Goal: Task Accomplishment & Management: Use online tool/utility

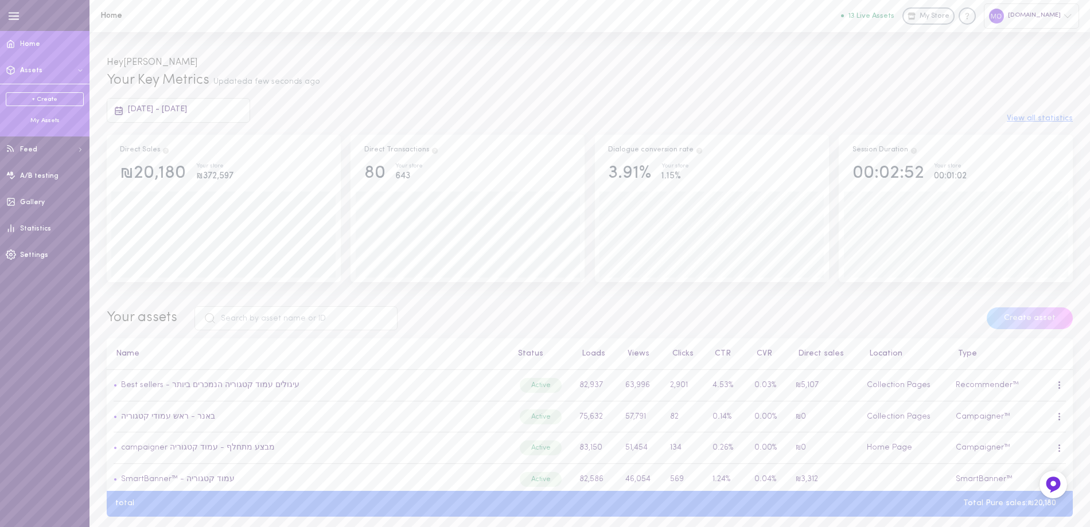
click at [47, 122] on div "My Assets" at bounding box center [45, 120] width 78 height 9
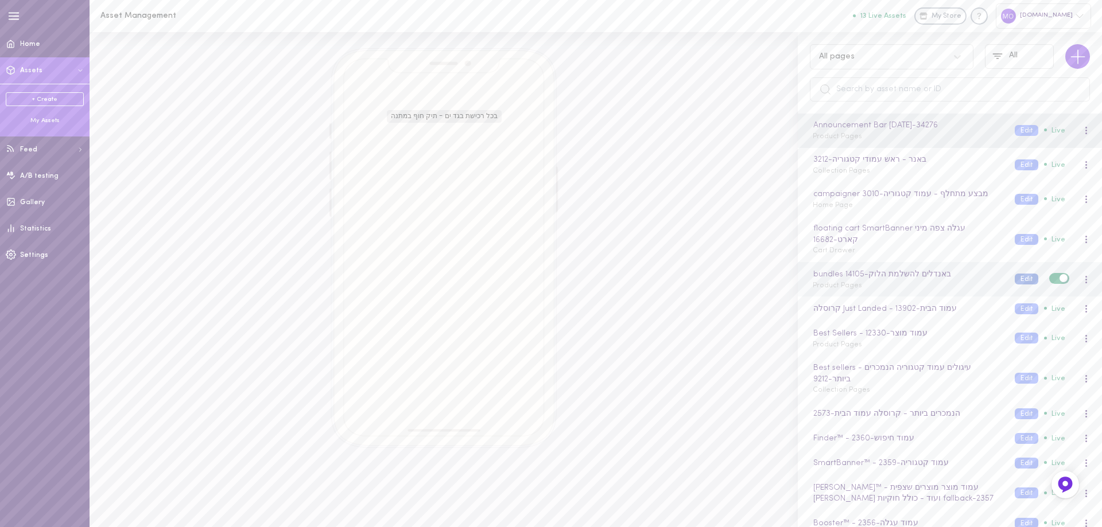
click at [1014, 281] on button "Edit" at bounding box center [1026, 279] width 24 height 11
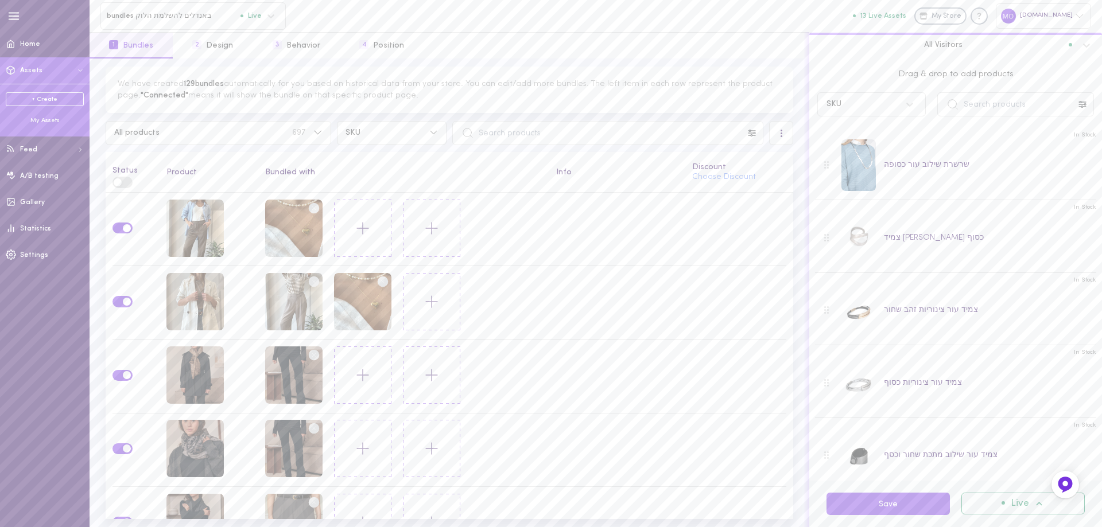
click at [47, 119] on div "My Assets" at bounding box center [45, 120] width 78 height 9
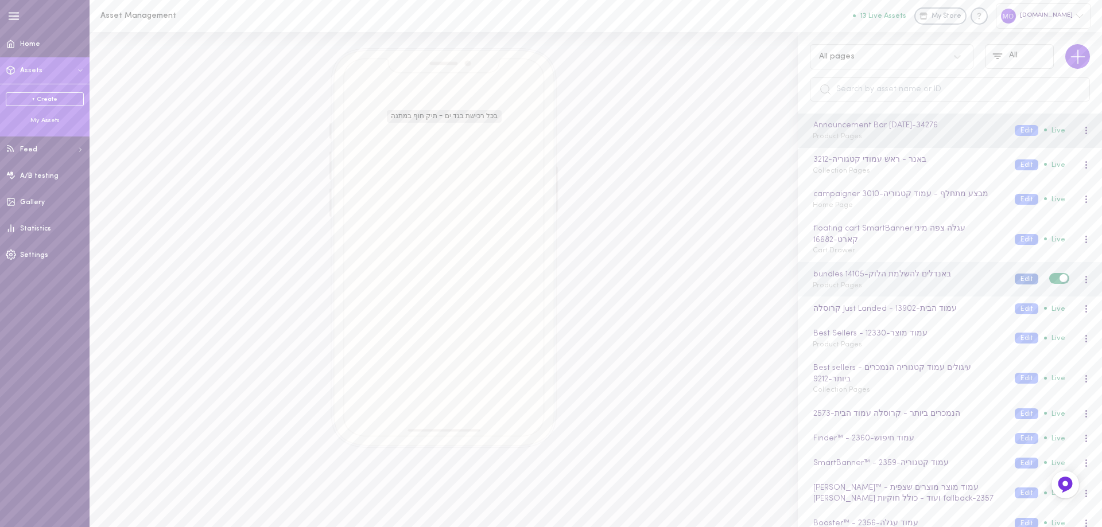
click at [1018, 275] on button "Edit" at bounding box center [1026, 279] width 24 height 11
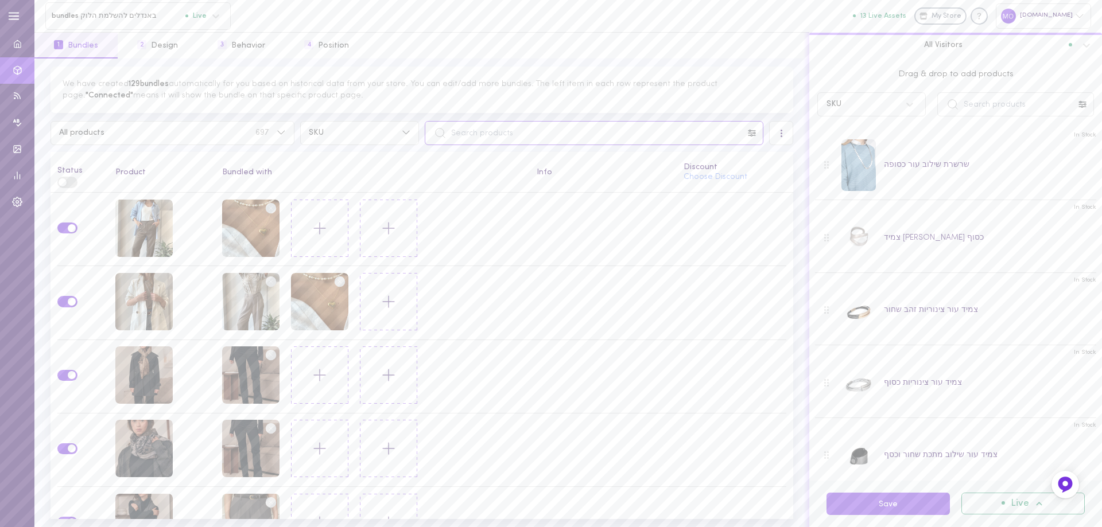
click at [465, 131] on input "text" at bounding box center [594, 133] width 338 height 24
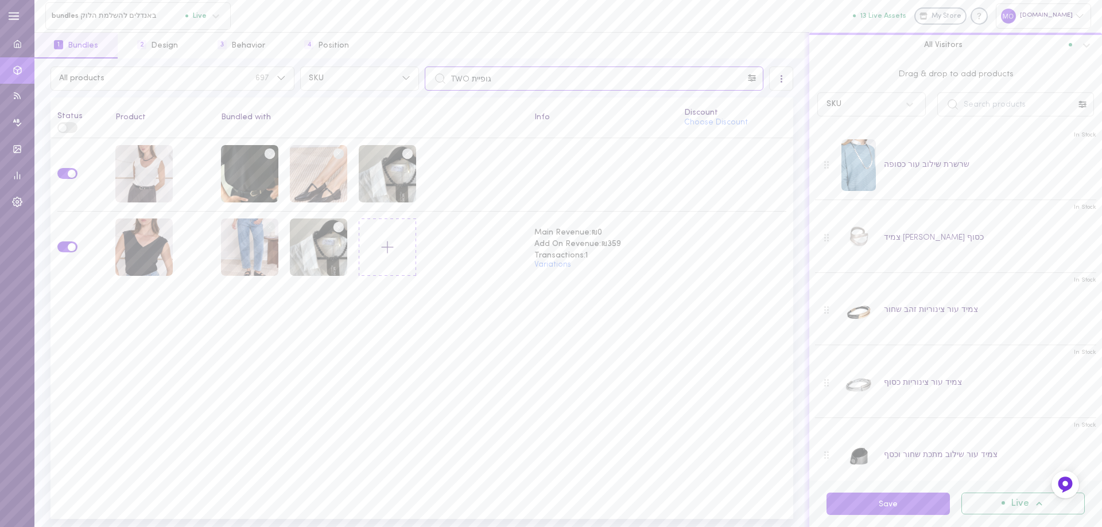
drag, startPoint x: 494, startPoint y: 81, endPoint x: 229, endPoint y: 104, distance: 265.4
click at [253, 98] on div "All products 697 SKU גופיית TWO All Visitors Status Product Bundled with Info D…" at bounding box center [421, 293] width 775 height 469
type input "DWHBX KHV"
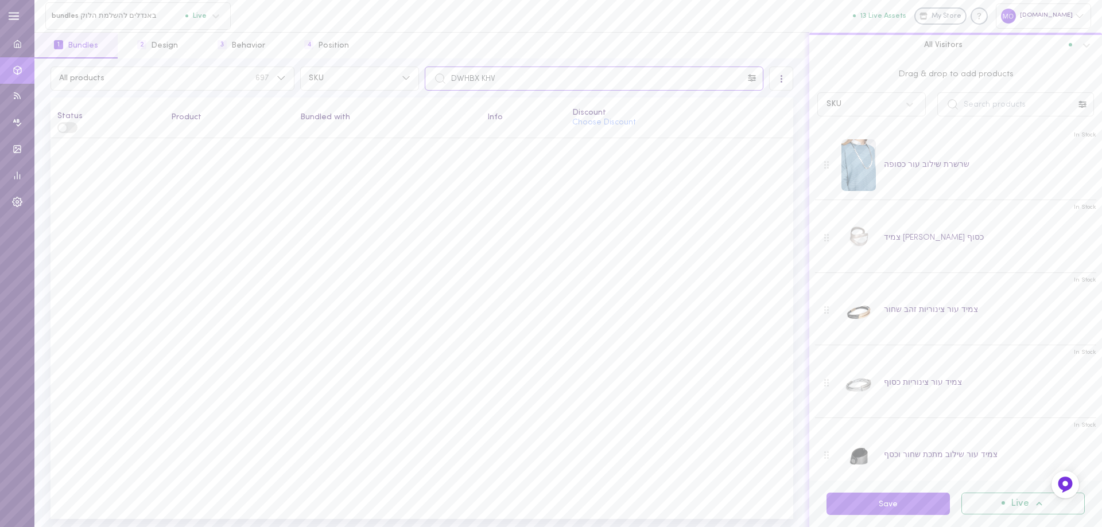
drag, startPoint x: 535, startPoint y: 76, endPoint x: 286, endPoint y: 62, distance: 250.0
click at [290, 65] on div "All products 697 SKU DWHBX KHV All Visitors Status Product Bundled with Info Di…" at bounding box center [421, 293] width 775 height 469
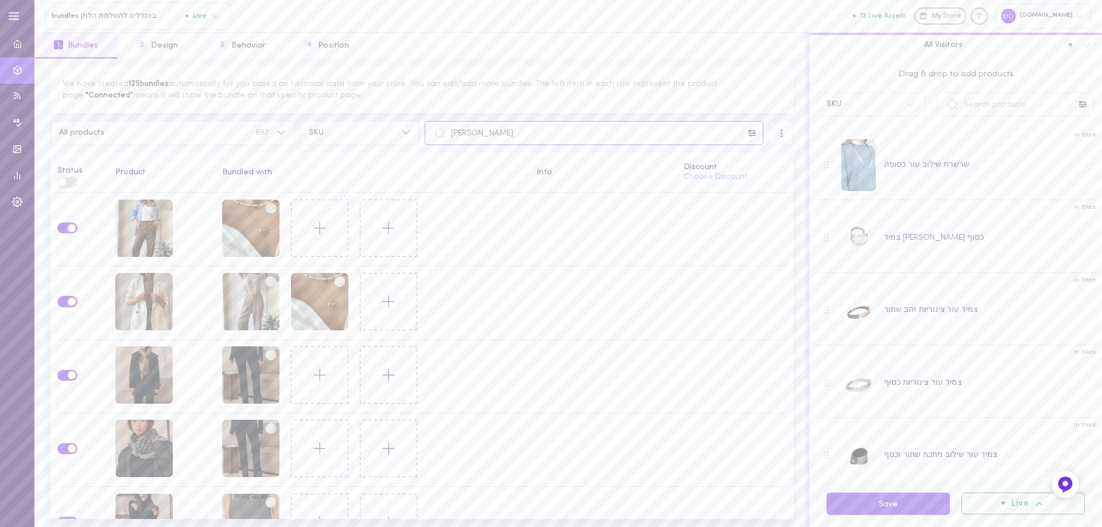
type input "[PERSON_NAME]"
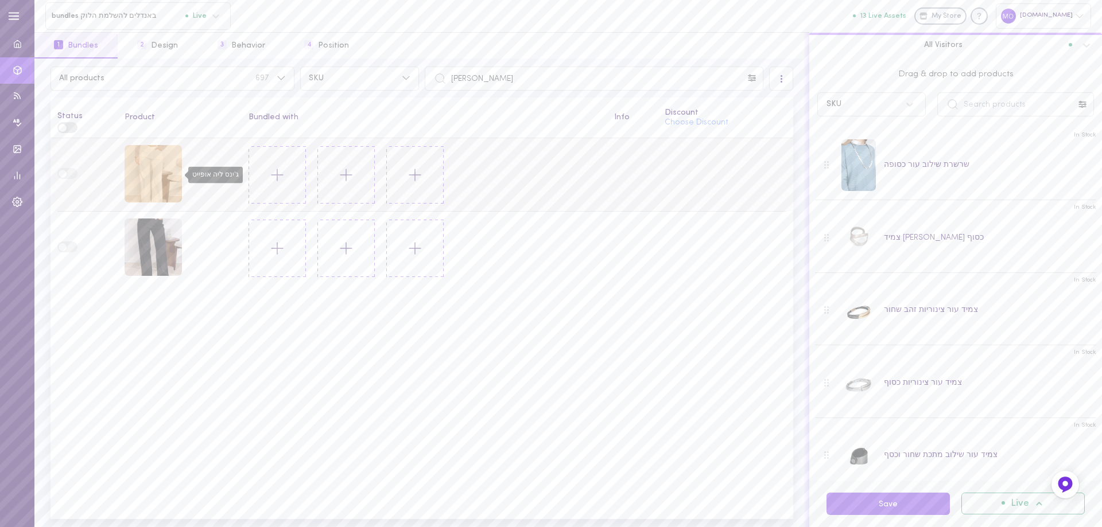
click at [159, 169] on div "ג'ינס ליה אופייט" at bounding box center [152, 173] width 57 height 57
click at [1042, 102] on input "text" at bounding box center [1015, 104] width 157 height 24
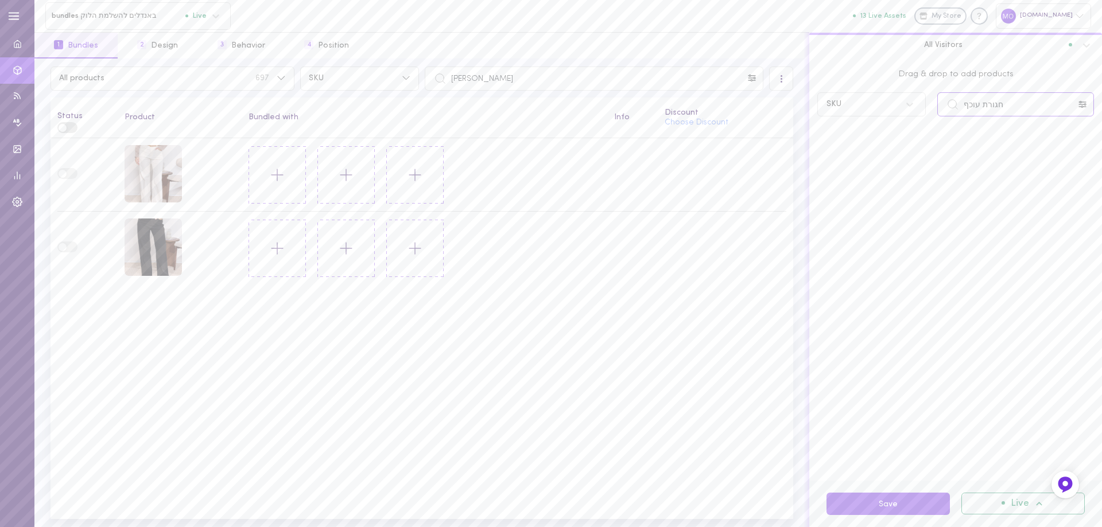
click at [982, 104] on input "חגורת עוכף" at bounding box center [1015, 104] width 157 height 24
drag, startPoint x: 966, startPoint y: 106, endPoint x: 1046, endPoint y: 108, distance: 80.4
click at [1043, 110] on input "חגורת עור עוכף" at bounding box center [1015, 104] width 157 height 24
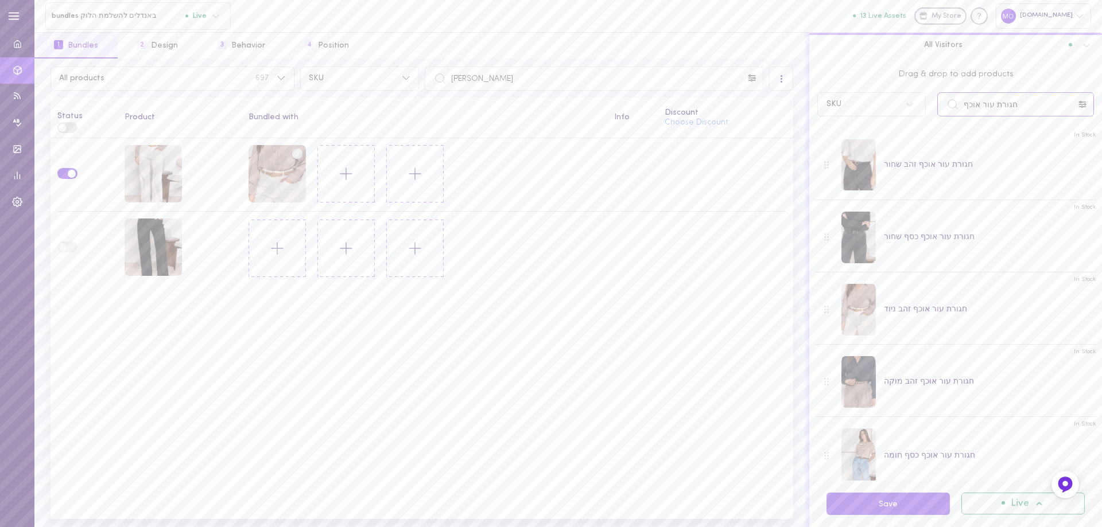
drag, startPoint x: 1003, startPoint y: 108, endPoint x: 780, endPoint y: 97, distance: 224.0
click at [788, 104] on div "All products 697 SKU ג'ינס ליה All Visitors Status Product Bundled with Info Di…" at bounding box center [567, 293] width 1067 height 469
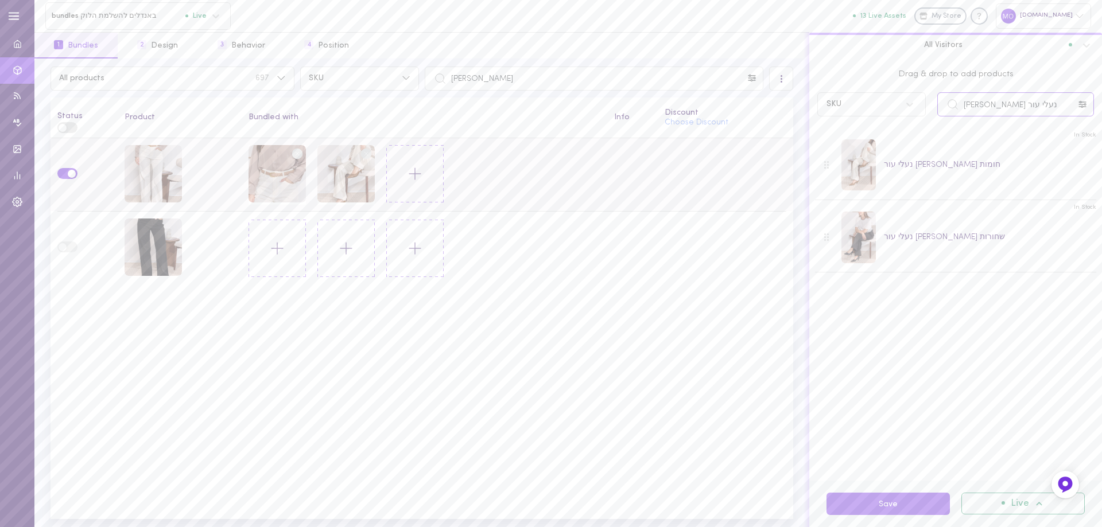
drag, startPoint x: 1027, startPoint y: 106, endPoint x: 609, endPoint y: 165, distance: 421.8
click at [599, 179] on div "All products 697 SKU ג'ינס ליה All Visitors Status Product Bundled with Info Di…" at bounding box center [567, 293] width 1067 height 469
click at [982, 108] on input "[PERSON_NAME]" at bounding box center [1015, 104] width 157 height 24
click at [363, 151] on circle at bounding box center [366, 153] width 11 height 11
click at [158, 235] on div "ג'ינס ליה שחור" at bounding box center [152, 247] width 57 height 57
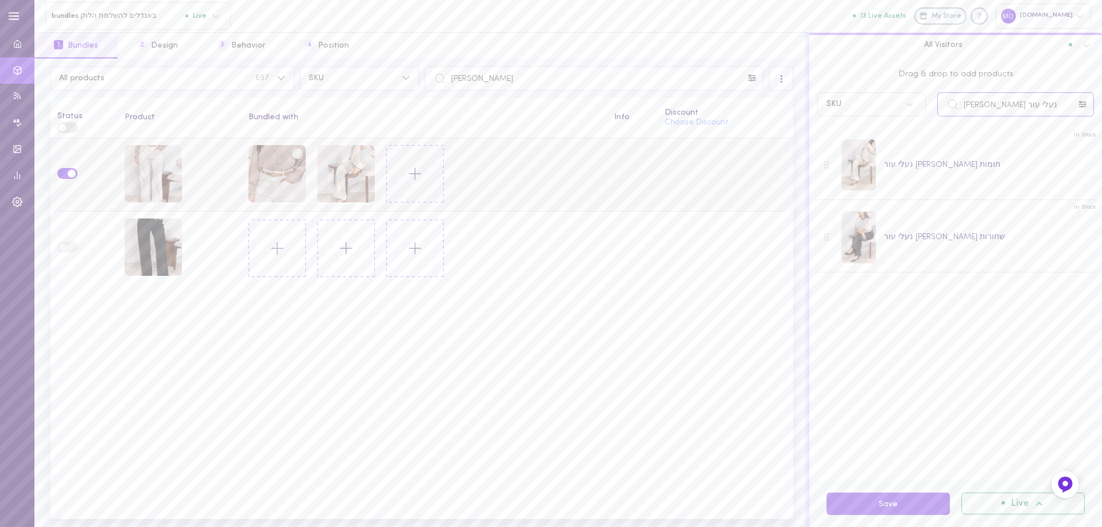
drag, startPoint x: 765, startPoint y: 145, endPoint x: 760, endPoint y: 143, distance: 5.9
click at [760, 144] on div "All products 697 SKU ג'ינס ליה All Visitors Status Product Bundled with Info Di…" at bounding box center [567, 293] width 1067 height 469
type input "נעלי עור [PERSON_NAME]"
drag, startPoint x: 1039, startPoint y: 103, endPoint x: 770, endPoint y: 125, distance: 270.0
click at [775, 133] on div "All products 697 SKU ג'ינס ליה All Visitors Status Product Bundled with Info Di…" at bounding box center [567, 293] width 1067 height 469
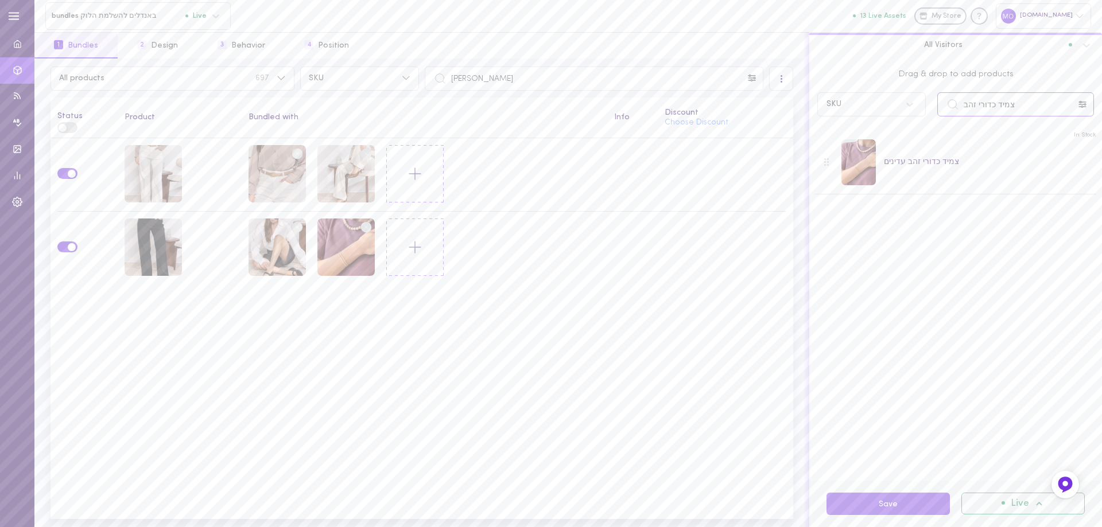
drag, startPoint x: 978, startPoint y: 115, endPoint x: 676, endPoint y: 108, distance: 301.9
click at [676, 109] on div "All products 697 SKU ג'ינס ליה All Visitors Status Product Bundled with Info Di…" at bounding box center [567, 293] width 1067 height 469
type input "מיני ספארק"
drag, startPoint x: 326, startPoint y: 88, endPoint x: 227, endPoint y: 68, distance: 100.7
click at [227, 68] on div "All products 697 SKU ג'ינס ליה" at bounding box center [422, 79] width 748 height 24
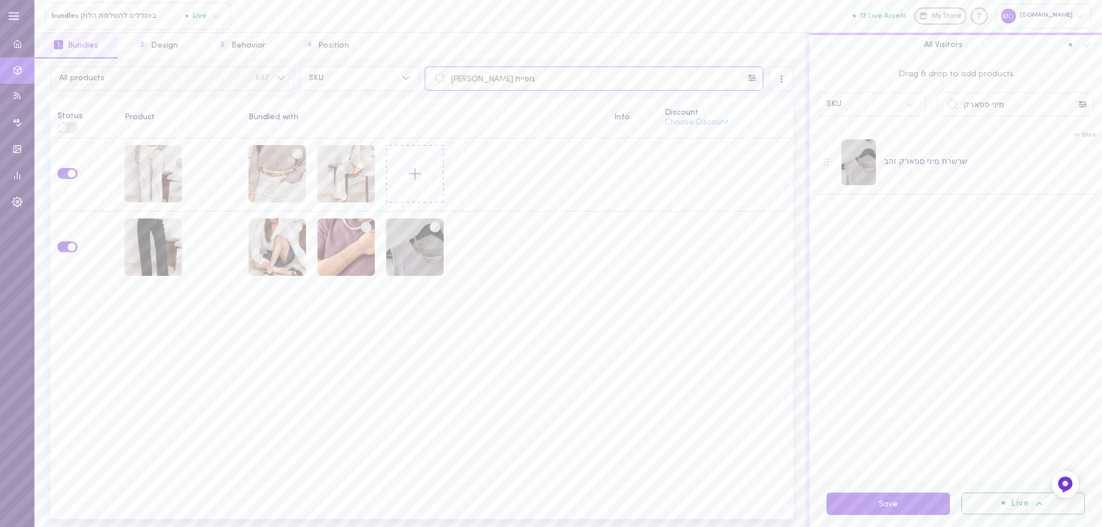
type input "גופיית [PERSON_NAME]"
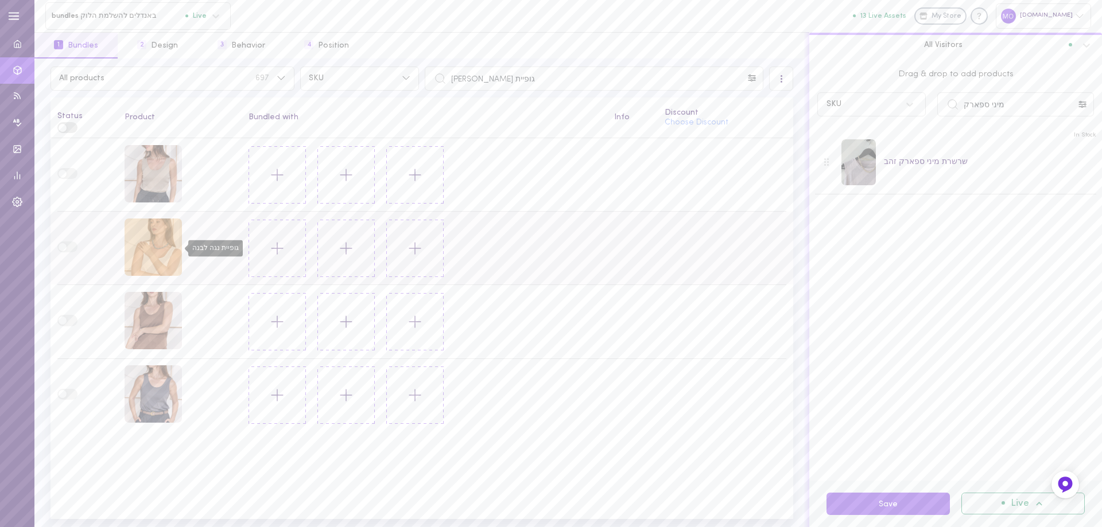
click at [153, 253] on div "גופיית נגה לבנה" at bounding box center [152, 247] width 57 height 57
drag, startPoint x: 866, startPoint y: 158, endPoint x: 775, endPoint y: 164, distance: 90.8
click at [777, 165] on div "All products 697 SKU גופיית [PERSON_NAME] All Visitors Status Product Bundled w…" at bounding box center [567, 293] width 1067 height 469
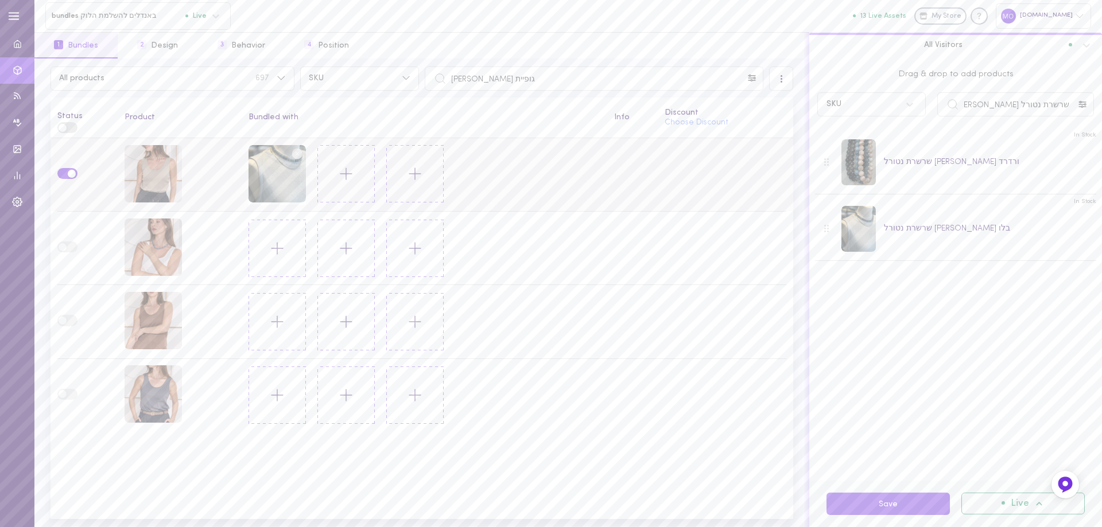
click at [297, 154] on circle at bounding box center [297, 153] width 11 height 11
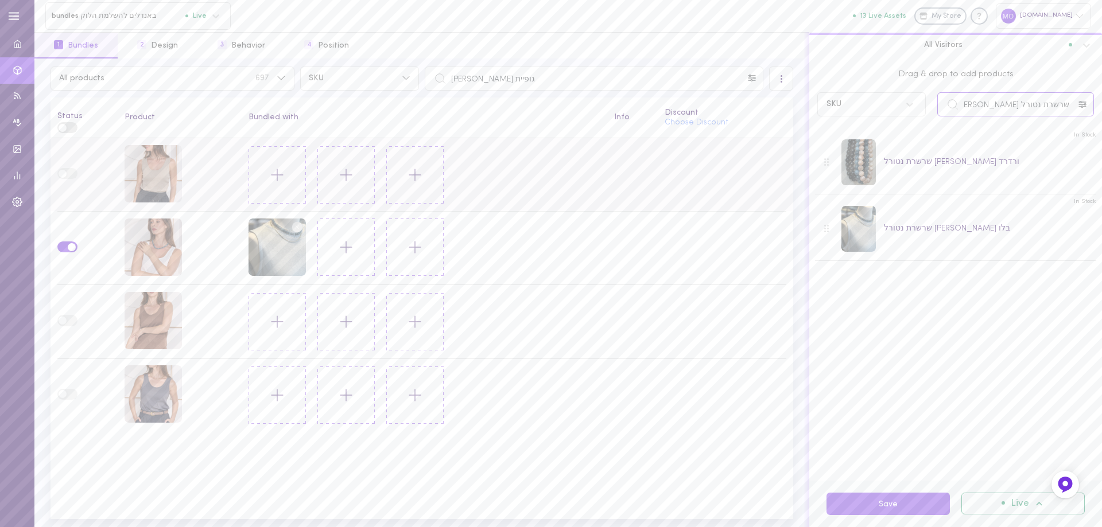
drag, startPoint x: 887, startPoint y: 103, endPoint x: 737, endPoint y: 127, distance: 151.7
click at [737, 127] on div "All products 697 SKU גופיית [PERSON_NAME] All Visitors Status Product Bundled w…" at bounding box center [567, 293] width 1067 height 469
drag, startPoint x: 1024, startPoint y: 104, endPoint x: 846, endPoint y: 112, distance: 178.6
click at [851, 111] on div "SKU טבעת רשת" at bounding box center [955, 104] width 288 height 24
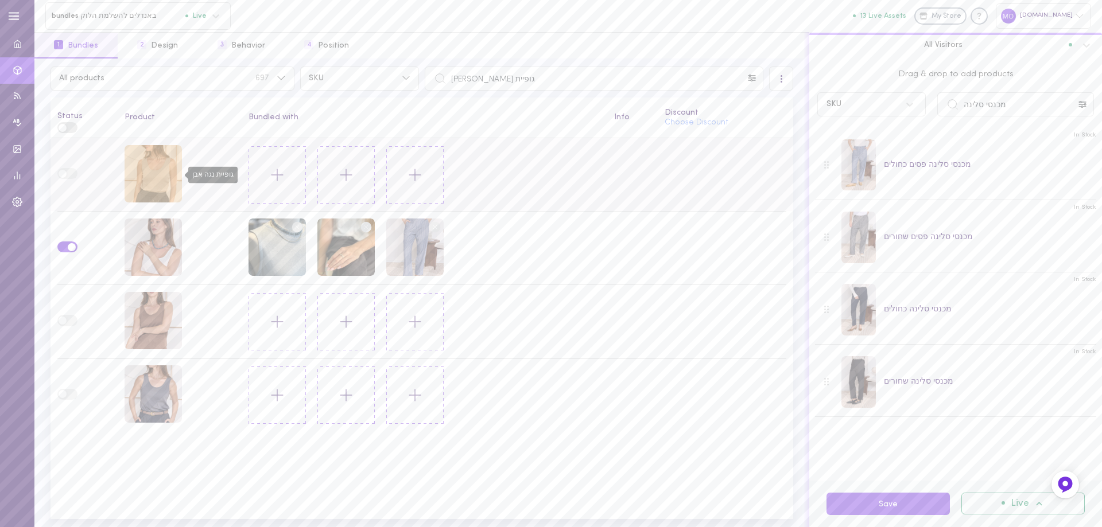
click at [147, 167] on div "גופיית נגה אבן" at bounding box center [152, 173] width 57 height 57
drag, startPoint x: 941, startPoint y: 112, endPoint x: 860, endPoint y: 123, distance: 81.6
click at [860, 123] on div "Drag & drop to add products SKU מכנסי סלינה In Stock מכנסי סלינה פסים כחולים In…" at bounding box center [955, 270] width 293 height 422
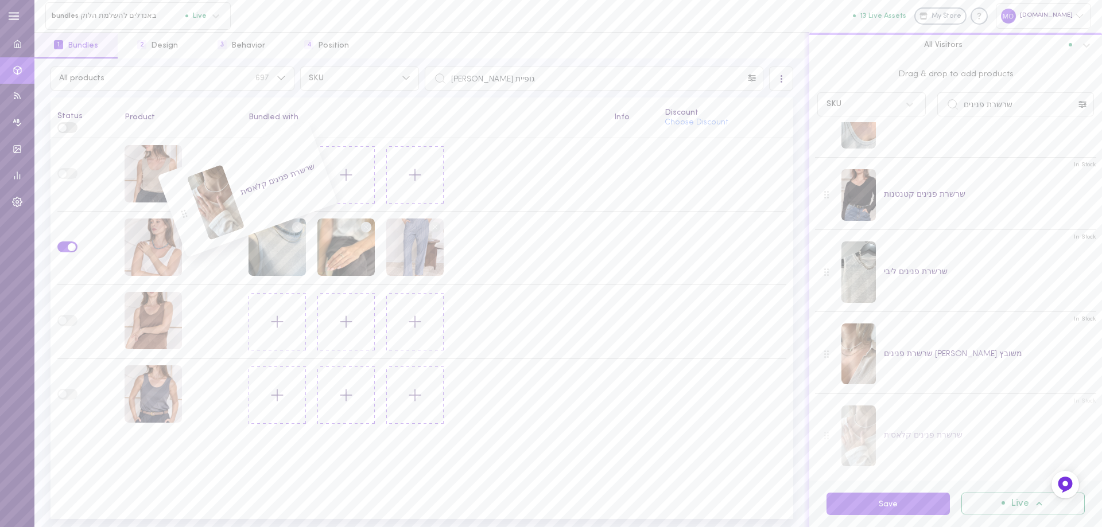
scroll to position [216, 0]
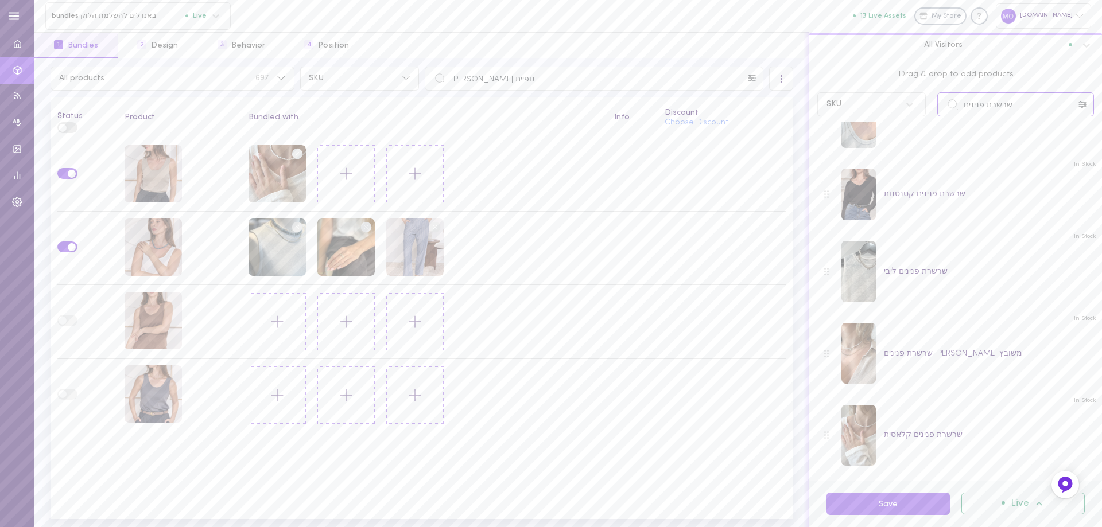
drag, startPoint x: 1026, startPoint y: 96, endPoint x: 858, endPoint y: 113, distance: 169.5
click at [861, 116] on div "SKU שרשרת פנינים" at bounding box center [955, 104] width 288 height 24
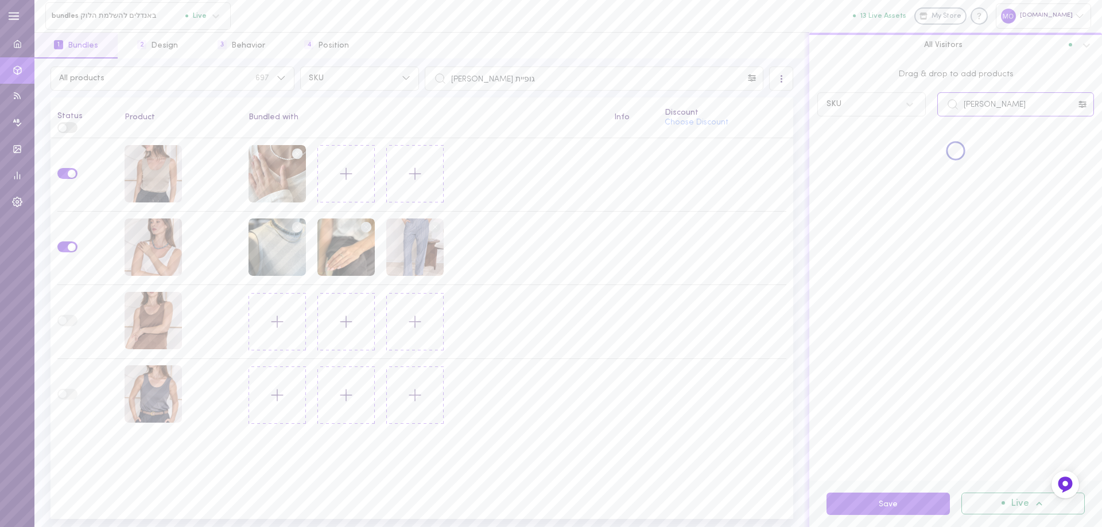
scroll to position [0, 0]
click at [836, 149] on div "Drag & drop to add products SKU נעלי בובה" at bounding box center [955, 270] width 293 height 422
type input "נעלי עור [PERSON_NAME]"
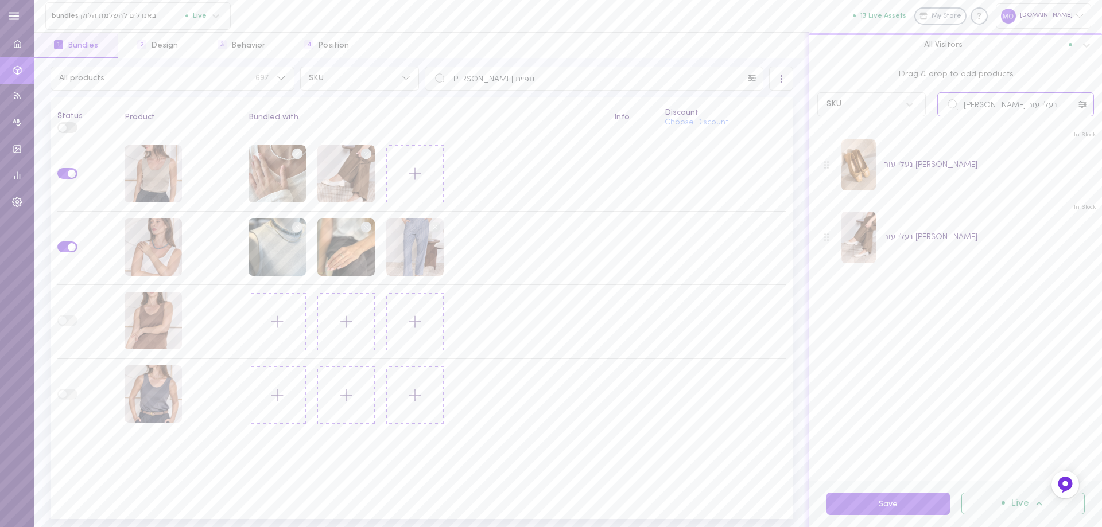
drag, startPoint x: 1028, startPoint y: 114, endPoint x: 858, endPoint y: 127, distance: 170.3
click at [859, 127] on div "Drag & drop to add products SKU נעלי עור [PERSON_NAME] In Stock נעלי עור [PERSO…" at bounding box center [955, 270] width 293 height 422
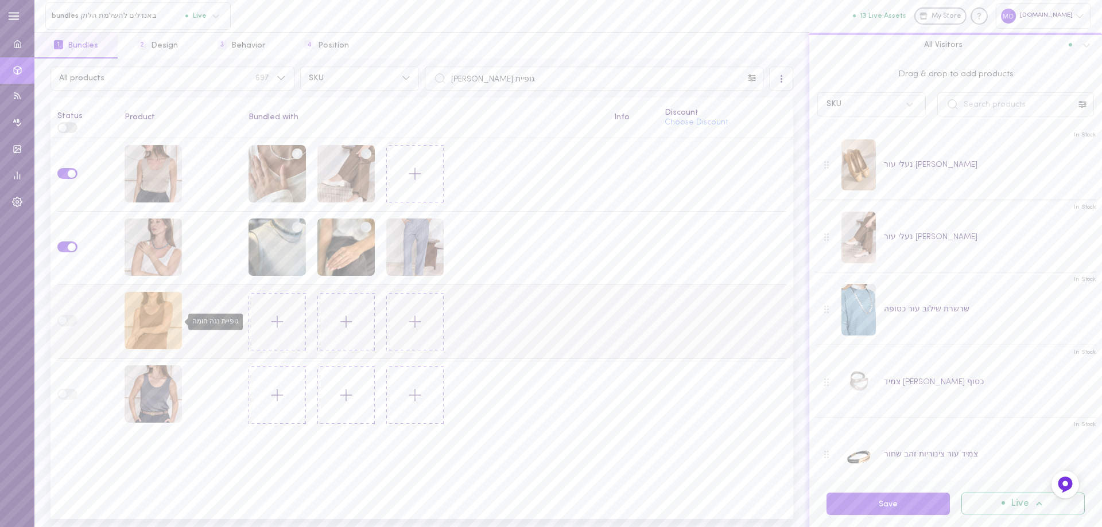
click at [152, 321] on div "גופיית נגה חומה" at bounding box center [152, 320] width 57 height 57
click at [982, 107] on input "text" at bounding box center [1015, 104] width 157 height 24
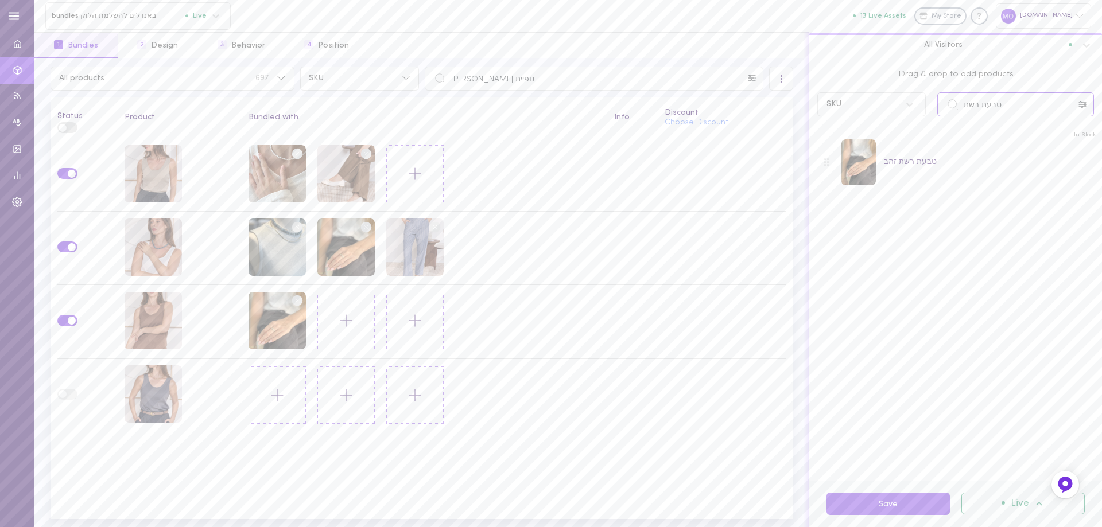
drag, startPoint x: 815, startPoint y: 130, endPoint x: 731, endPoint y: 133, distance: 83.2
click at [731, 133] on div "All products 697 SKU גופיית [PERSON_NAME] All Visitors Status Product Bundled w…" at bounding box center [567, 293] width 1067 height 469
click at [976, 103] on input "נעלי [PERSON_NAME]" at bounding box center [1015, 104] width 157 height 24
click at [978, 107] on input "נעלי [PERSON_NAME]" at bounding box center [1015, 104] width 157 height 24
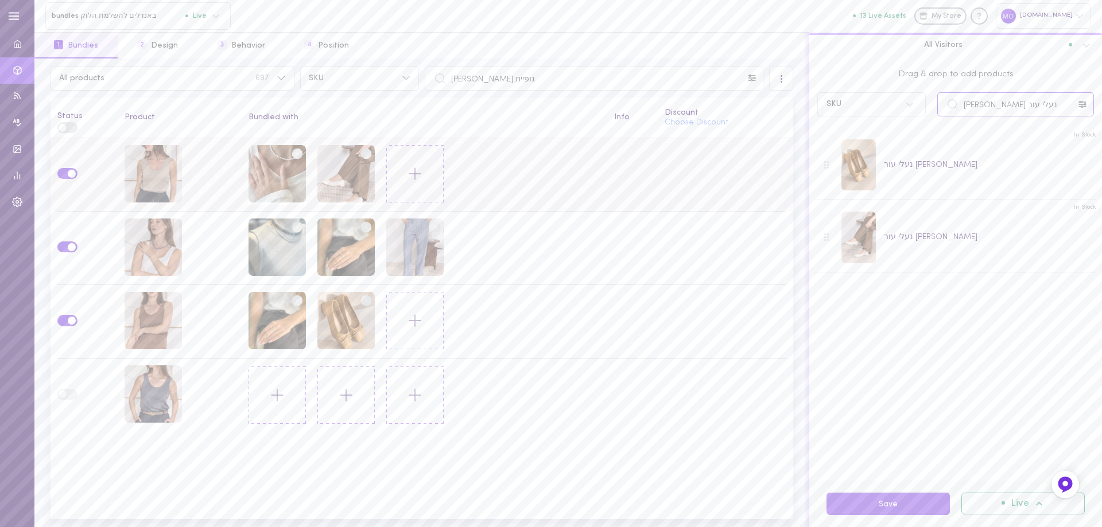
drag, startPoint x: 1015, startPoint y: 110, endPoint x: 702, endPoint y: 155, distance: 317.2
click at [702, 155] on div "All products 697 SKU גופיית [PERSON_NAME] All Visitors Status Product Bundled w…" at bounding box center [567, 293] width 1067 height 469
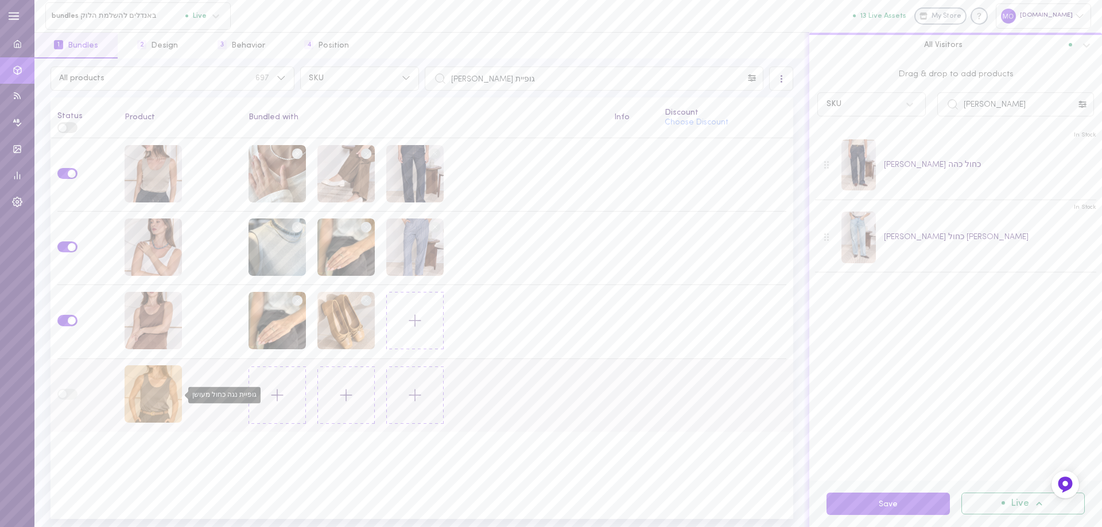
click at [150, 398] on div "גופיית נגה כחול מעושן" at bounding box center [152, 393] width 57 height 57
drag, startPoint x: 1006, startPoint y: 105, endPoint x: 807, endPoint y: 126, distance: 200.1
click at [809, 126] on div "Drag & drop to add products SKU ג[PERSON_NAME] כריסטינה In Stock [PERSON_NAME] …" at bounding box center [955, 293] width 293 height 469
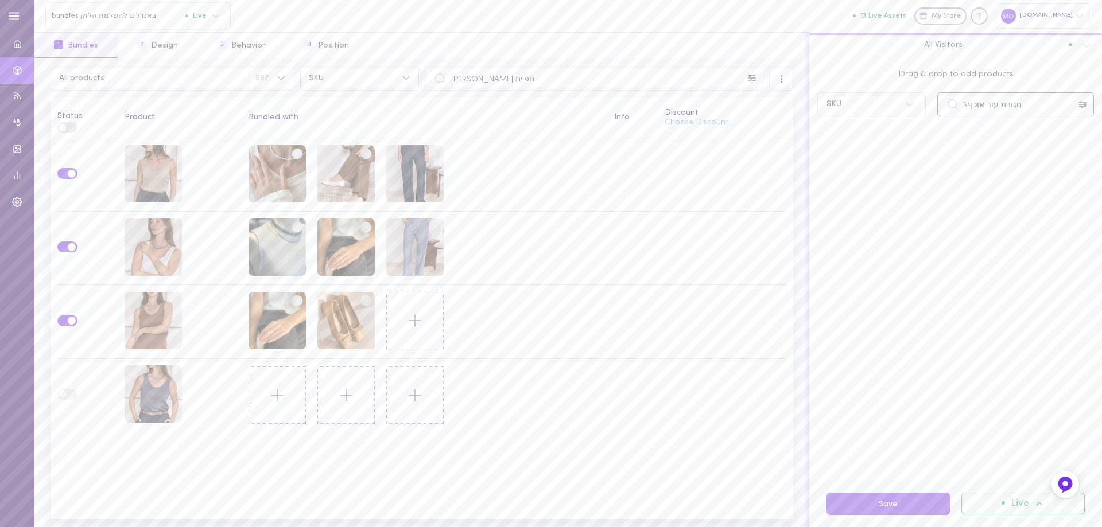
click at [968, 106] on input "חגורת עור אוכף\" at bounding box center [1015, 104] width 157 height 24
click at [966, 110] on input "חגורת עור אוכף[" at bounding box center [1015, 104] width 157 height 24
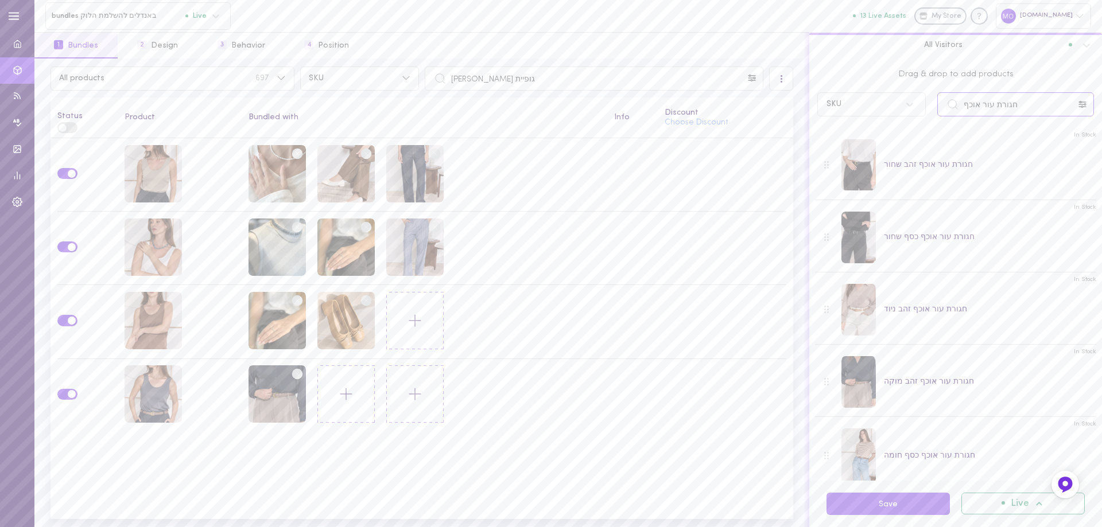
drag, startPoint x: 1030, startPoint y: 100, endPoint x: 820, endPoint y: 151, distance: 216.1
click at [814, 149] on div "Drag & drop to add products SKU חגורת עור אוכף In Stock חגורת עור אוכף זהב שחור…" at bounding box center [955, 270] width 293 height 422
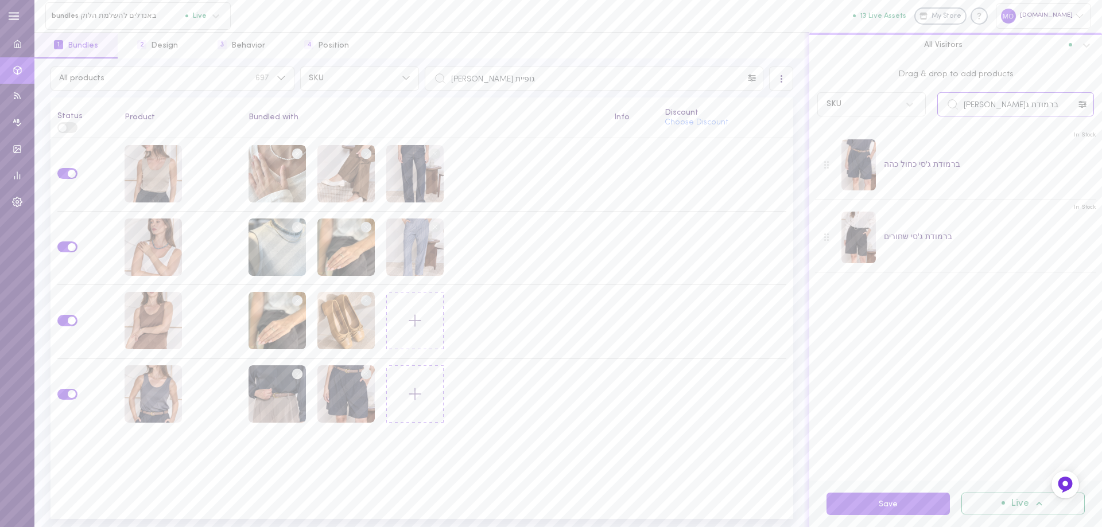
drag, startPoint x: 980, startPoint y: 108, endPoint x: 931, endPoint y: 110, distance: 48.8
click at [931, 110] on div "ברמודת ג[PERSON_NAME]" at bounding box center [1015, 104] width 168 height 24
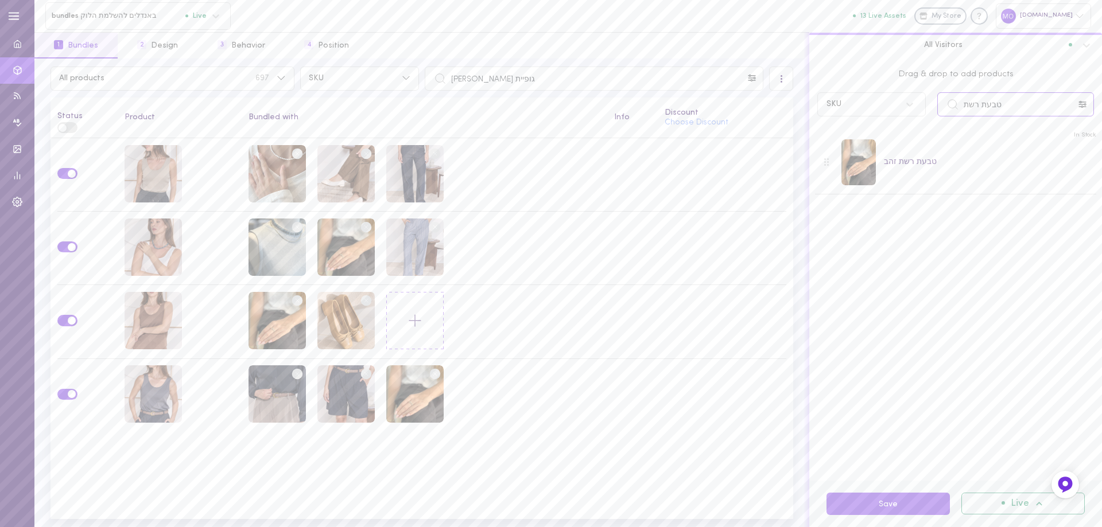
drag, startPoint x: 1011, startPoint y: 103, endPoint x: 863, endPoint y: 113, distance: 148.3
click at [856, 112] on div "SKU טבעת רשת" at bounding box center [955, 104] width 288 height 24
type input "ברמודת ג[PERSON_NAME]"
drag, startPoint x: 435, startPoint y: 69, endPoint x: 351, endPoint y: 69, distance: 83.8
click at [351, 69] on div "All products 697 SKU גופיית [PERSON_NAME]" at bounding box center [422, 79] width 748 height 24
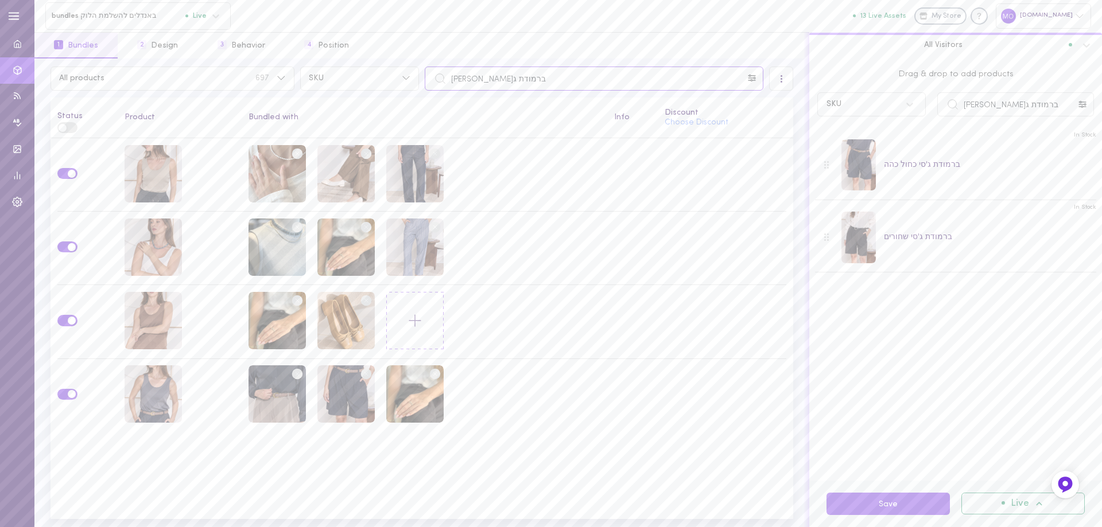
type input "ברמודת ג[PERSON_NAME]"
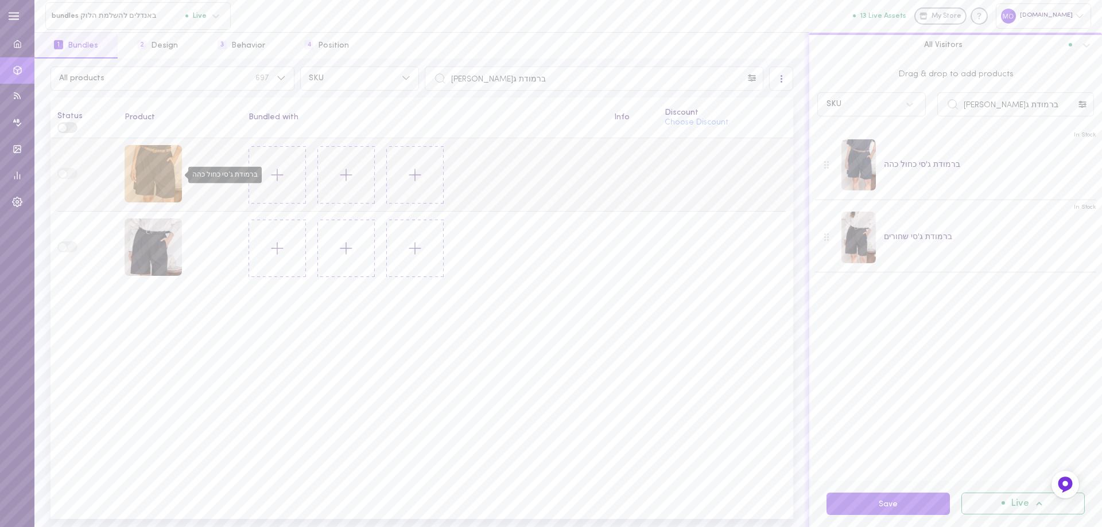
click at [164, 170] on div "ברמודת ג'סי כחול כהה" at bounding box center [152, 173] width 57 height 57
drag, startPoint x: 829, startPoint y: 153, endPoint x: 813, endPoint y: 146, distance: 17.3
click at [822, 153] on div "Drag & drop to add products SKU ברמודת ג'סי In Stock ברמודת ג'סי כחול כהה In St…" at bounding box center [955, 270] width 293 height 422
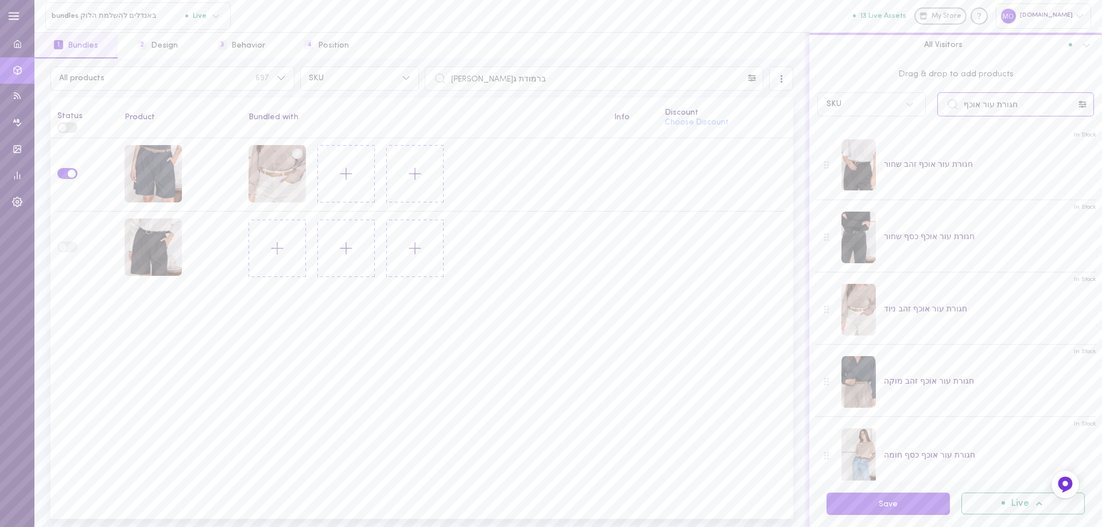
drag, startPoint x: 1026, startPoint y: 105, endPoint x: 725, endPoint y: 104, distance: 300.6
click at [725, 104] on div "All products 697 SKU ברמודת ג'סי All Visitors Status Product Bundled with Info …" at bounding box center [567, 293] width 1067 height 469
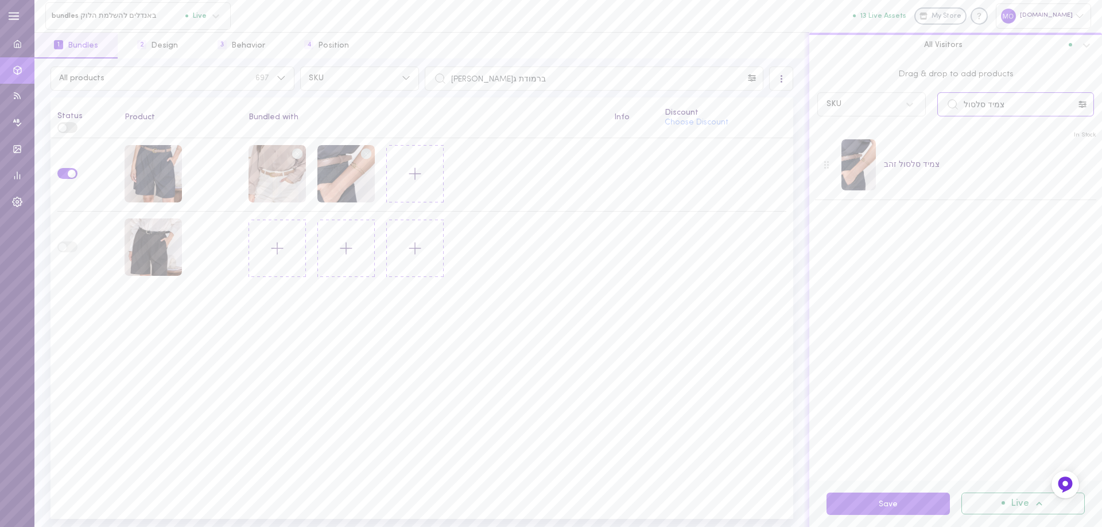
drag, startPoint x: 1013, startPoint y: 100, endPoint x: 792, endPoint y: 91, distance: 221.1
click at [792, 91] on div "All products 697 SKU ברמודת ג'סי All Visitors Status Product Bundled with Info …" at bounding box center [567, 293] width 1067 height 469
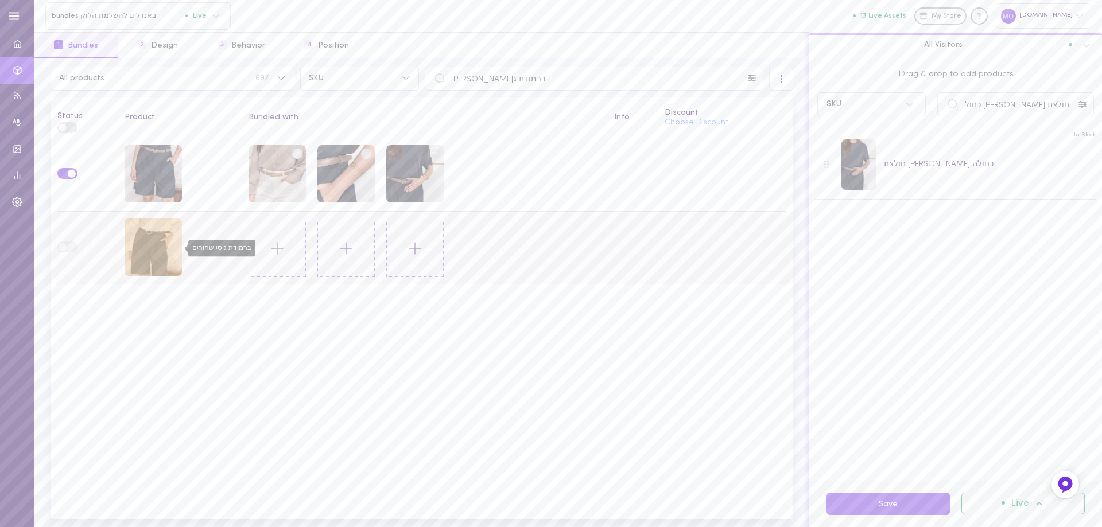
click at [149, 254] on div "ברמודת ג'סי שחורים" at bounding box center [152, 247] width 57 height 57
drag, startPoint x: 901, startPoint y: 118, endPoint x: 723, endPoint y: 117, distance: 177.9
click at [723, 117] on div "All products 697 SKU ברמודת ג'סי All Visitors Status Product Bundled with Info …" at bounding box center [567, 293] width 1067 height 469
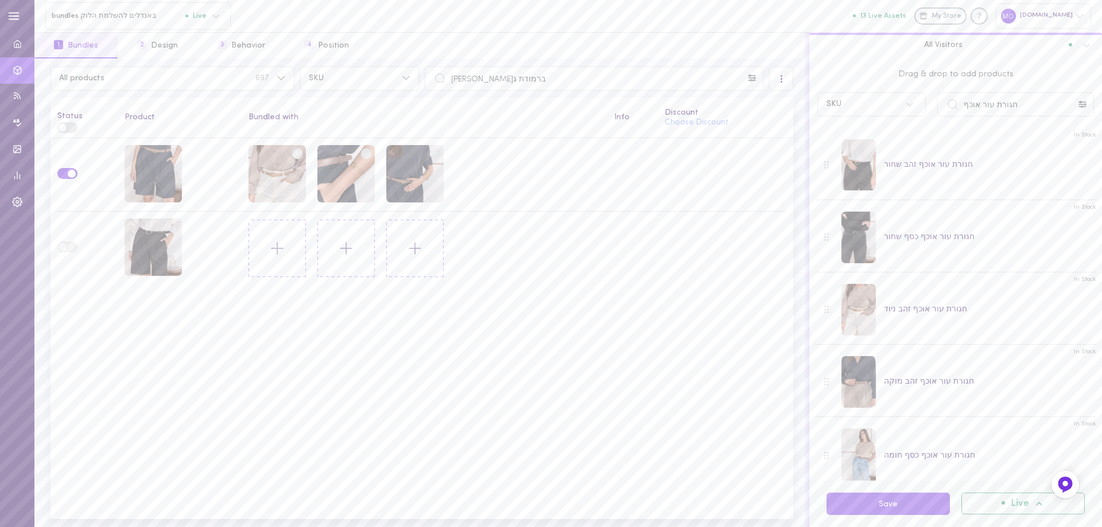
drag, startPoint x: 297, startPoint y: 302, endPoint x: 302, endPoint y: 293, distance: 11.0
click at [299, 297] on div "Status Product Bundled with Info Discount Choose Discount" at bounding box center [421, 309] width 742 height 422
click at [271, 247] on div "חגורת עור אוכף כסף שחור" at bounding box center [276, 247] width 57 height 57
drag, startPoint x: 1018, startPoint y: 104, endPoint x: 721, endPoint y: 96, distance: 297.3
click at [716, 101] on div "All products 697 SKU ברמודת ג'סי All Visitors Status Product Bundled with Info …" at bounding box center [567, 293] width 1067 height 469
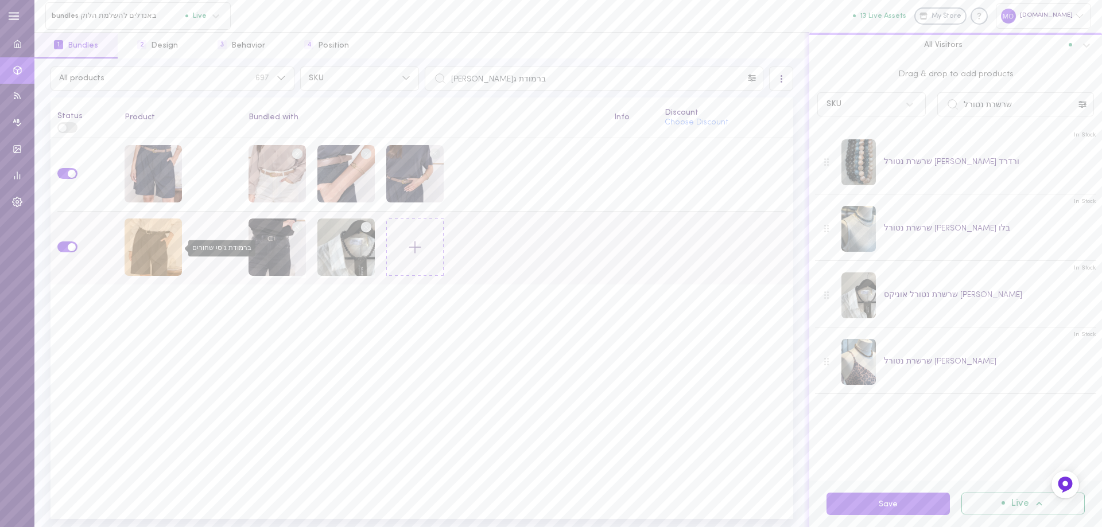
click at [165, 240] on div "ברמודת ג'סי שחורים" at bounding box center [152, 247] width 57 height 57
click at [364, 226] on line at bounding box center [365, 226] width 3 height 3
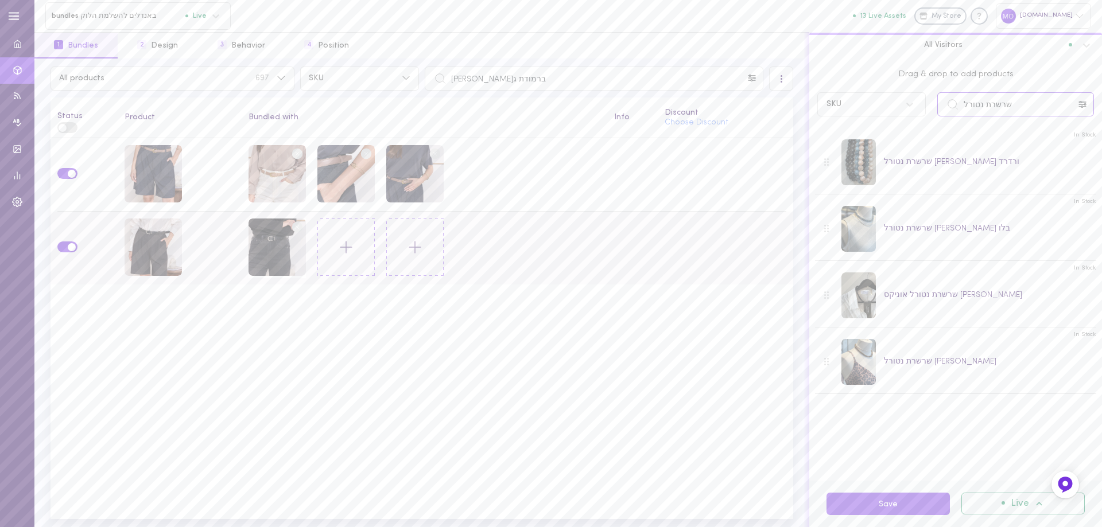
drag, startPoint x: 878, startPoint y: 130, endPoint x: 814, endPoint y: 124, distance: 63.9
click at [823, 126] on div "Drag & drop to add products SKU שרשרת נטורל In Stock שרשרת נטורל [PERSON_NAME] …" at bounding box center [955, 270] width 293 height 422
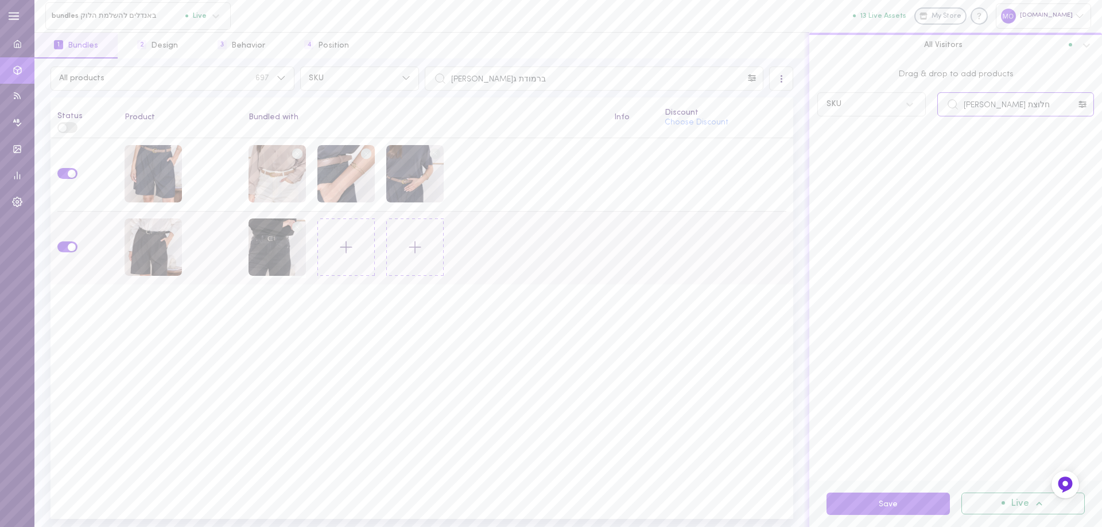
drag, startPoint x: 990, startPoint y: 105, endPoint x: 1003, endPoint y: 110, distance: 14.0
click at [1003, 110] on input "חלוצת [PERSON_NAME]" at bounding box center [1015, 104] width 157 height 24
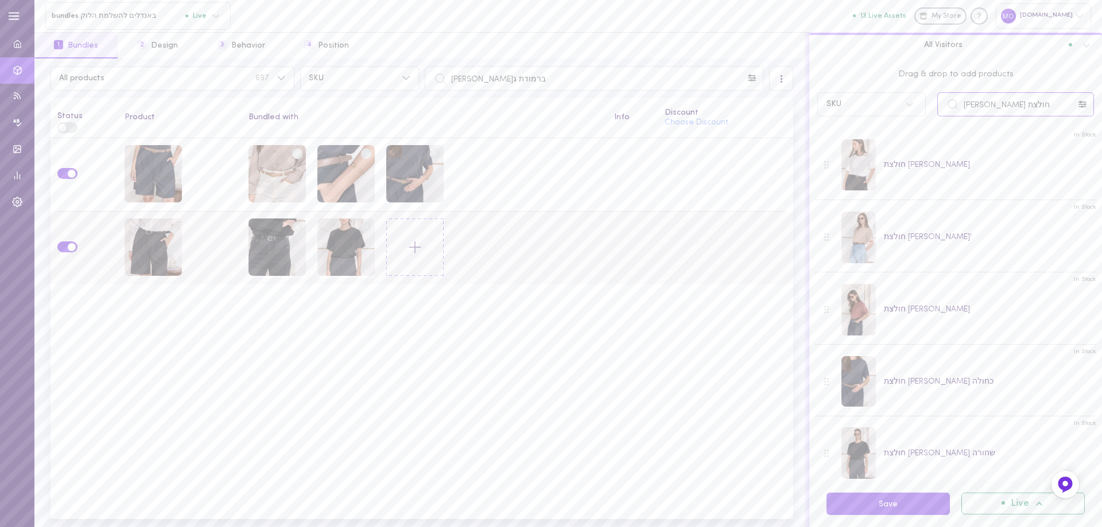
drag, startPoint x: 1019, startPoint y: 95, endPoint x: 860, endPoint y: 123, distance: 161.4
click at [860, 123] on div "Drag & drop to add products SKU חולצת [PERSON_NAME] In Stock חולצת [PERSON_NAME…" at bounding box center [955, 270] width 293 height 422
type input "נעלי עור [PERSON_NAME]"
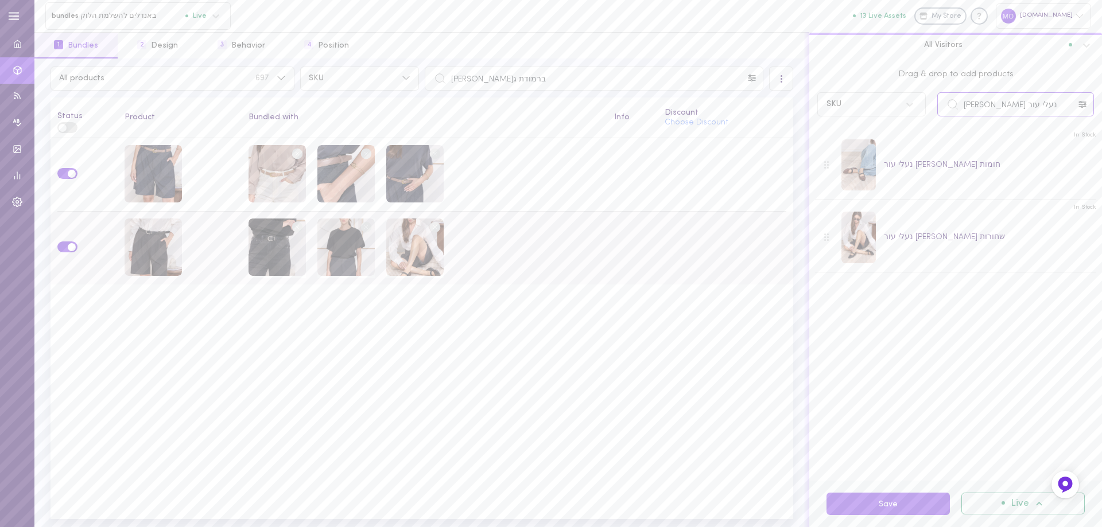
drag, startPoint x: 1011, startPoint y: 106, endPoint x: 809, endPoint y: 131, distance: 204.0
click at [834, 141] on div "Drag & drop to add products SKU נעלי עור [PERSON_NAME] In Stock נעלי עור [PERSO…" at bounding box center [955, 270] width 293 height 422
drag, startPoint x: 503, startPoint y: 79, endPoint x: 320, endPoint y: 84, distance: 183.1
click at [320, 84] on div "All products 697 SKU ברמודת ג[PERSON_NAME]" at bounding box center [422, 79] width 748 height 24
type input "חולצת [PERSON_NAME]"
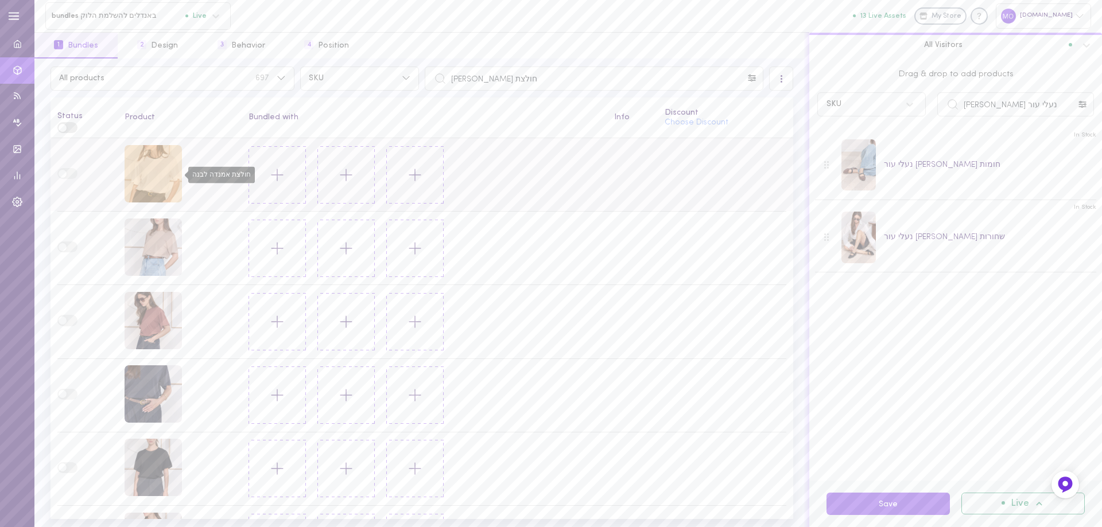
click at [154, 179] on div "חולצת אמנדה לבנה" at bounding box center [152, 173] width 57 height 57
click at [145, 161] on div "חולצת אמנדה לבנה" at bounding box center [152, 173] width 57 height 57
drag, startPoint x: 1028, startPoint y: 107, endPoint x: 803, endPoint y: 111, distance: 225.5
click at [799, 120] on div "All products 697 SKU חולצת [PERSON_NAME] All Visitors Status Product Bundled wi…" at bounding box center [567, 293] width 1067 height 469
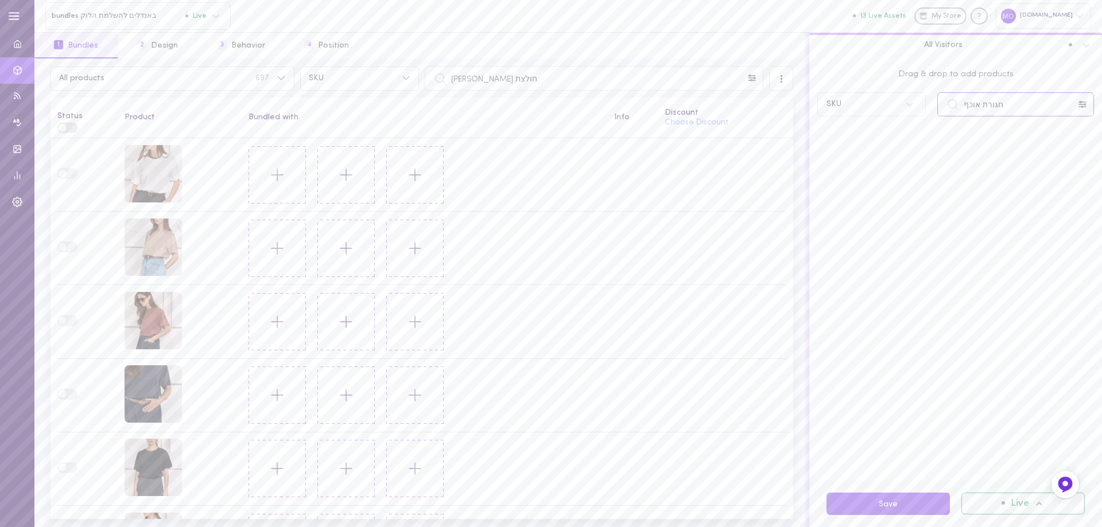
click at [977, 103] on input "חגורת אוכף" at bounding box center [1015, 104] width 157 height 24
click at [978, 104] on input "חגורת עוכף" at bounding box center [1015, 104] width 157 height 24
click at [978, 104] on input "חגורת עור עוכף" at bounding box center [1015, 104] width 157 height 24
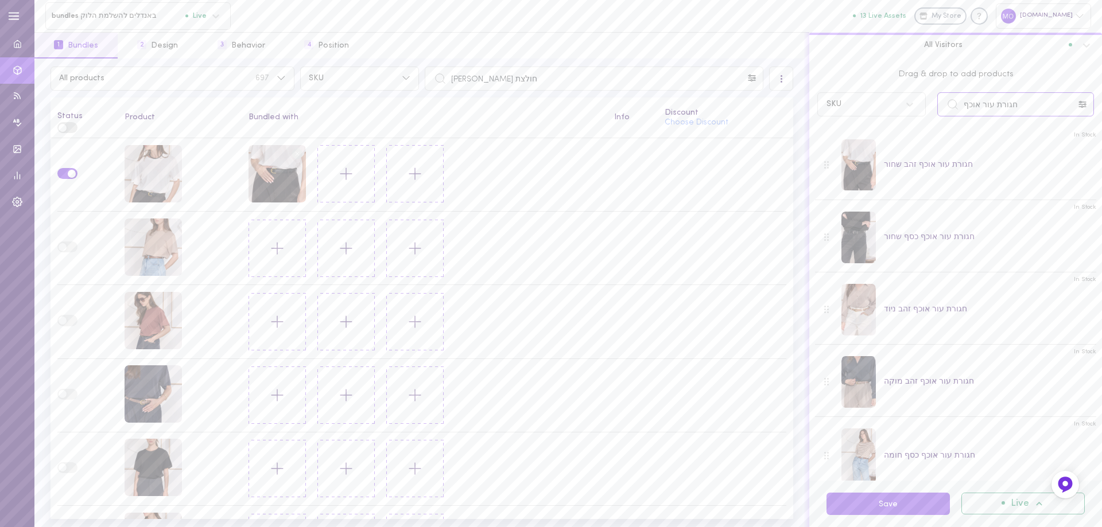
drag, startPoint x: 1010, startPoint y: 102, endPoint x: 890, endPoint y: 114, distance: 120.5
click at [900, 123] on div "Drag & drop to add products SKU חגורת עור אוכף In Stock חגורת עור אוכף זהב שחור…" at bounding box center [955, 270] width 293 height 422
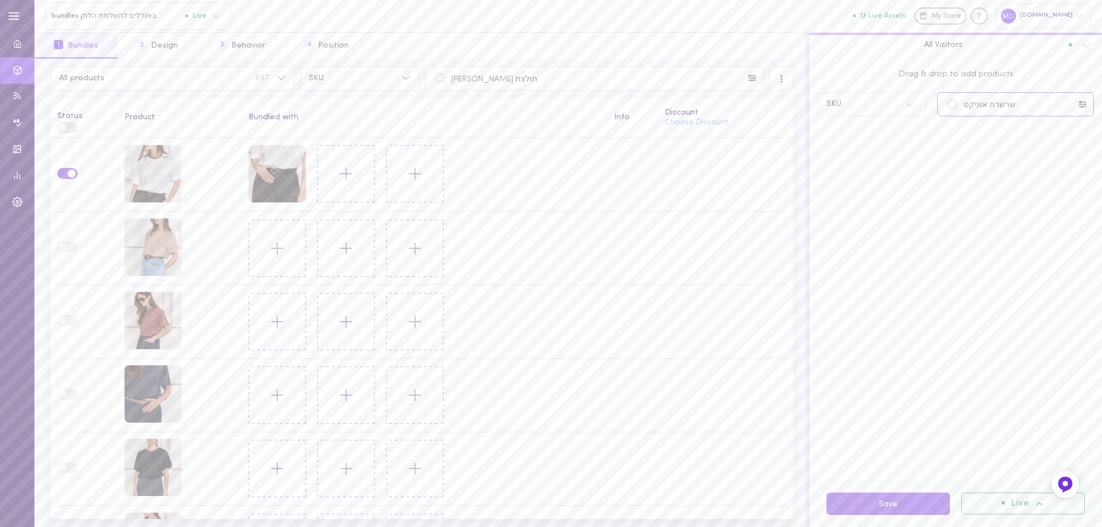
drag, startPoint x: 982, startPoint y: 108, endPoint x: 923, endPoint y: 120, distance: 59.9
click at [923, 120] on div "Drag & drop to add products SKU שרשרת אוניקס" at bounding box center [955, 91] width 293 height 64
type input "שרשרת פנינים הוניקס"
drag, startPoint x: 1048, startPoint y: 107, endPoint x: 678, endPoint y: 220, distance: 386.9
click at [672, 220] on div "All products 697 SKU חולצת [PERSON_NAME] All Visitors Status Product Bundled wi…" at bounding box center [567, 293] width 1067 height 469
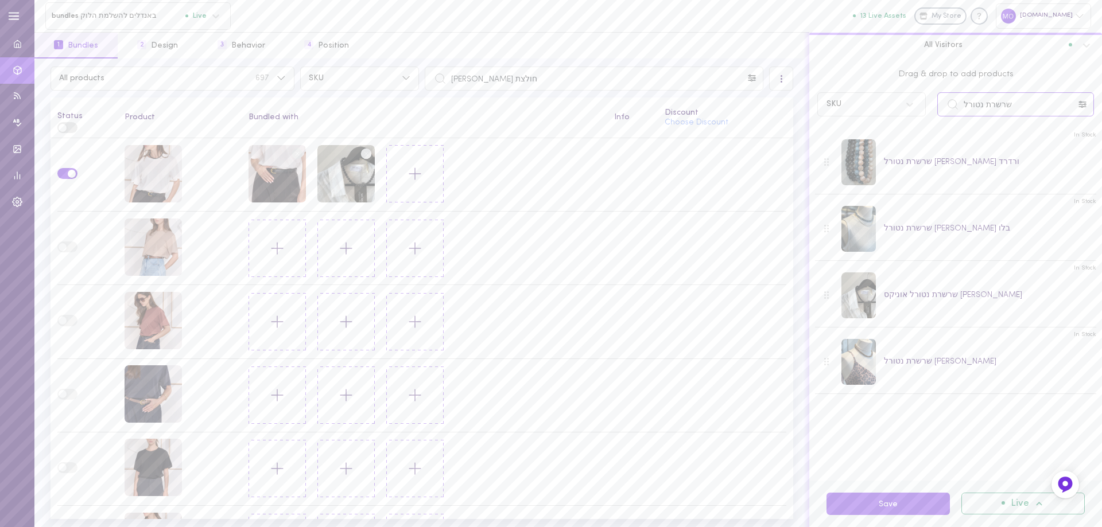
drag, startPoint x: 1003, startPoint y: 111, endPoint x: 839, endPoint y: 158, distance: 170.9
click at [839, 158] on div "Drag & drop to add products SKU שרשרת נטורל In Stock שרשרת נטורל [PERSON_NAME] …" at bounding box center [955, 270] width 293 height 422
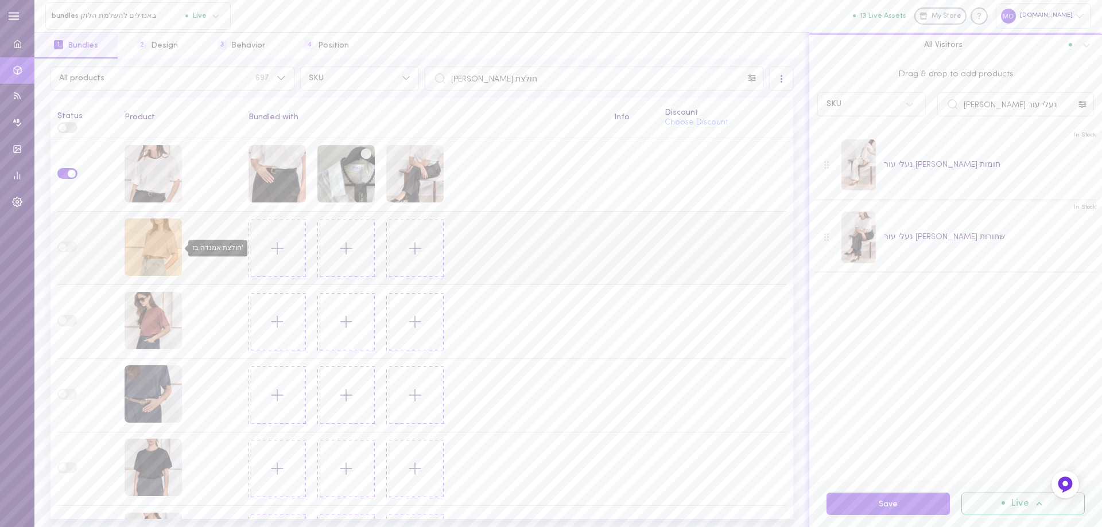
drag, startPoint x: 163, startPoint y: 245, endPoint x: 169, endPoint y: 243, distance: 6.5
click at [169, 243] on div "חולצת אמנדה בז'" at bounding box center [152, 247] width 57 height 57
drag, startPoint x: 1015, startPoint y: 106, endPoint x: 777, endPoint y: 120, distance: 238.6
click at [778, 134] on div "All products 697 SKU חולצת [PERSON_NAME] All Visitors Status Product Bundled wi…" at bounding box center [567, 293] width 1067 height 469
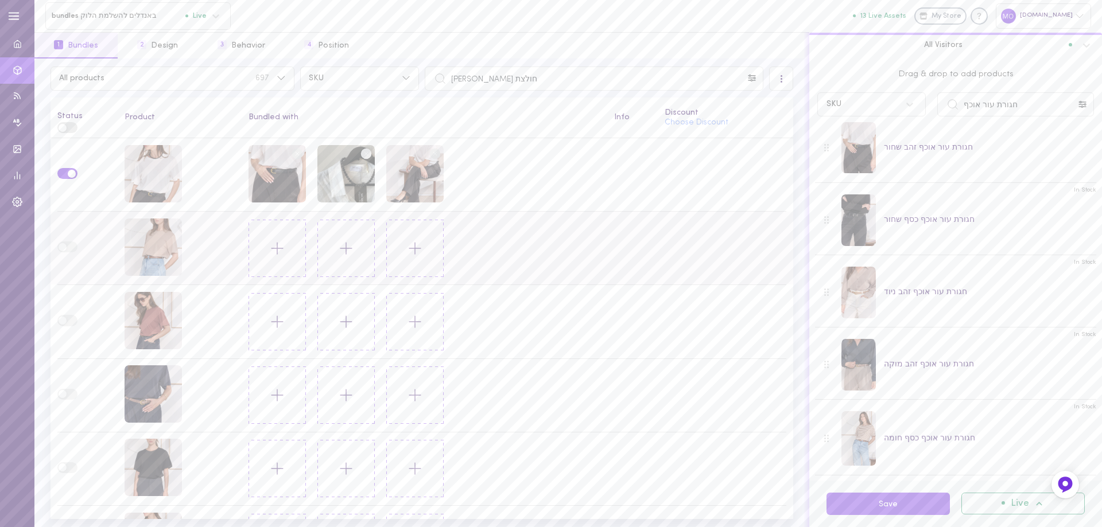
scroll to position [18, 0]
drag, startPoint x: 1021, startPoint y: 112, endPoint x: 801, endPoint y: 111, distance: 219.7
click at [801, 111] on div "All products 697 SKU חולצת [PERSON_NAME] All Visitors Status Product Bundled wi…" at bounding box center [567, 293] width 1067 height 469
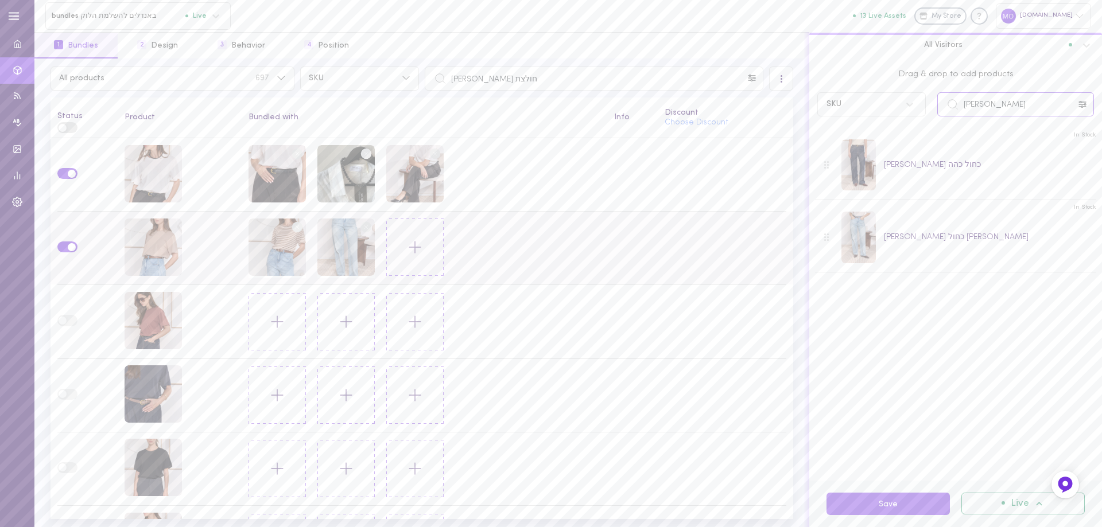
drag, startPoint x: 1012, startPoint y: 114, endPoint x: 721, endPoint y: 112, distance: 290.9
click at [719, 118] on div "All products 697 SKU חולצת [PERSON_NAME] All Visitors Status Product Bundled wi…" at bounding box center [567, 293] width 1067 height 469
click at [980, 108] on input "[PERSON_NAME]" at bounding box center [1015, 104] width 157 height 24
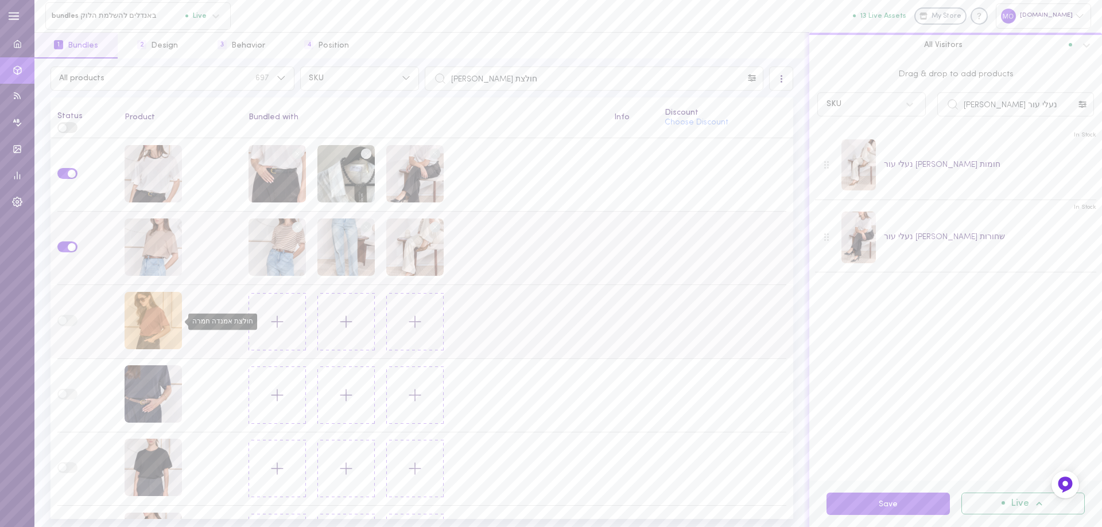
click at [154, 331] on div "חולצת אמנדה חמרה" at bounding box center [152, 320] width 57 height 57
drag, startPoint x: 1031, startPoint y: 107, endPoint x: 776, endPoint y: 165, distance: 261.9
click at [769, 173] on div "All products 697 SKU חולצת [PERSON_NAME] All Visitors Status Product Bundled wi…" at bounding box center [567, 293] width 1067 height 469
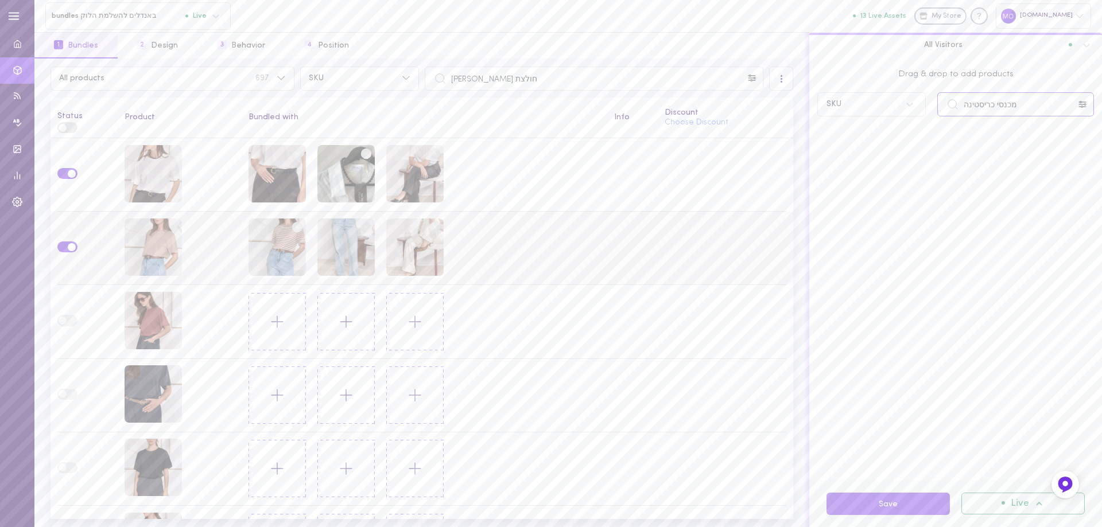
drag, startPoint x: 1025, startPoint y: 107, endPoint x: 1037, endPoint y: 108, distance: 12.2
click at [1037, 108] on input "מכנסי כריסטינה" at bounding box center [1015, 104] width 157 height 24
click at [864, 168] on div at bounding box center [858, 165] width 34 height 52
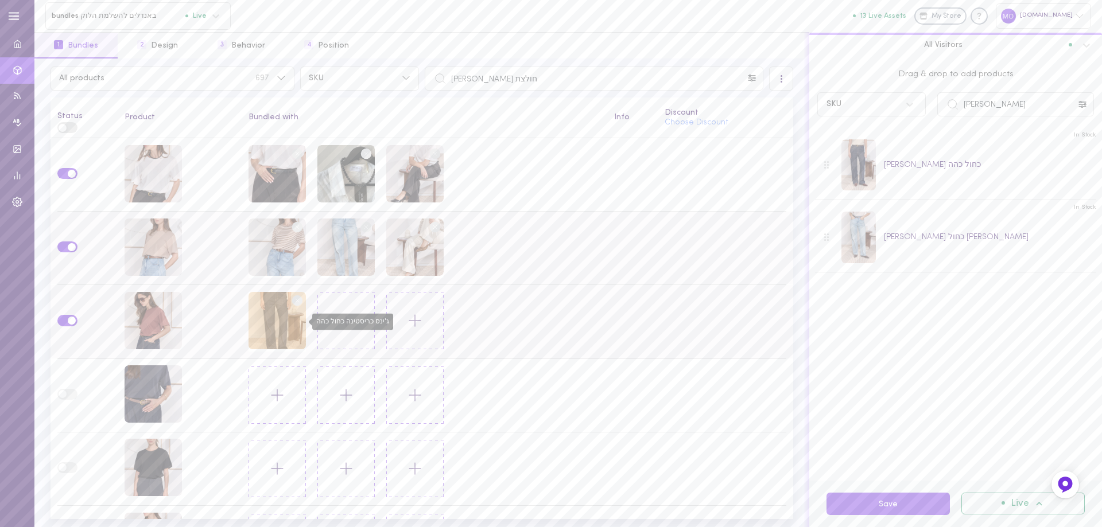
click at [266, 322] on div "ג'ינס כריסטינה כחול כהה" at bounding box center [276, 320] width 57 height 57
drag, startPoint x: 944, startPoint y: 130, endPoint x: 736, endPoint y: 115, distance: 208.2
click at [736, 115] on div "All products 697 SKU חולצת [PERSON_NAME] All Visitors Status Product Bundled wi…" at bounding box center [567, 293] width 1067 height 469
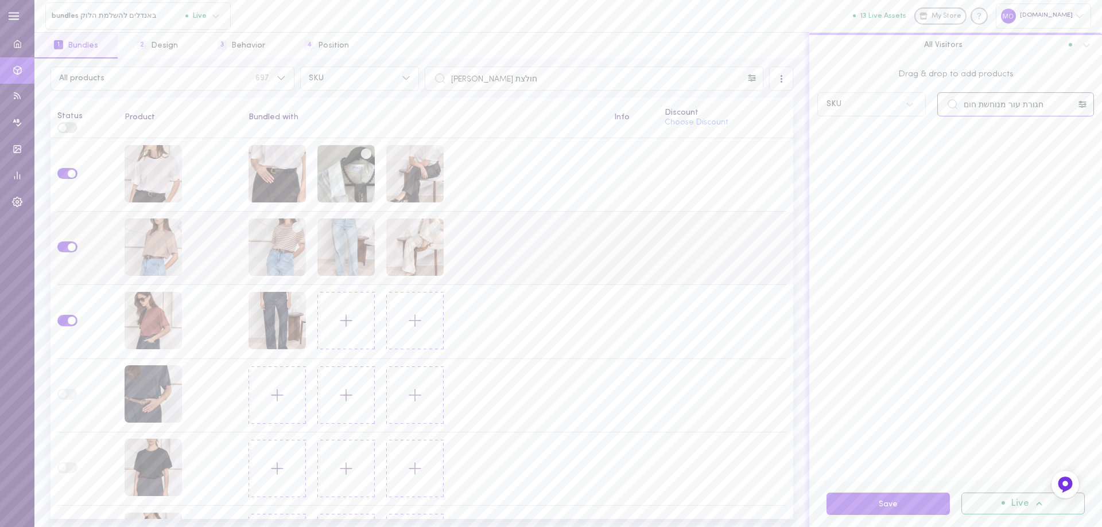
click at [968, 109] on input "חגורת עור מנוחשת חום" at bounding box center [1015, 104] width 157 height 24
click at [972, 106] on input "חגורת עור מנוחשת חום" at bounding box center [1015, 104] width 157 height 24
click at [1015, 107] on input "חגורת עור מנוחשת חום" at bounding box center [1015, 104] width 157 height 24
drag, startPoint x: 1007, startPoint y: 104, endPoint x: 1017, endPoint y: 107, distance: 10.3
click at [1017, 107] on input "חגורת עור מנוחשת חום" at bounding box center [1015, 104] width 157 height 24
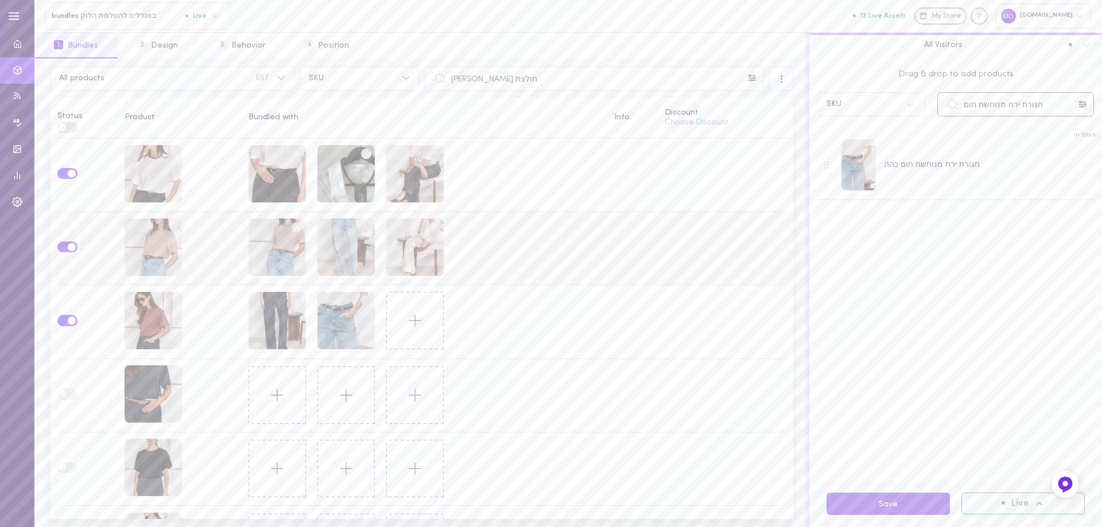
drag, startPoint x: 1049, startPoint y: 107, endPoint x: 757, endPoint y: 115, distance: 291.5
click at [760, 115] on div "All products 697 SKU חולצת [PERSON_NAME] All Visitors Status Product Bundled wi…" at bounding box center [567, 293] width 1067 height 469
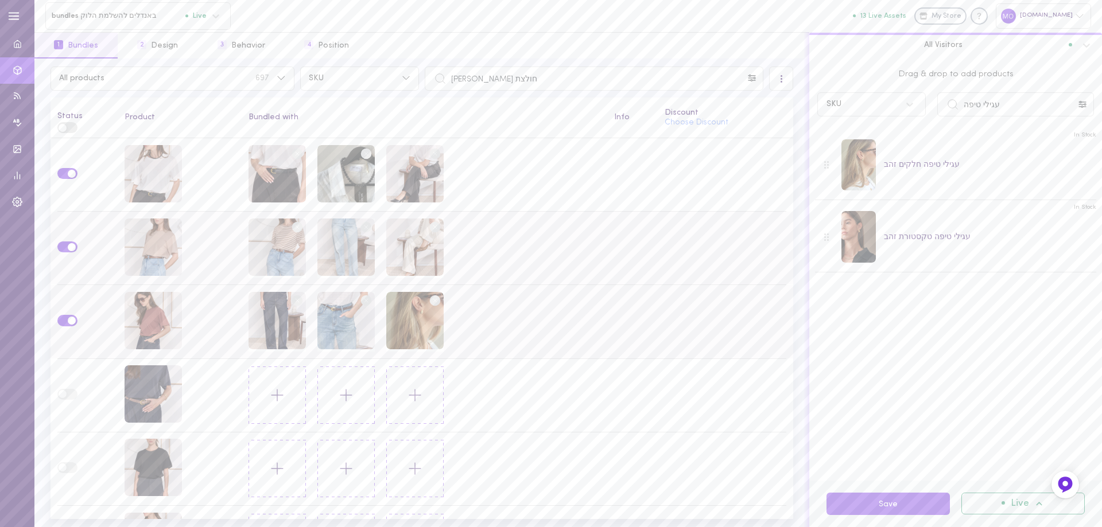
scroll to position [55, 0]
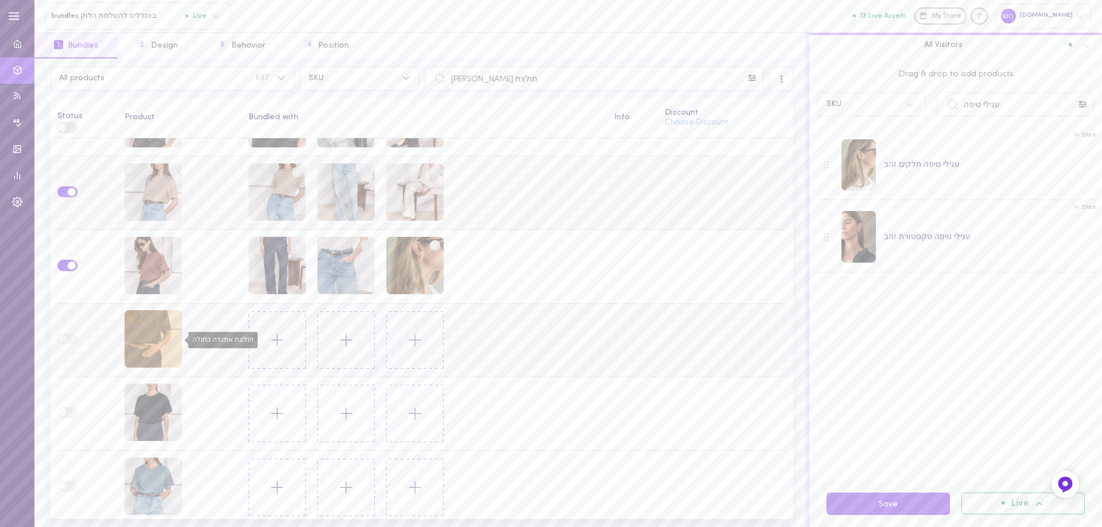
click at [153, 325] on div "חולצת אמנדה כחולה" at bounding box center [152, 338] width 57 height 57
drag, startPoint x: 1015, startPoint y: 104, endPoint x: 739, endPoint y: 112, distance: 276.1
click at [733, 122] on div "All products 697 SKU חולצת [PERSON_NAME] All Visitors Status Product Bundled wi…" at bounding box center [567, 293] width 1067 height 469
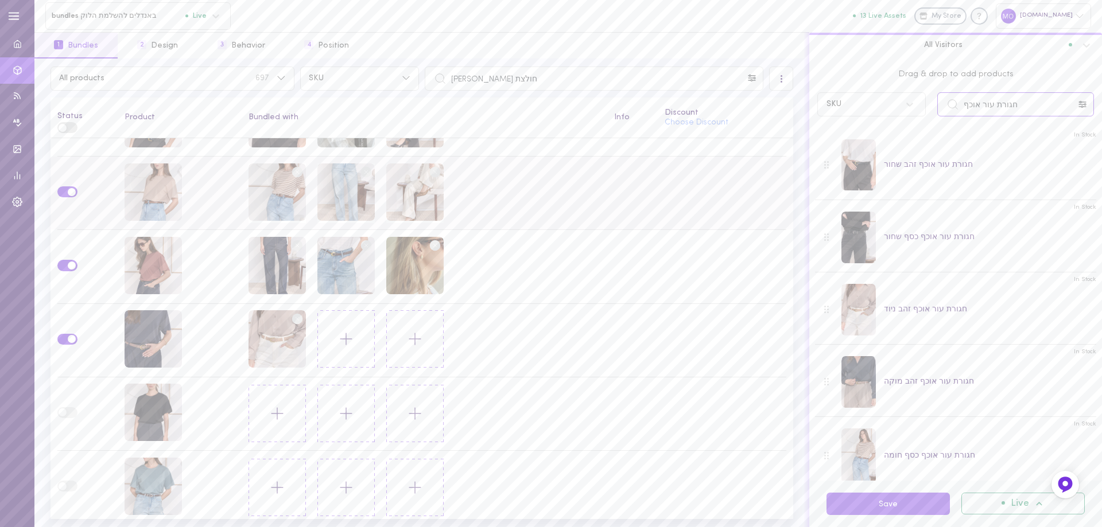
drag, startPoint x: 945, startPoint y: 102, endPoint x: 729, endPoint y: 131, distance: 218.9
click at [729, 131] on div "All products 697 SKU חולצת [PERSON_NAME] All Visitors Status Product Bundled wi…" at bounding box center [567, 293] width 1067 height 469
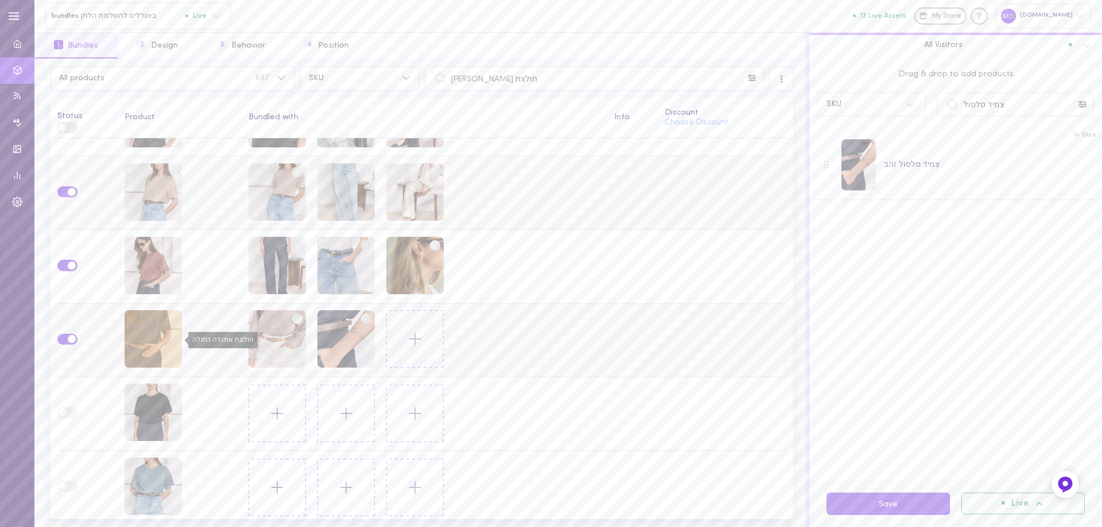
click at [146, 334] on div "חולצת אמנדה כחולה" at bounding box center [152, 338] width 57 height 57
drag, startPoint x: 1022, startPoint y: 107, endPoint x: 865, endPoint y: 205, distance: 184.8
click at [865, 204] on div "Drag & drop to add products SKU צמיד סלסול In Stock צמיד סלסול זהב" at bounding box center [955, 270] width 293 height 422
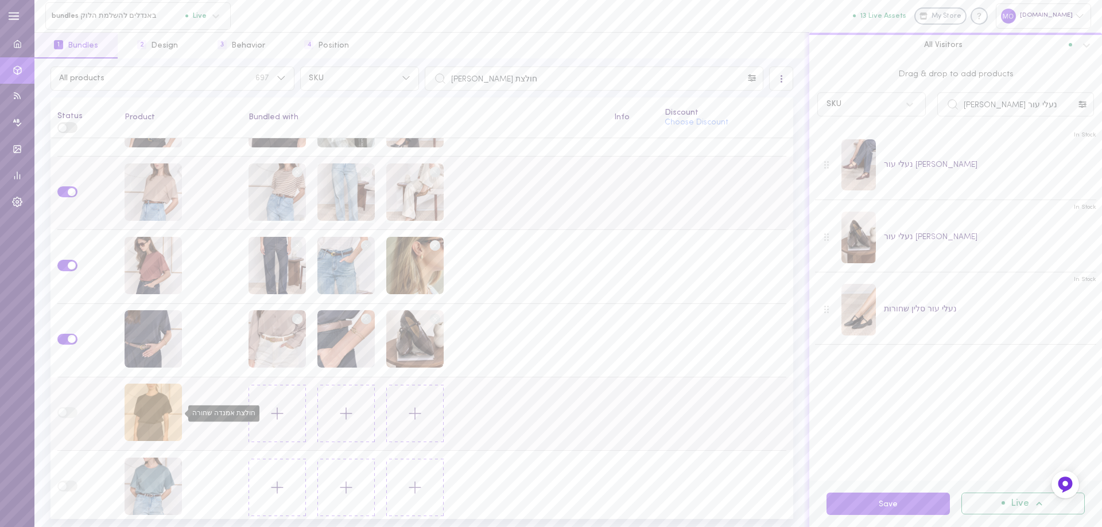
click at [145, 410] on div "חולצת אמנדה שחורה" at bounding box center [152, 412] width 57 height 57
drag, startPoint x: 1028, startPoint y: 102, endPoint x: 924, endPoint y: 139, distance: 110.5
click at [915, 137] on div "Drag & drop to add products SKU נעלי עור סלין In Stock נעלי עור [PERSON_NAME] I…" at bounding box center [955, 270] width 293 height 422
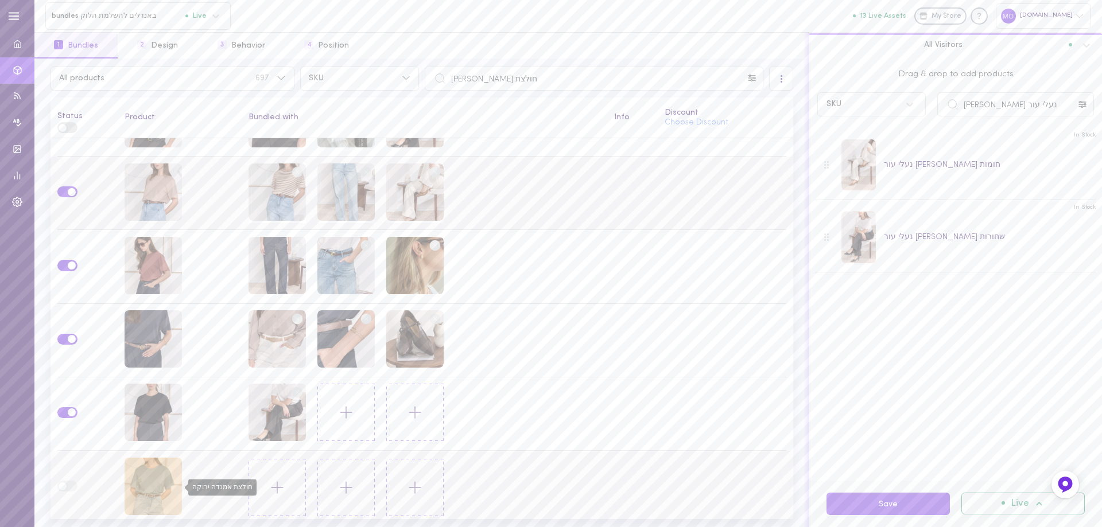
click at [149, 465] on div "חולצת אמנדה ירוקה" at bounding box center [152, 486] width 57 height 57
drag, startPoint x: 842, startPoint y: 125, endPoint x: 699, endPoint y: 108, distance: 144.4
click at [699, 109] on div "All products 697 SKU חולצת [PERSON_NAME] All Visitors Status Product Bundled wi…" at bounding box center [567, 293] width 1067 height 469
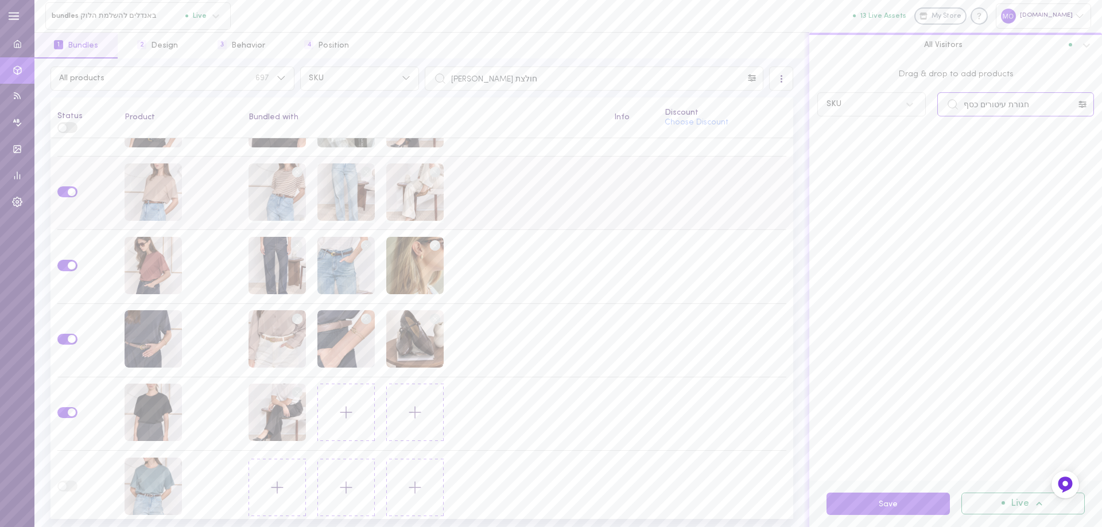
drag, startPoint x: 1041, startPoint y: 103, endPoint x: 765, endPoint y: 122, distance: 277.2
click at [758, 124] on div "All products 697 SKU חולצת [PERSON_NAME] All Visitors Status Product Bundled wi…" at bounding box center [567, 293] width 1067 height 469
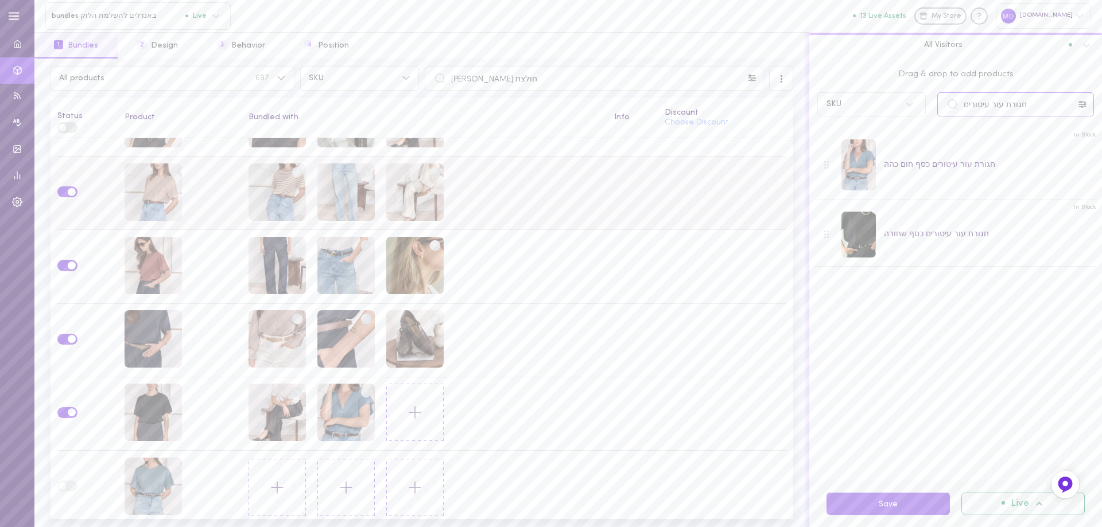
drag, startPoint x: 1033, startPoint y: 110, endPoint x: 819, endPoint y: 119, distance: 214.2
click at [824, 148] on div "Drag & drop to add products SKU חגורת עור עיטורים In Stock חגורת עור עיטורים כס…" at bounding box center [955, 270] width 293 height 422
click at [976, 106] on input "[PERSON_NAME]" at bounding box center [1015, 104] width 157 height 24
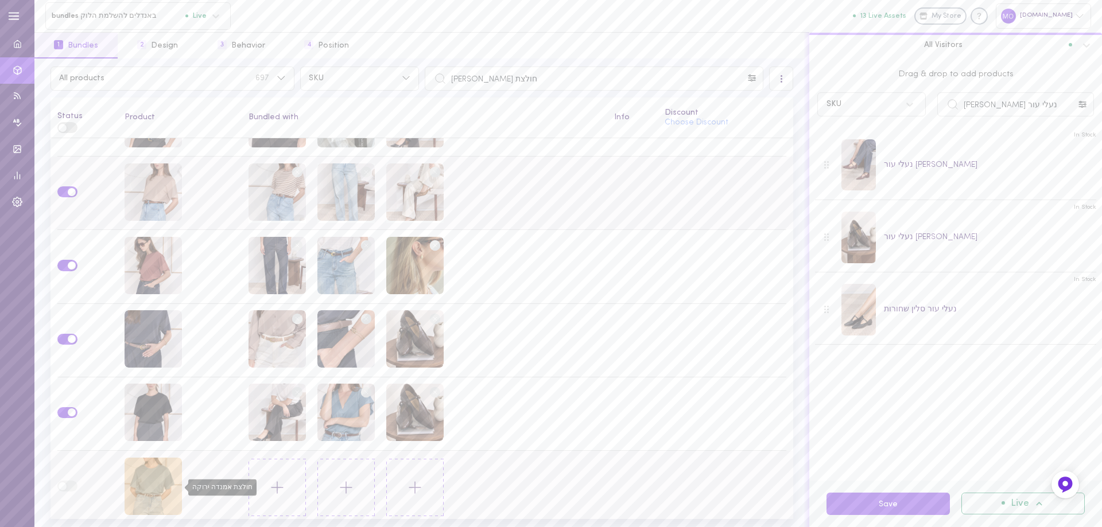
click at [153, 493] on div "חולצת אמנדה ירוקה" at bounding box center [152, 486] width 57 height 57
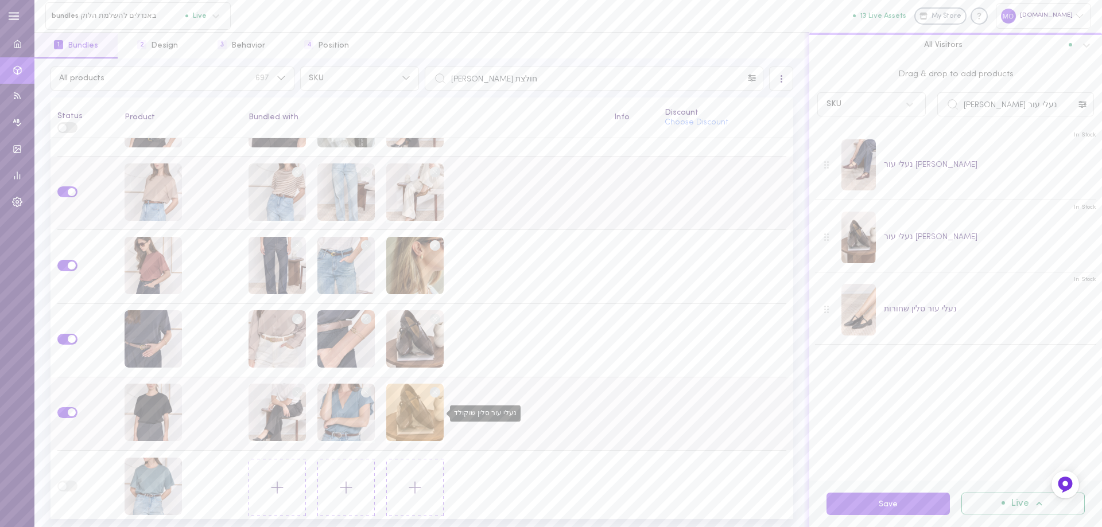
drag, startPoint x: 430, startPoint y: 390, endPoint x: 398, endPoint y: 399, distance: 32.9
click at [426, 391] on icon at bounding box center [434, 392] width 17 height 17
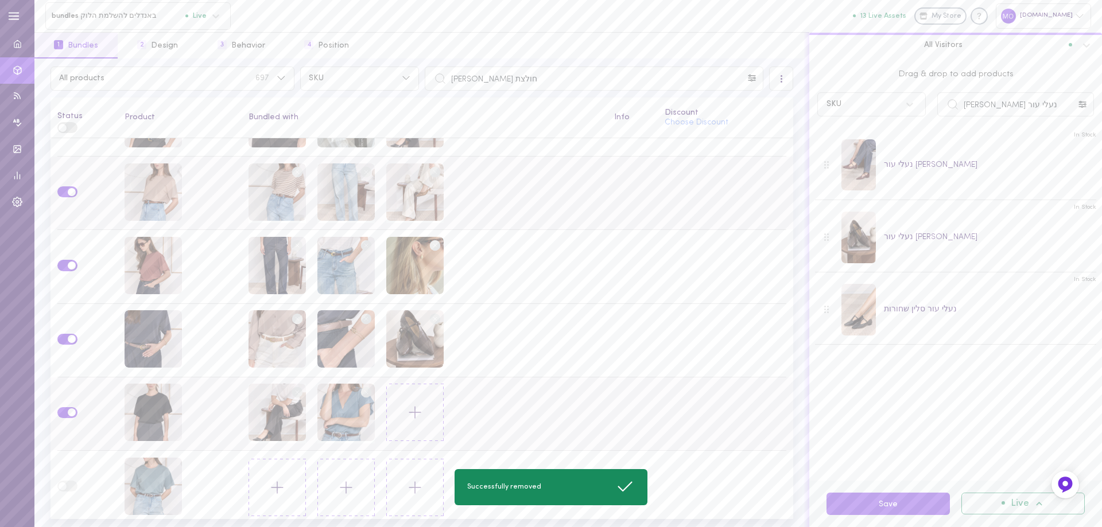
click at [361, 388] on g at bounding box center [365, 392] width 17 height 17
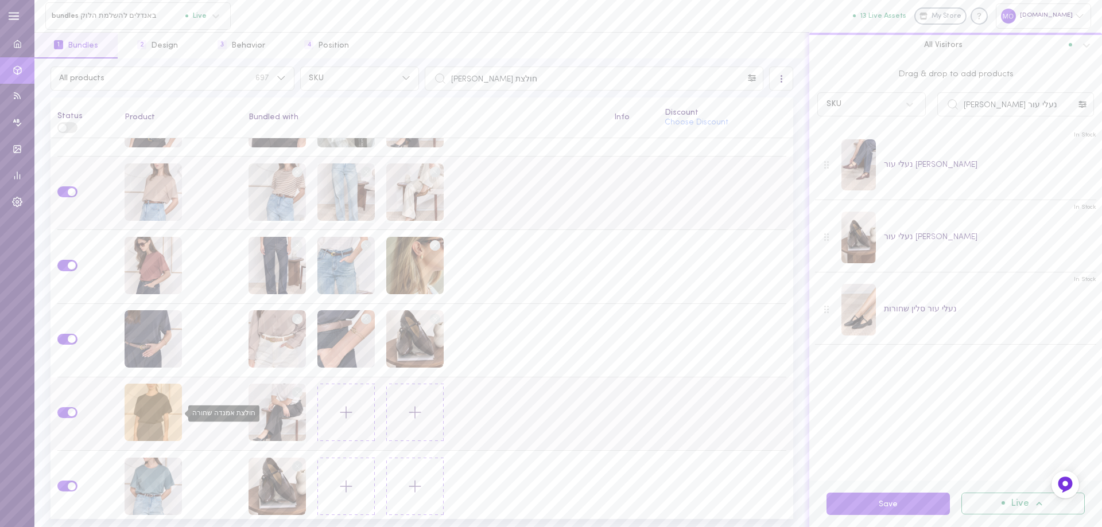
click at [168, 427] on div "חולצת אמנדה שחורה" at bounding box center [152, 412] width 57 height 57
click at [727, 111] on div "All products 697 SKU חולצת [PERSON_NAME] All Visitors Status Product Bundled wi…" at bounding box center [567, 293] width 1067 height 469
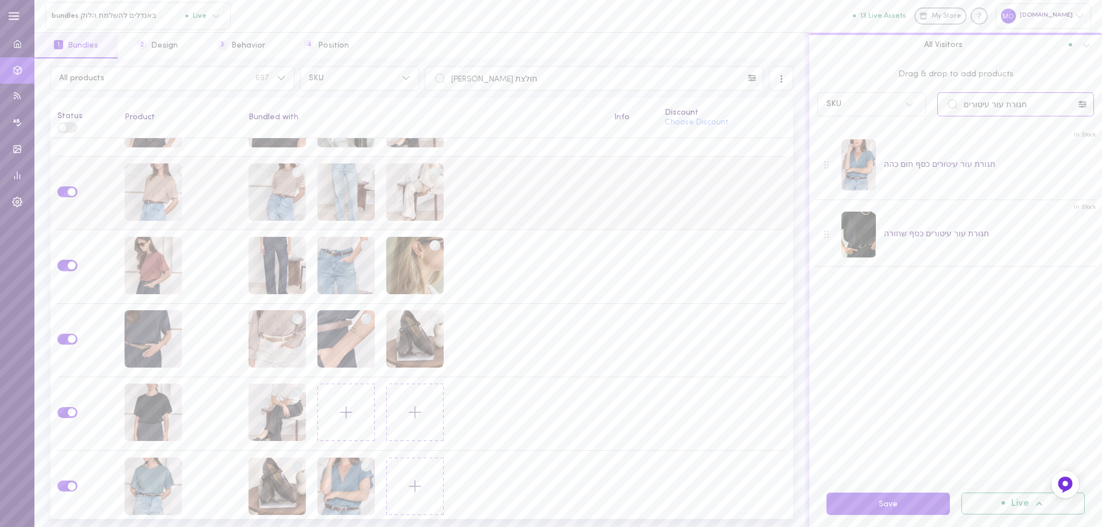
drag, startPoint x: 1024, startPoint y: 116, endPoint x: 656, endPoint y: 174, distance: 372.9
click at [652, 177] on div "All products 697 SKU חולצת [PERSON_NAME] All Visitors Status Product Bundled wi…" at bounding box center [567, 293] width 1067 height 469
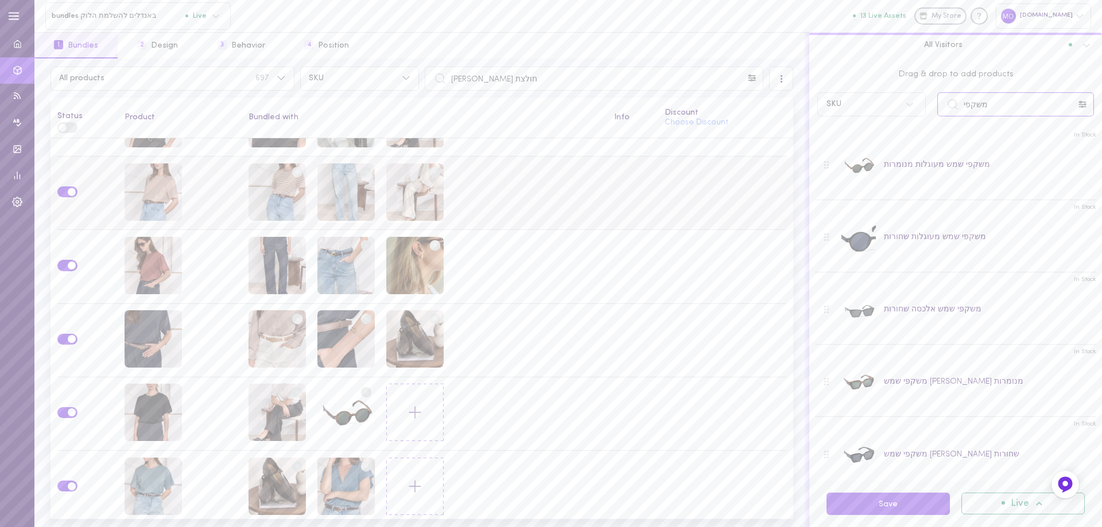
drag, startPoint x: 1011, startPoint y: 103, endPoint x: 769, endPoint y: 171, distance: 250.8
click at [769, 171] on div "All products 697 SKU חולצת [PERSON_NAME] All Visitors Status Product Bundled wi…" at bounding box center [567, 293] width 1067 height 469
click at [994, 110] on input "[PERSON_NAME]" at bounding box center [1015, 104] width 157 height 24
click at [972, 107] on input "[PERSON_NAME]" at bounding box center [1015, 104] width 157 height 24
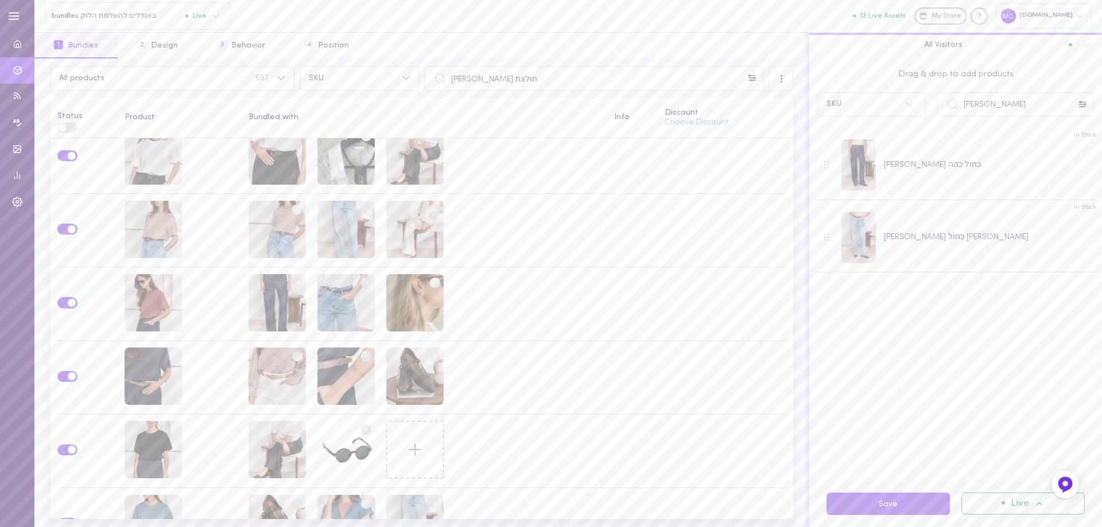
scroll to position [0, 0]
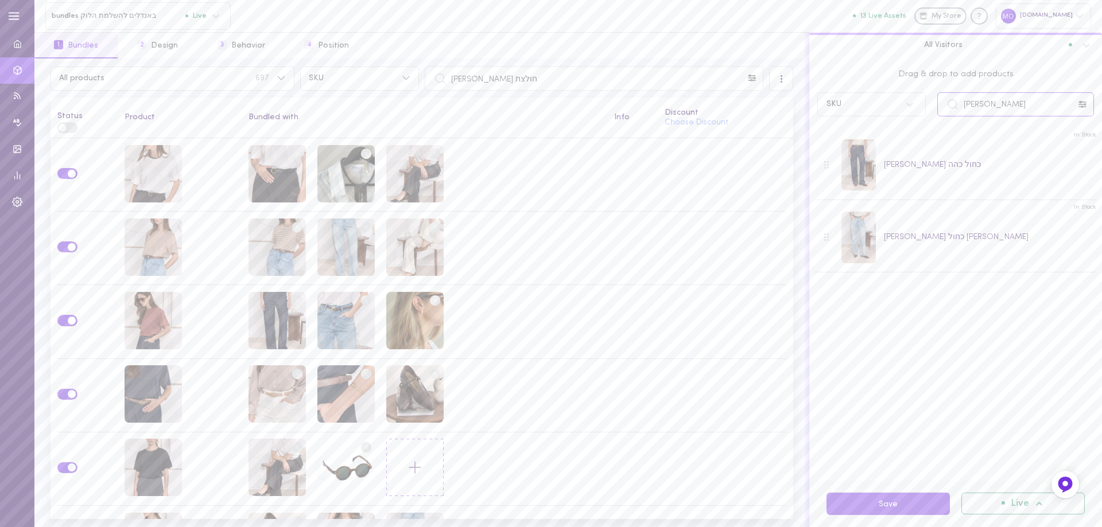
drag, startPoint x: 1026, startPoint y: 105, endPoint x: 863, endPoint y: 114, distance: 163.2
click at [869, 120] on div "Drag & drop to add products SKU ג[PERSON_NAME]" at bounding box center [955, 91] width 293 height 64
type input "חולצת [PERSON_NAME]"
drag, startPoint x: 441, startPoint y: 108, endPoint x: 311, endPoint y: 101, distance: 130.4
click at [308, 104] on div "All products 697 SKU חולצת [PERSON_NAME] All Visitors Status Product Bundled wi…" at bounding box center [421, 293] width 775 height 469
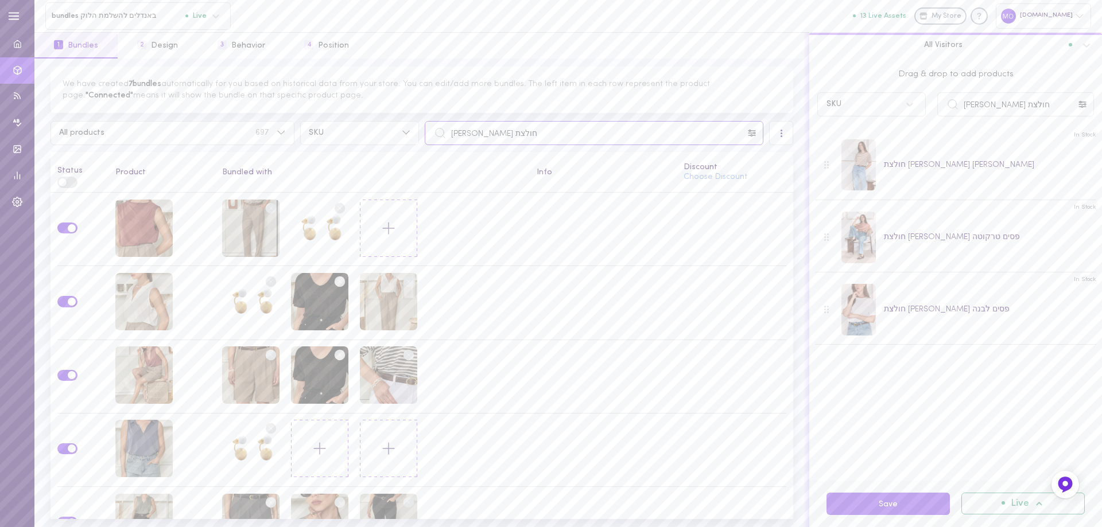
type input "חולצת [PERSON_NAME]"
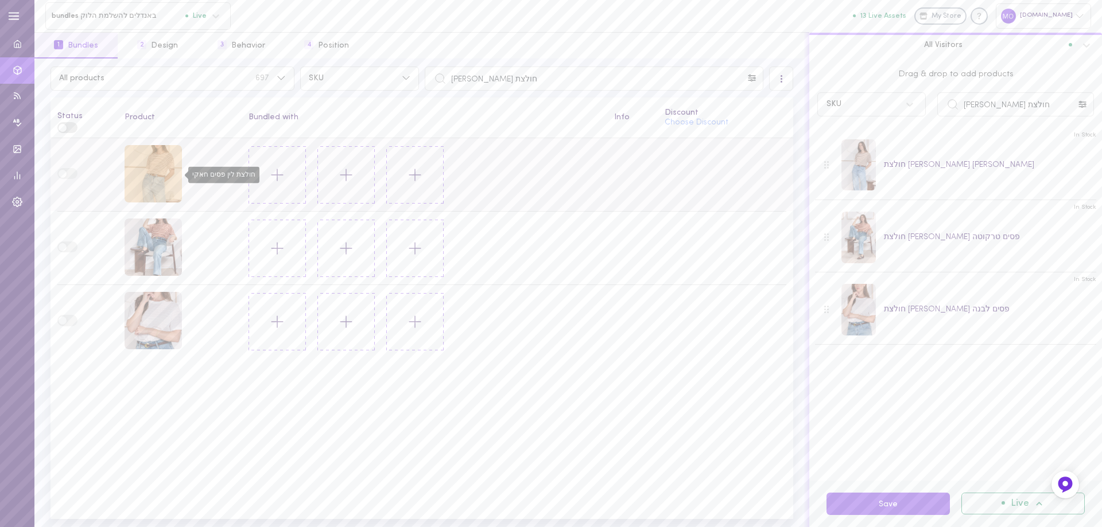
click at [170, 170] on div "חולצת לין פסים חאקי" at bounding box center [152, 173] width 57 height 57
drag, startPoint x: 873, startPoint y: 147, endPoint x: 858, endPoint y: 145, distance: 15.2
click at [858, 146] on div "Drag & drop to add products SKU חולצת [PERSON_NAME] In Stock חולצת [PERSON_NAME…" at bounding box center [955, 270] width 293 height 422
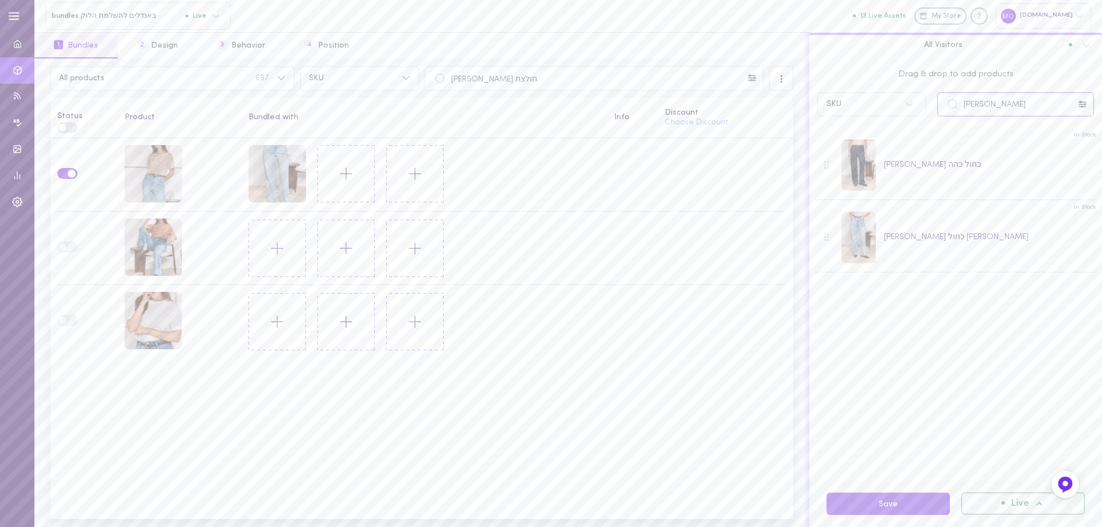
drag, startPoint x: 808, startPoint y: 149, endPoint x: 797, endPoint y: 138, distance: 15.0
click at [809, 150] on div "Drag & drop to add products SKU ג[PERSON_NAME] כריסטינה In Stock [PERSON_NAME] …" at bounding box center [955, 293] width 293 height 469
drag, startPoint x: 963, startPoint y: 111, endPoint x: 908, endPoint y: 123, distance: 55.7
click at [908, 123] on div "Drag & drop to add products SKU חגורת עוכף" at bounding box center [955, 270] width 293 height 422
click at [978, 104] on input "חגורתאוכף" at bounding box center [1015, 104] width 157 height 24
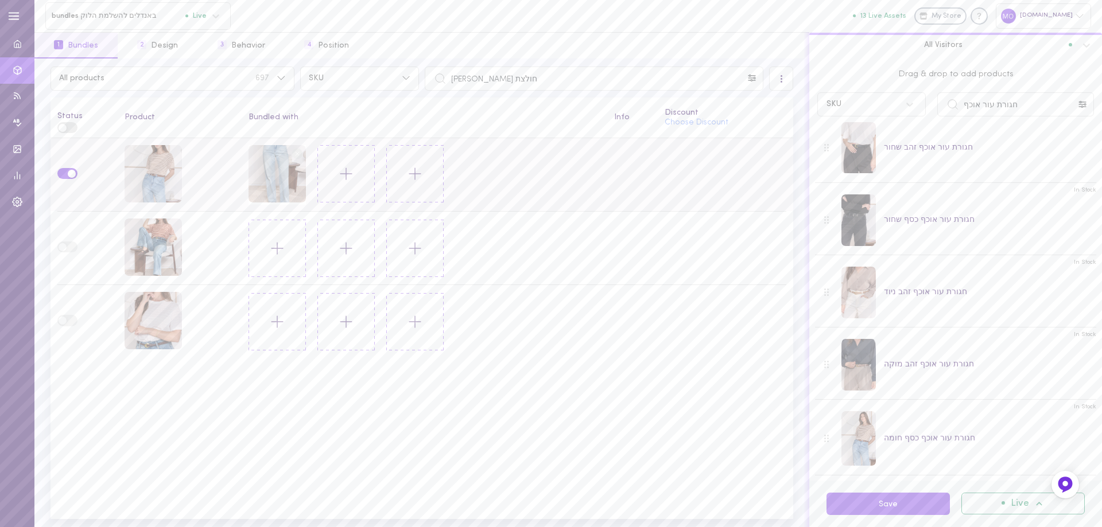
scroll to position [18, 0]
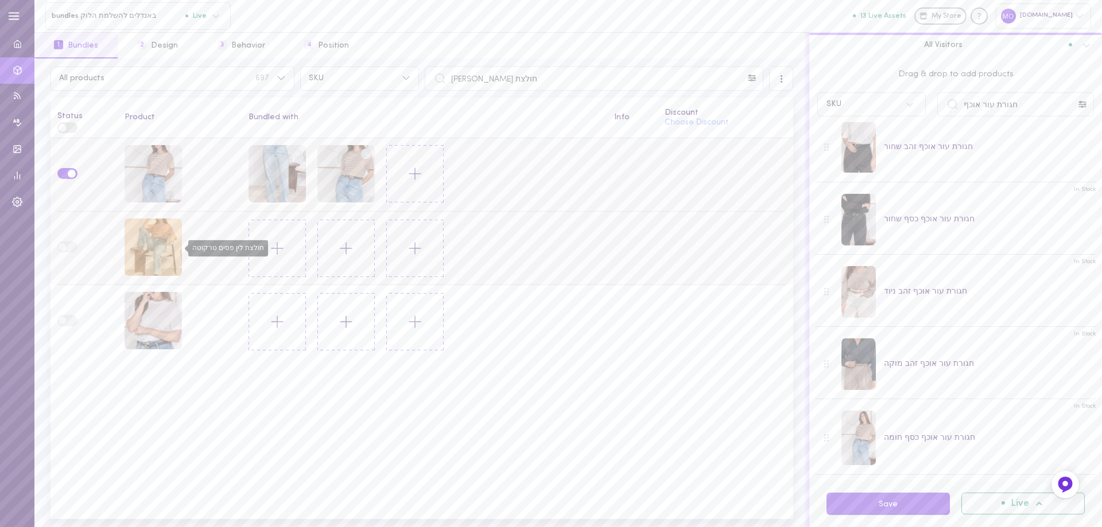
click at [170, 248] on div "חולצת לין פסים טרקוטה" at bounding box center [152, 247] width 57 height 57
drag, startPoint x: 845, startPoint y: 158, endPoint x: 808, endPoint y: 157, distance: 37.3
click at [810, 168] on div "Drag & drop to add products SKU חגורת עור אוכף In Stock חגורת עור אוכף זהב שחור…" at bounding box center [955, 270] width 293 height 422
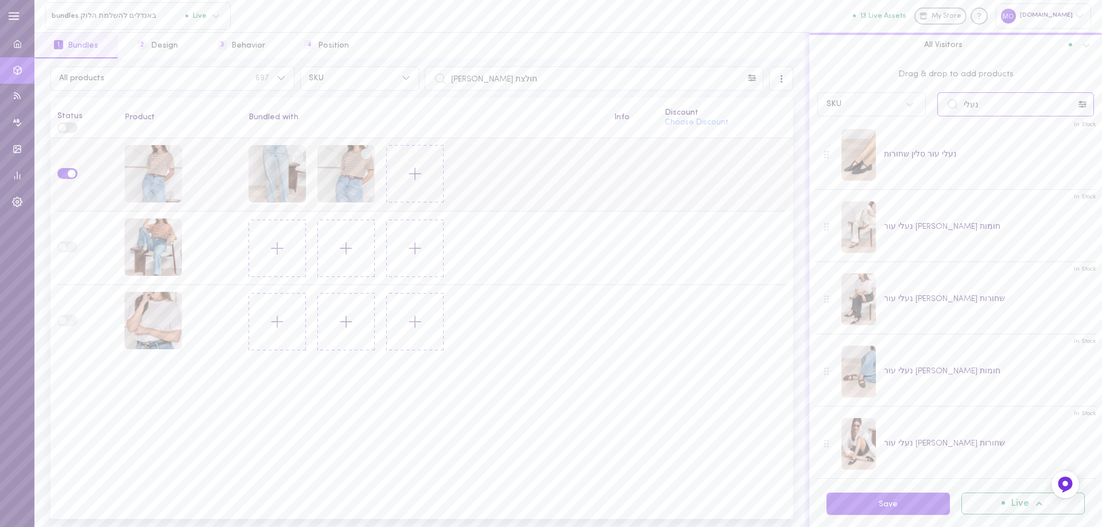
scroll to position [172, 0]
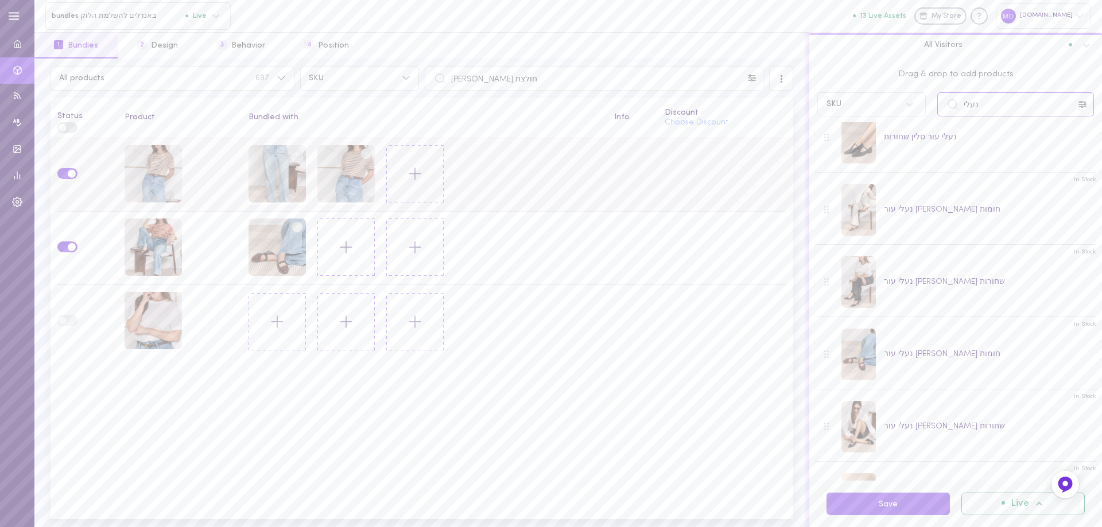
drag, startPoint x: 943, startPoint y: 114, endPoint x: 856, endPoint y: 121, distance: 87.0
click at [853, 129] on div "Drag & drop to add products SKU נעלי In Stock נעלי עור [PERSON_NAME] In Stock נ…" at bounding box center [955, 270] width 293 height 422
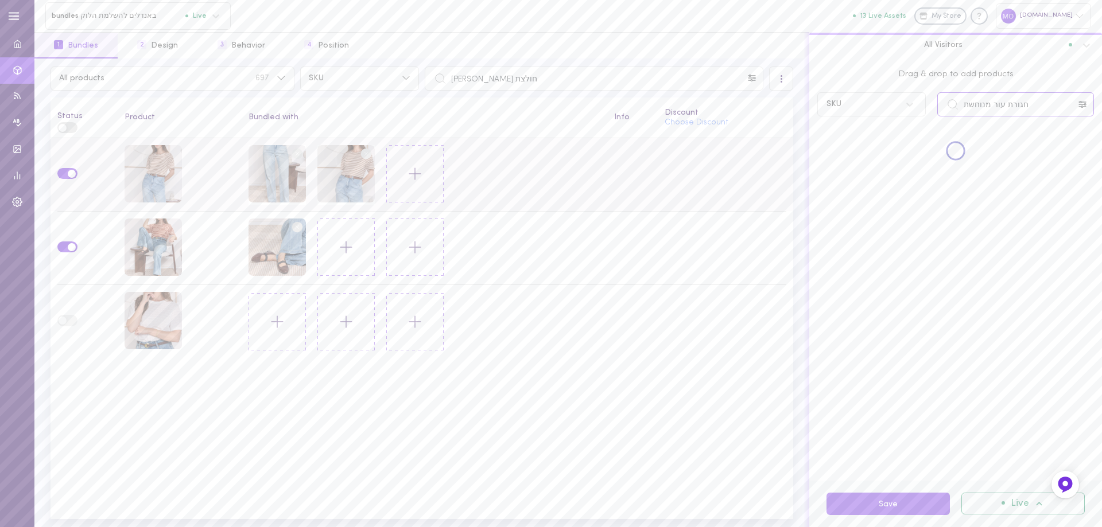
scroll to position [0, 0]
drag, startPoint x: 991, startPoint y: 103, endPoint x: 1001, endPoint y: 105, distance: 9.3
click at [1001, 105] on input "חגורת עור מנוחשת" at bounding box center [1015, 104] width 157 height 24
type input "חגורת ירח מנוחשת"
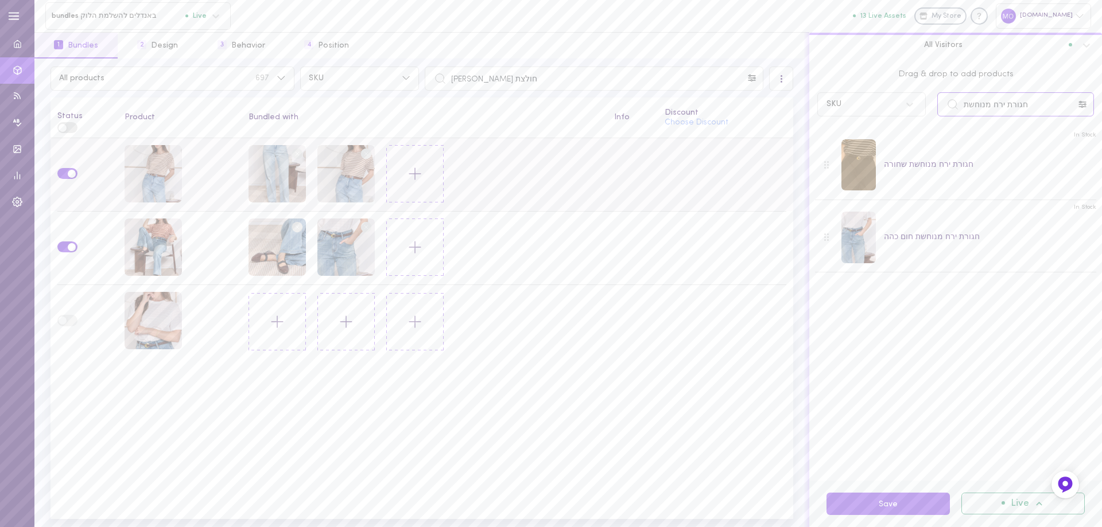
click at [843, 154] on div "Drag & drop to add products SKU חגורת ירח מנוחשת In Stock חגורת ירח מנוחשת שחור…" at bounding box center [955, 270] width 293 height 422
drag, startPoint x: 1028, startPoint y: 103, endPoint x: 850, endPoint y: 137, distance: 180.5
click at [848, 139] on div "Drag & drop to add products SKU ג[PERSON_NAME] כריסטינה In Stock [PERSON_NAME] …" at bounding box center [955, 270] width 293 height 422
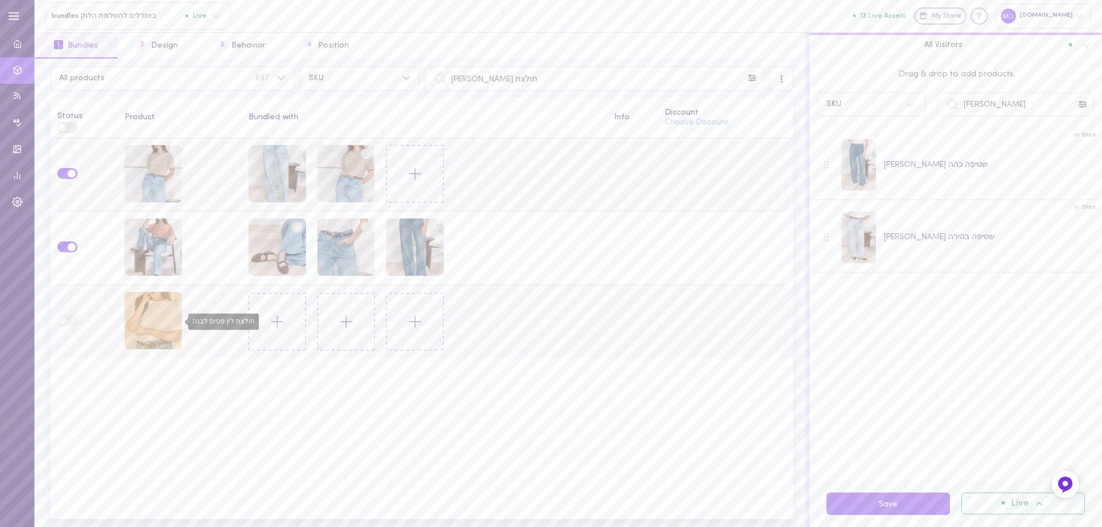
click at [150, 324] on div "חולצת לין פסים לבנה" at bounding box center [152, 320] width 57 height 57
click at [149, 324] on div "חולצת לין פסים לבנה" at bounding box center [152, 320] width 57 height 57
drag, startPoint x: 928, startPoint y: 118, endPoint x: 844, endPoint y: 136, distance: 86.2
click at [842, 136] on div "Drag & drop to add products SKU ג[PERSON_NAME] In Stock ג[PERSON_NAME] שטיפה כה…" at bounding box center [955, 270] width 293 height 422
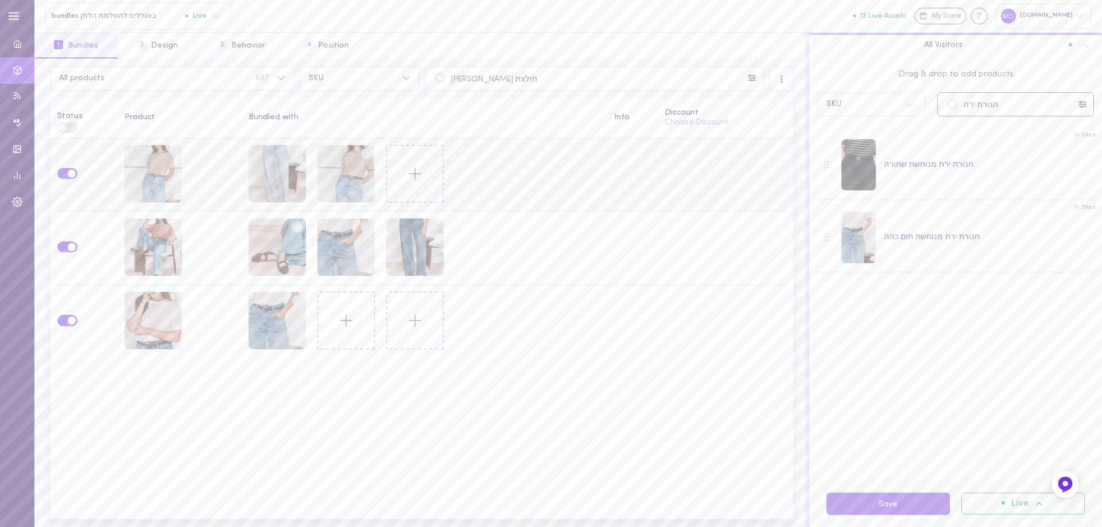
drag, startPoint x: 980, startPoint y: 115, endPoint x: 871, endPoint y: 131, distance: 109.7
click at [871, 131] on div "Drag & drop to add products SKU חגורת ירח In Stock חגורת ירח מנוחשת שחורה In St…" at bounding box center [955, 270] width 293 height 422
click at [978, 107] on input "[PERSON_NAME]" at bounding box center [1015, 104] width 157 height 24
click at [987, 107] on input "נעלי עכור [PERSON_NAME]" at bounding box center [1015, 104] width 157 height 24
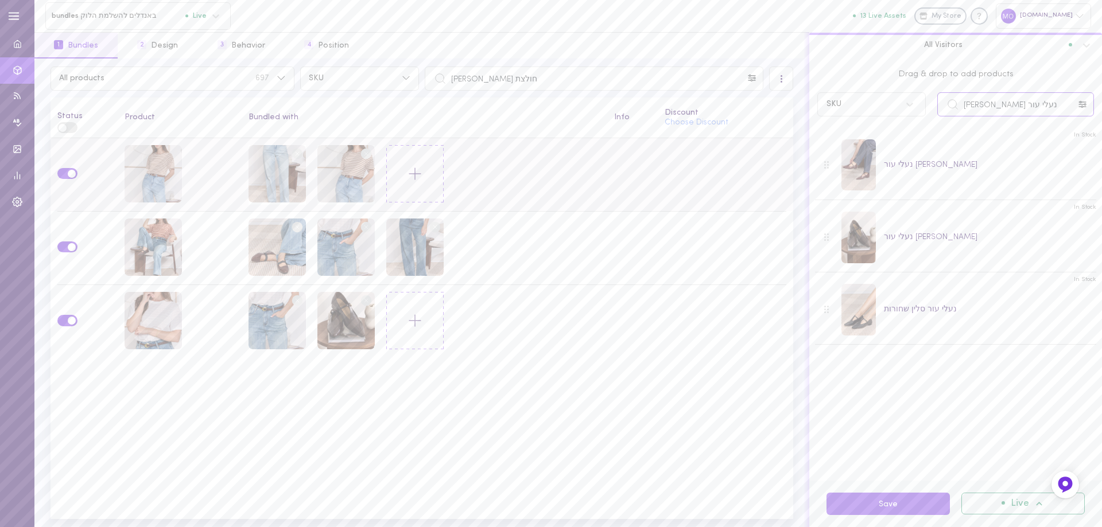
drag, startPoint x: 909, startPoint y: 142, endPoint x: 795, endPoint y: 173, distance: 118.5
click at [795, 173] on div "All products 697 SKU חולצת [PERSON_NAME] All Visitors Status Product Bundled wi…" at bounding box center [567, 293] width 1067 height 469
click at [144, 241] on div "חולצת לין פסים טרקוטה" at bounding box center [152, 247] width 57 height 57
drag, startPoint x: 1024, startPoint y: 110, endPoint x: 940, endPoint y: 145, distance: 91.1
click at [940, 145] on div "Drag & drop to add products SKU נעלי עור סלין In Stock נעלי עור [PERSON_NAME] I…" at bounding box center [955, 270] width 293 height 422
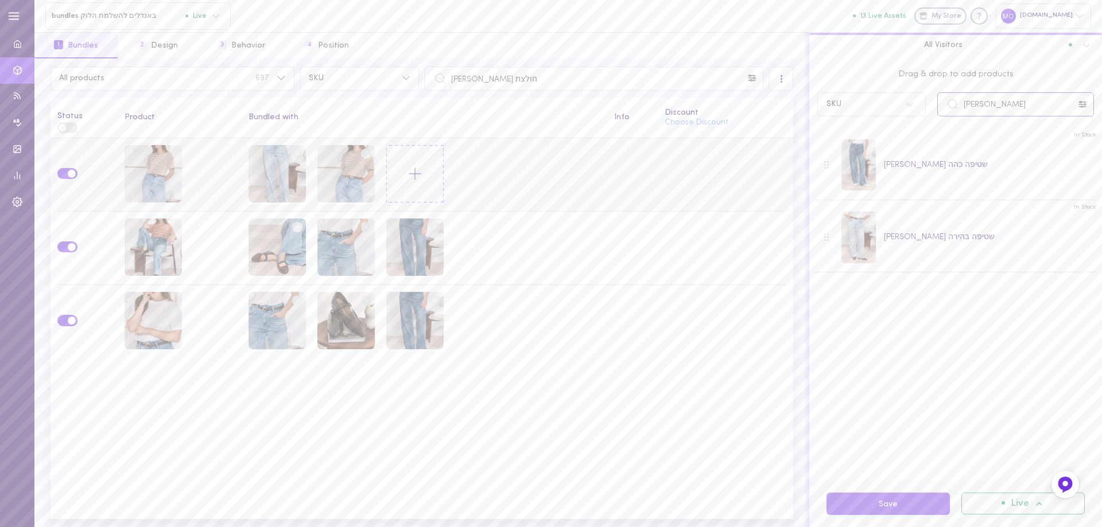
drag, startPoint x: 995, startPoint y: 108, endPoint x: 867, endPoint y: 106, distance: 127.4
click at [882, 133] on div "Drag & drop to add products SKU ג[PERSON_NAME] In Stock ג[PERSON_NAME] שטיפה כה…" at bounding box center [955, 270] width 293 height 422
type input "ח"
type input "[PERSON_NAME]"
drag, startPoint x: 600, startPoint y: 77, endPoint x: 225, endPoint y: 90, distance: 375.4
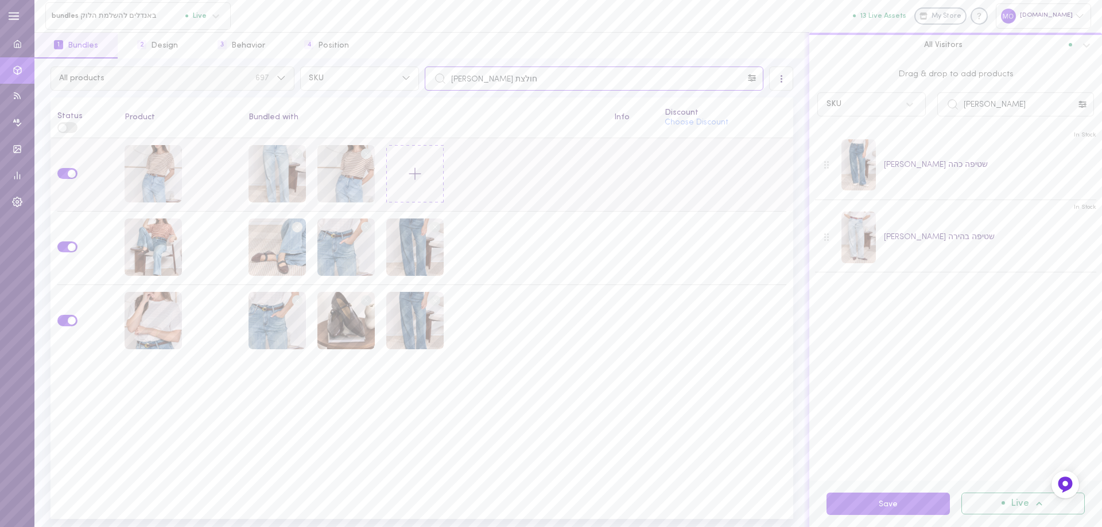
click at [223, 91] on div "All products 697 SKU חולצת [PERSON_NAME] All Visitors Status Product Bundled wi…" at bounding box center [421, 293] width 775 height 469
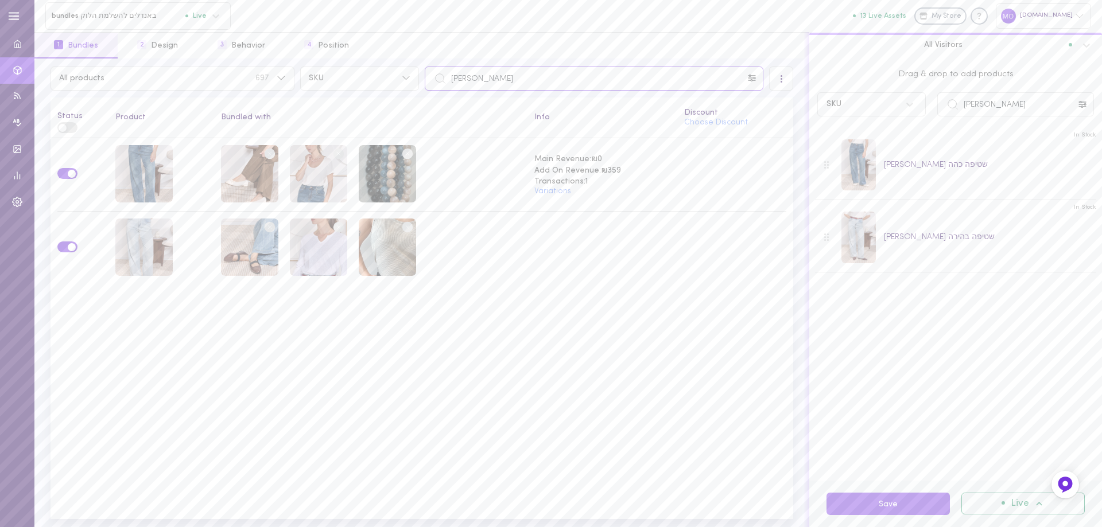
drag, startPoint x: 491, startPoint y: 83, endPoint x: 437, endPoint y: 90, distance: 54.9
click at [437, 90] on input "[PERSON_NAME]" at bounding box center [594, 79] width 338 height 24
type input "חולצת קמילה"
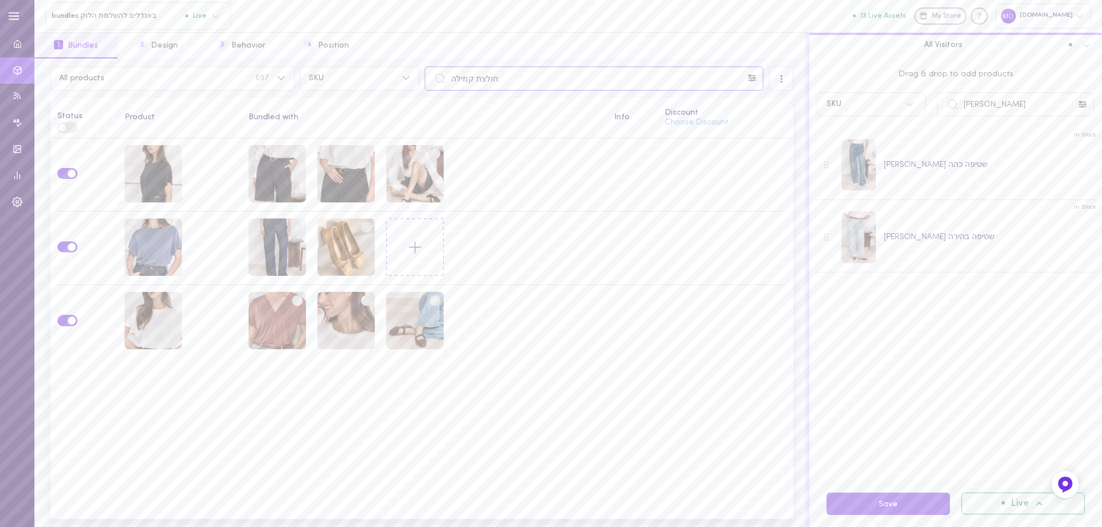
drag, startPoint x: 501, startPoint y: 86, endPoint x: 368, endPoint y: 91, distance: 133.2
click at [368, 91] on div "All products 697 SKU חולצת קמילה All Visitors Status Product Bundled with Info …" at bounding box center [421, 293] width 775 height 469
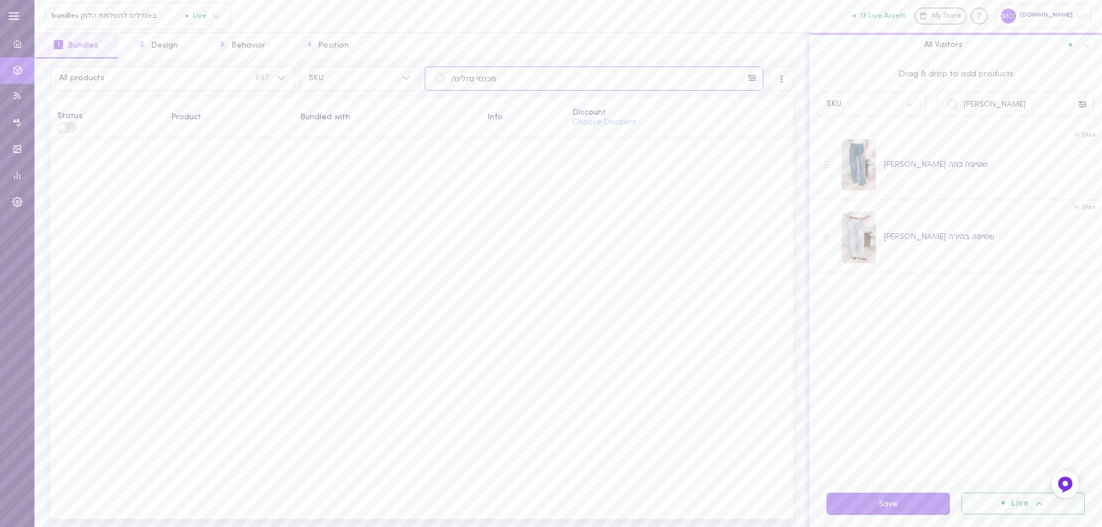
click at [466, 83] on input "מכנסי סזלינה" at bounding box center [594, 79] width 338 height 24
type input "מכנסי סלינה"
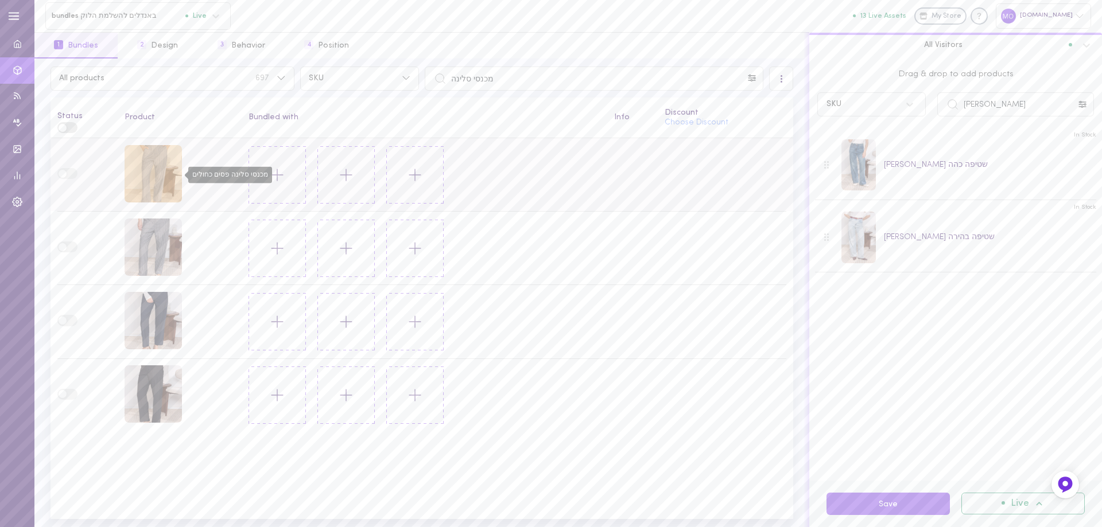
click at [146, 168] on div "מכנסי סלינה פסים כחולים" at bounding box center [152, 173] width 57 height 57
drag, startPoint x: 901, startPoint y: 140, endPoint x: 850, endPoint y: 150, distance: 52.5
click at [844, 150] on div "Drag & drop to add products SKU ג[PERSON_NAME] In Stock ג[PERSON_NAME] שטיפה כה…" at bounding box center [955, 270] width 293 height 422
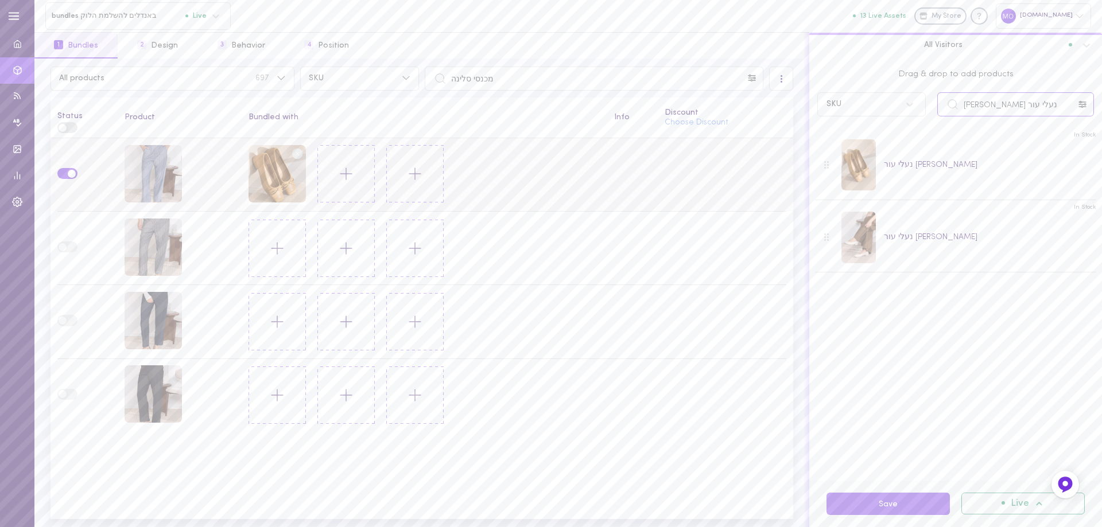
drag, startPoint x: 991, startPoint y: 112, endPoint x: 766, endPoint y: 163, distance: 230.5
click at [766, 163] on div "All products 697 SKU מכנסי סלינה All Visitors Status Product Bundled with Info …" at bounding box center [567, 293] width 1067 height 469
click at [980, 104] on input "גופית [PERSON_NAME]" at bounding box center [1015, 104] width 157 height 24
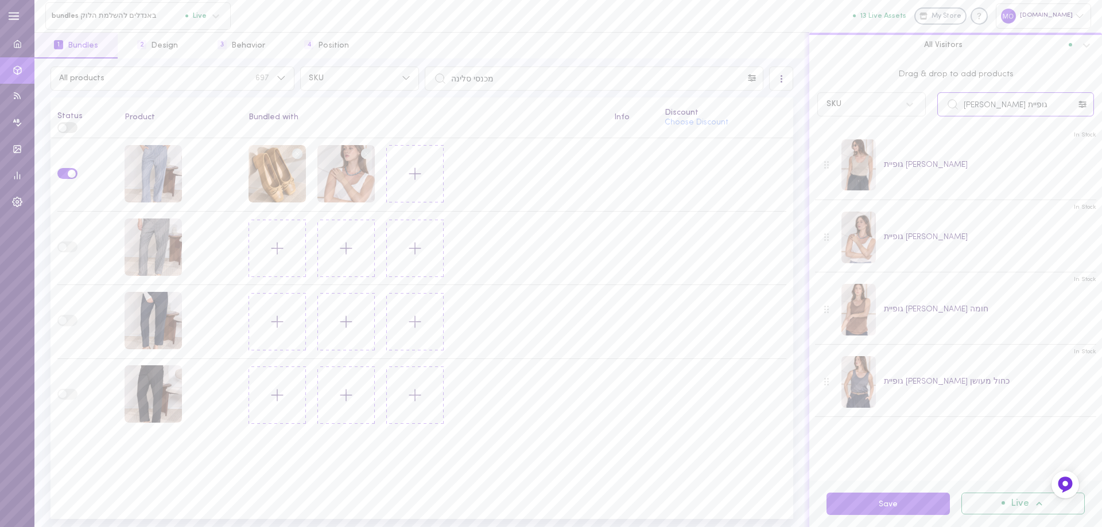
drag, startPoint x: 714, startPoint y: 142, endPoint x: 703, endPoint y: 130, distance: 16.2
click at [715, 141] on div "All products 697 SKU מכנסי סלינה All Visitors Status Product Bundled with Info …" at bounding box center [567, 293] width 1067 height 469
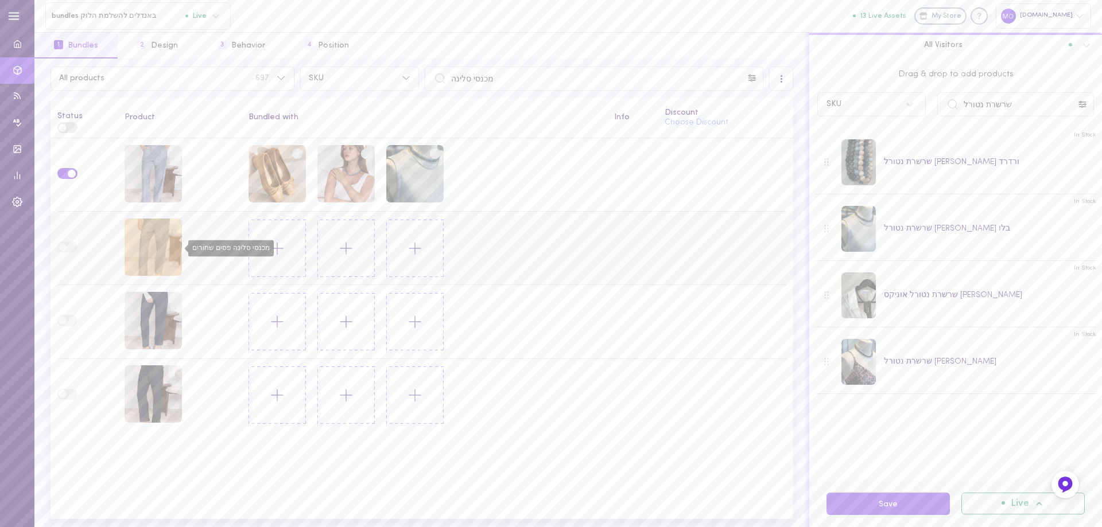
click at [156, 256] on div "מכנסי סלינה פסים שחורים" at bounding box center [152, 247] width 57 height 57
drag, startPoint x: 854, startPoint y: 127, endPoint x: 732, endPoint y: 127, distance: 121.6
click at [732, 129] on div "All products 697 SKU מכנסי סלינה All Visitors Status Product Bundled with Info …" at bounding box center [567, 293] width 1067 height 469
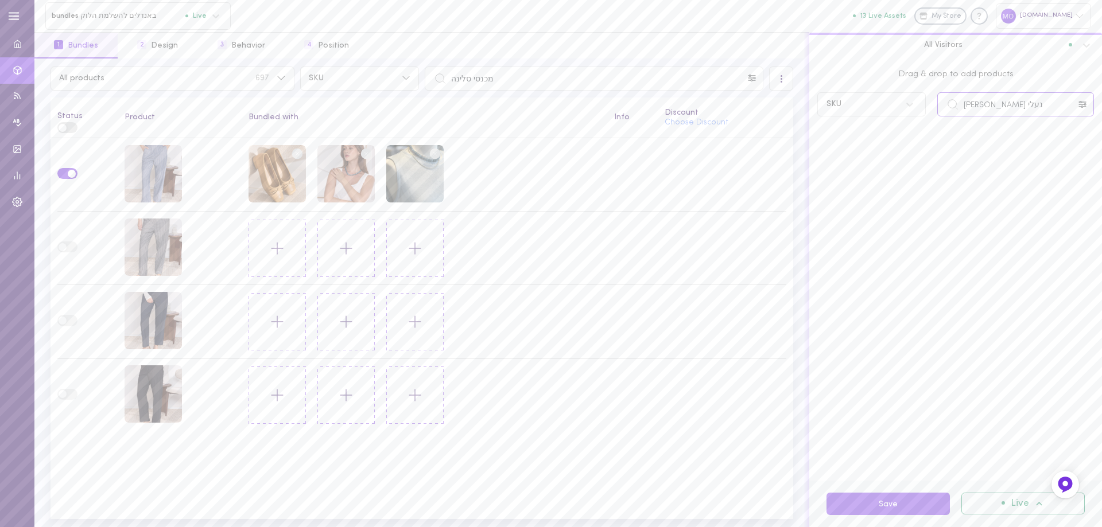
drag, startPoint x: 978, startPoint y: 103, endPoint x: 1101, endPoint y: 53, distance: 133.3
click at [979, 103] on input "נעלי [PERSON_NAME]" at bounding box center [1015, 104] width 157 height 24
click at [978, 104] on input "נעלי [PERSON_NAME]" at bounding box center [1015, 104] width 157 height 24
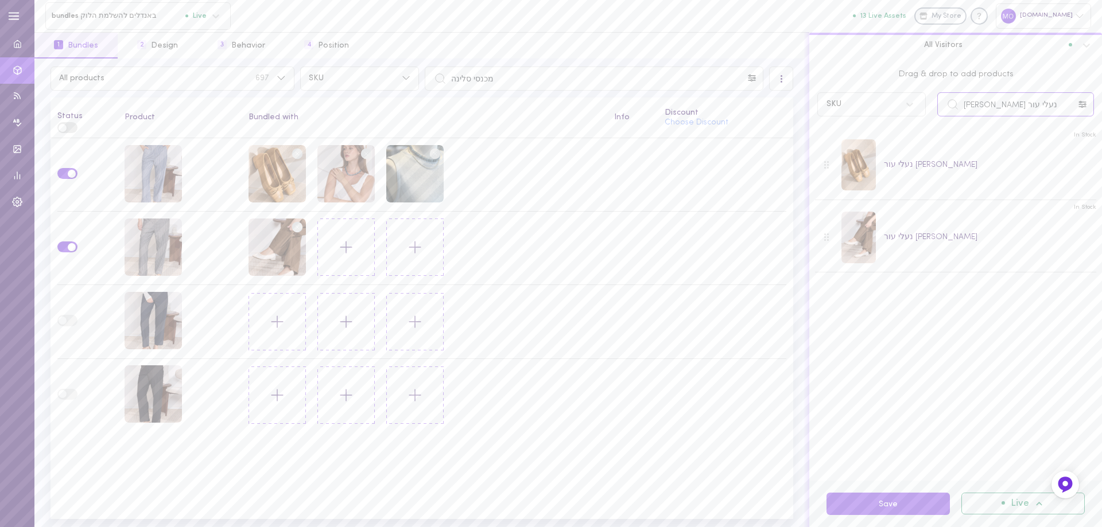
drag, startPoint x: 695, startPoint y: 111, endPoint x: 613, endPoint y: 107, distance: 81.6
click at [601, 123] on div "All products 697 SKU מכנסי סלינה All Visitors Status Product Bundled with Info …" at bounding box center [567, 293] width 1067 height 469
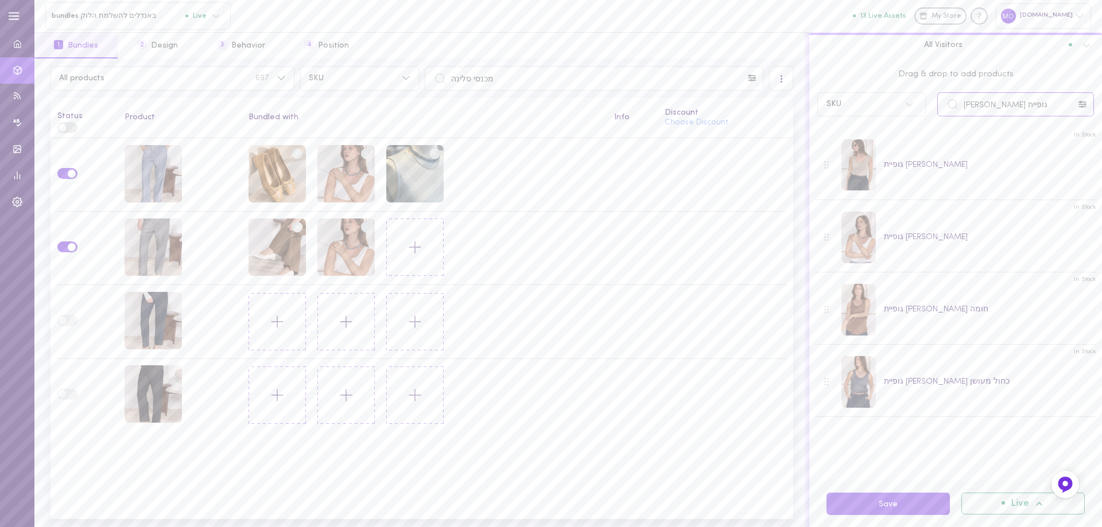
drag, startPoint x: 884, startPoint y: 132, endPoint x: 877, endPoint y: 127, distance: 8.3
click at [883, 133] on div "Drag & drop to add products SKU גופיית [PERSON_NAME] In Stock גופיית [PERSON_NA…" at bounding box center [955, 270] width 293 height 422
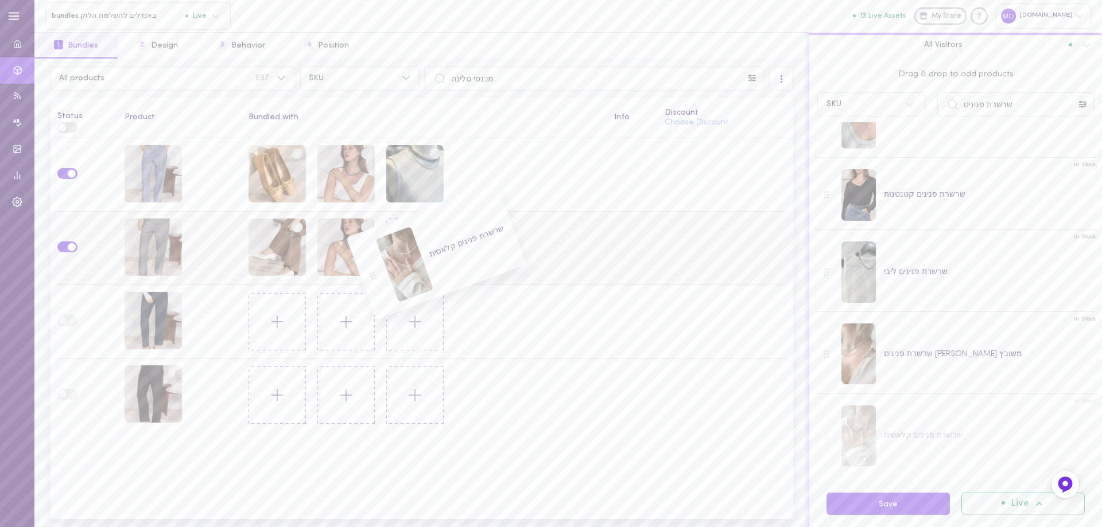
scroll to position [216, 0]
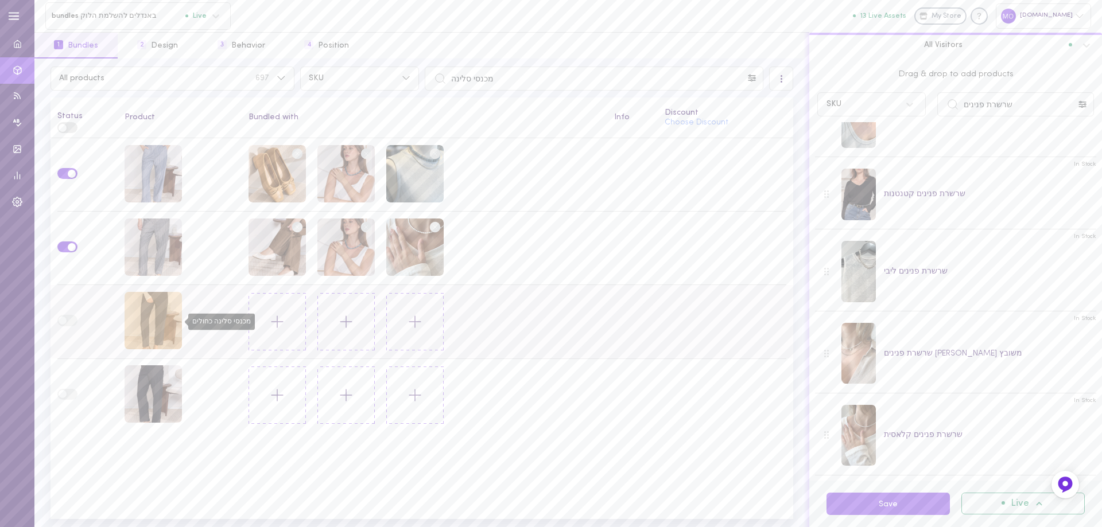
click at [161, 321] on div "מכנסי סלינה כחולים" at bounding box center [152, 320] width 57 height 57
drag, startPoint x: 1040, startPoint y: 105, endPoint x: 863, endPoint y: 130, distance: 178.4
click at [863, 130] on div "Drag & drop to add products SKU שרשרת פנינים In Stock שרשרת פנינים [PERSON_NAME…" at bounding box center [955, 270] width 293 height 422
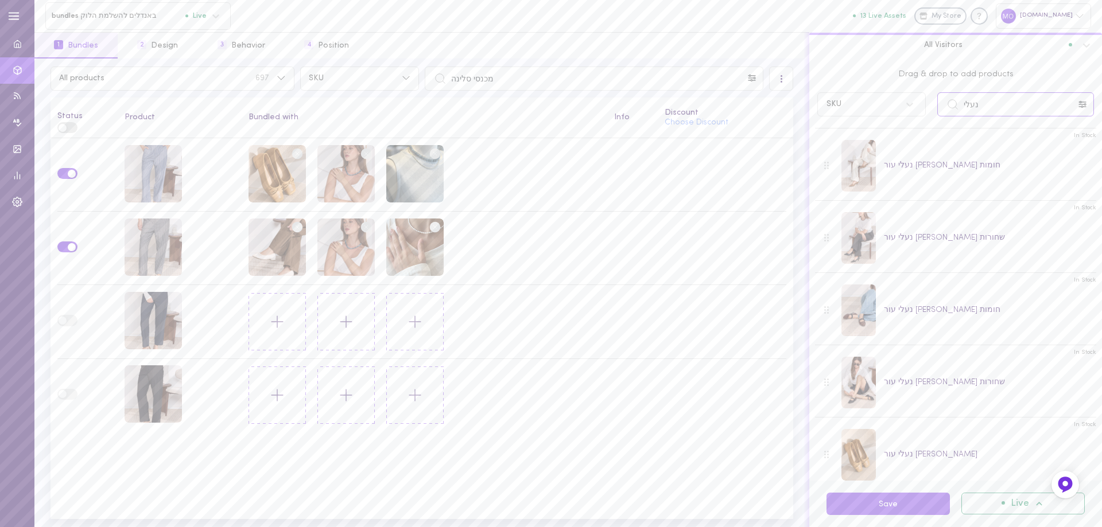
scroll to position [0, 0]
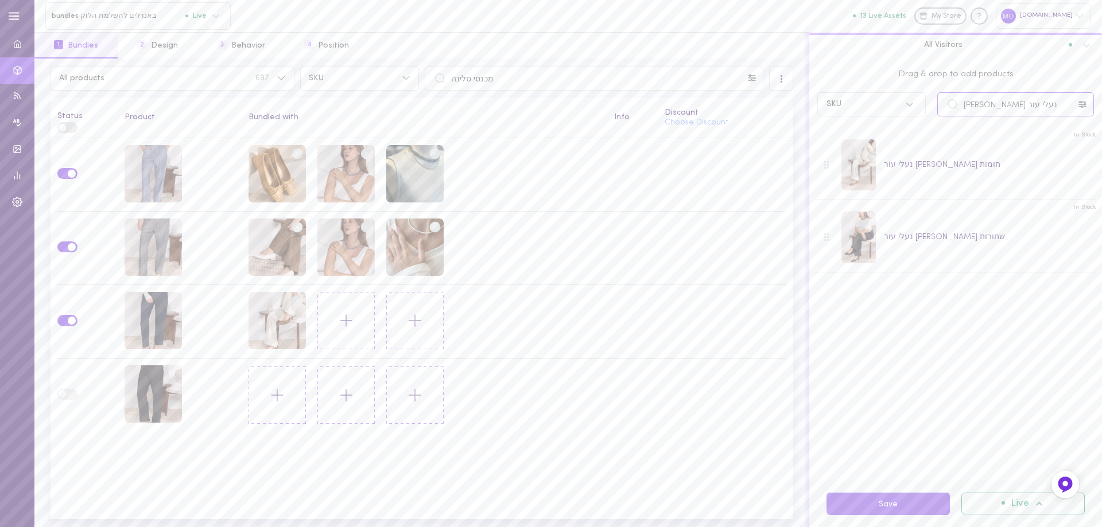
drag, startPoint x: 1027, startPoint y: 96, endPoint x: 901, endPoint y: 111, distance: 127.0
click at [900, 106] on div "SKU נעלי עור [PERSON_NAME]" at bounding box center [955, 104] width 288 height 24
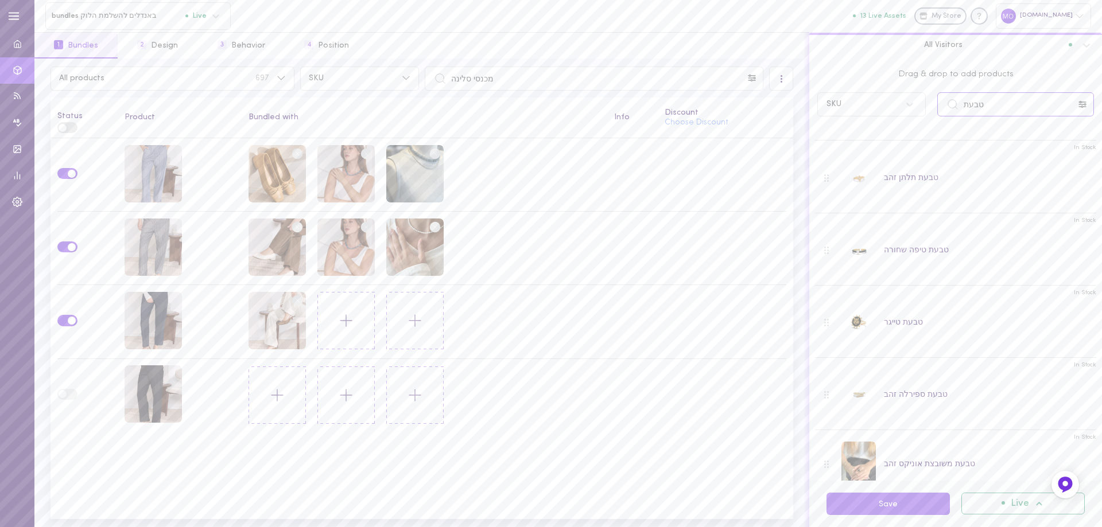
scroll to position [344, 0]
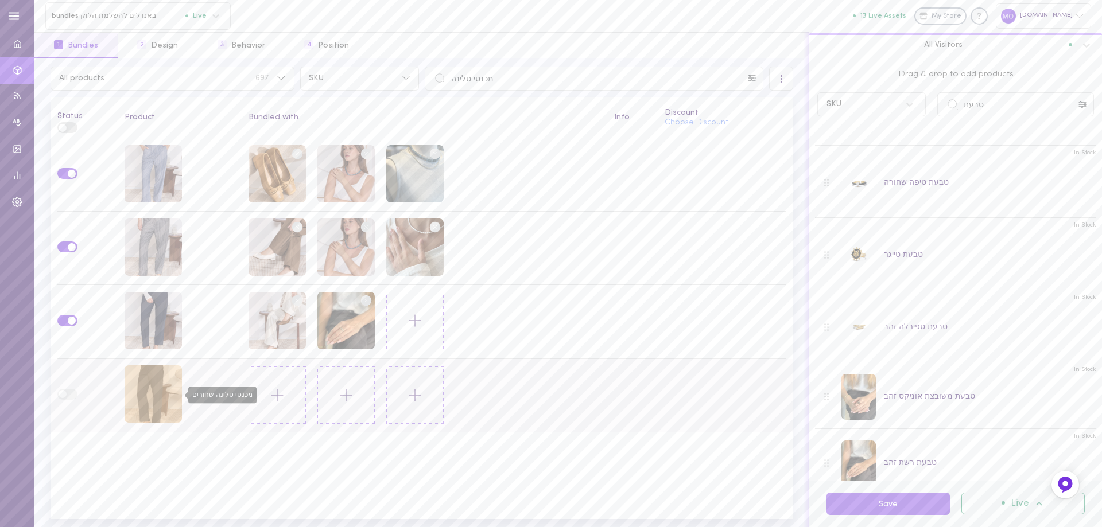
click at [148, 398] on div "מכנסי סלינה שחורים" at bounding box center [152, 393] width 57 height 57
drag, startPoint x: 1001, startPoint y: 109, endPoint x: 803, endPoint y: 145, distance: 201.2
click at [809, 145] on div "Drag & drop to add products SKU טבעת In Stock טבעת נאיה לבנה In Stock טבעת ליה …" at bounding box center [955, 293] width 293 height 469
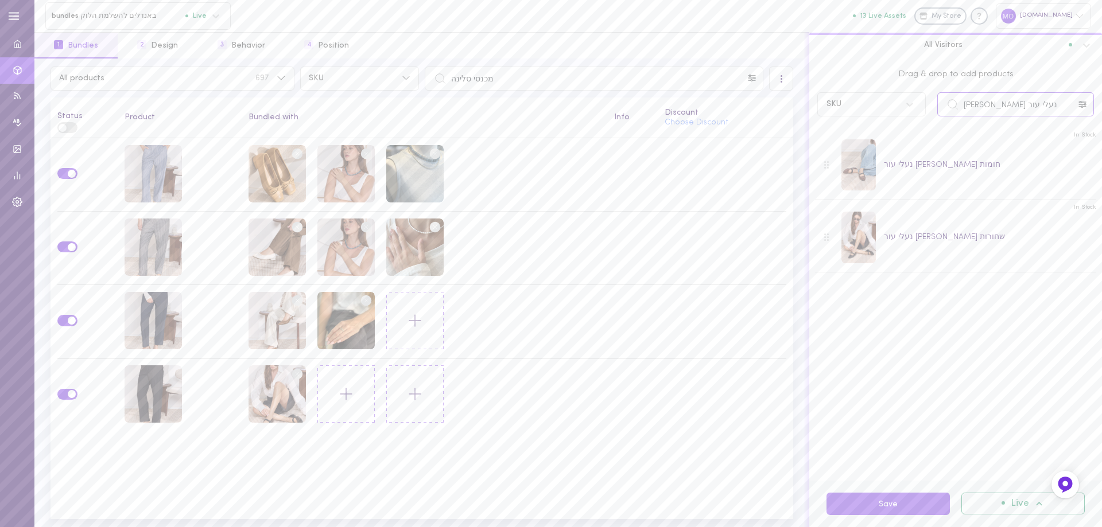
drag, startPoint x: 1021, startPoint y: 105, endPoint x: 773, endPoint y: 135, distance: 249.7
click at [765, 139] on div "All products 697 SKU מכנסי סלינה All Visitors Status Product Bundled with Info …" at bounding box center [567, 293] width 1067 height 469
type input "שרשרת לולאות"
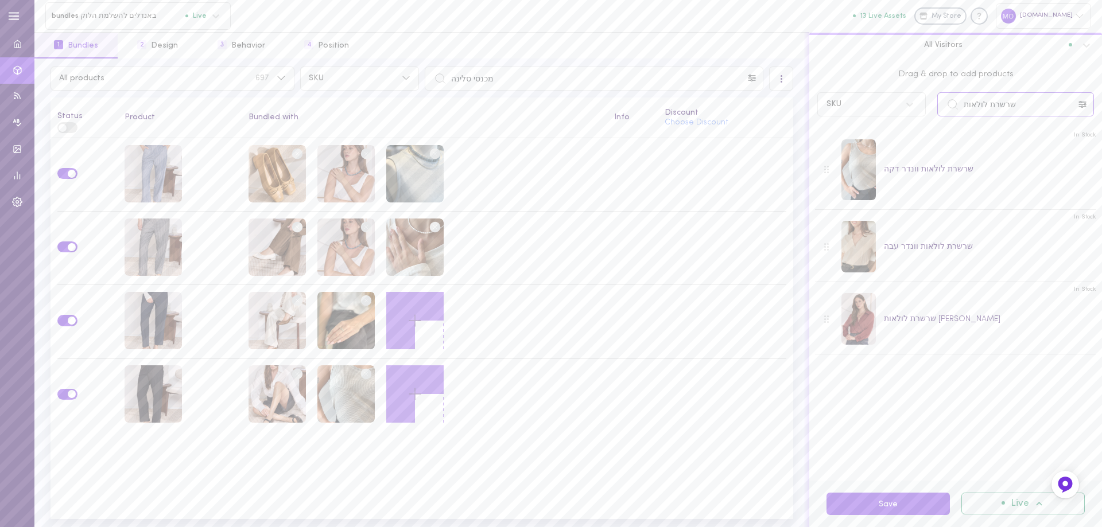
drag, startPoint x: 935, startPoint y: 130, endPoint x: 780, endPoint y: 126, distance: 155.0
click at [837, 139] on div "Drag & drop to add products SKU שרשרת לולאות In Stock שרשרת לולאות וונדר דקה In…" at bounding box center [955, 270] width 293 height 422
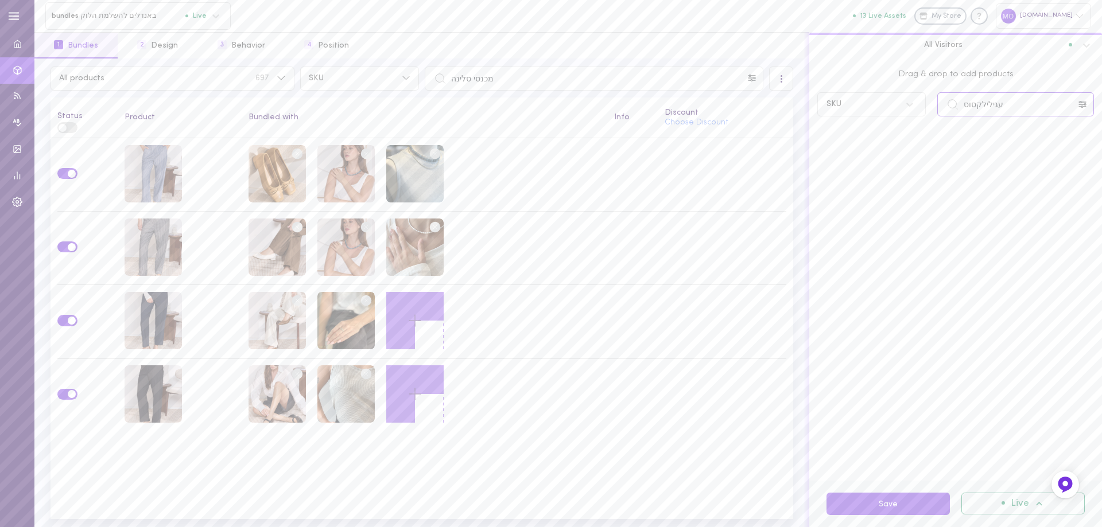
click at [982, 105] on input "עגילילקסוס" at bounding box center [1015, 104] width 157 height 24
type input "עגילי לקסוס"
click at [389, 81] on div "All products 697 SKU מכנסי סלינה" at bounding box center [422, 79] width 748 height 24
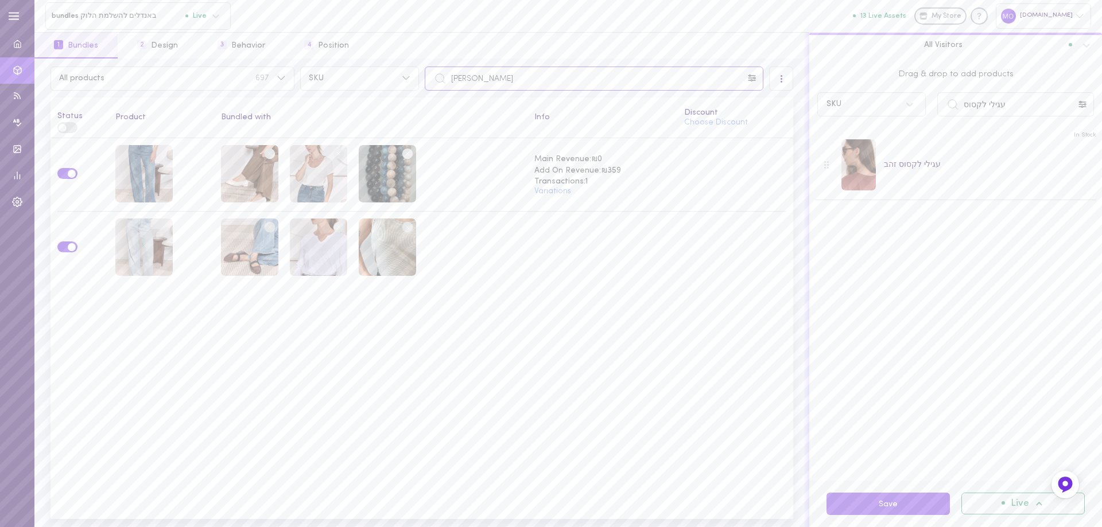
drag, startPoint x: 496, startPoint y: 75, endPoint x: 371, endPoint y: 102, distance: 127.9
click at [368, 102] on div "All products 697 SKU ג'ינס אלן All Visitors Status Product Bundled with Info Di…" at bounding box center [421, 293] width 775 height 469
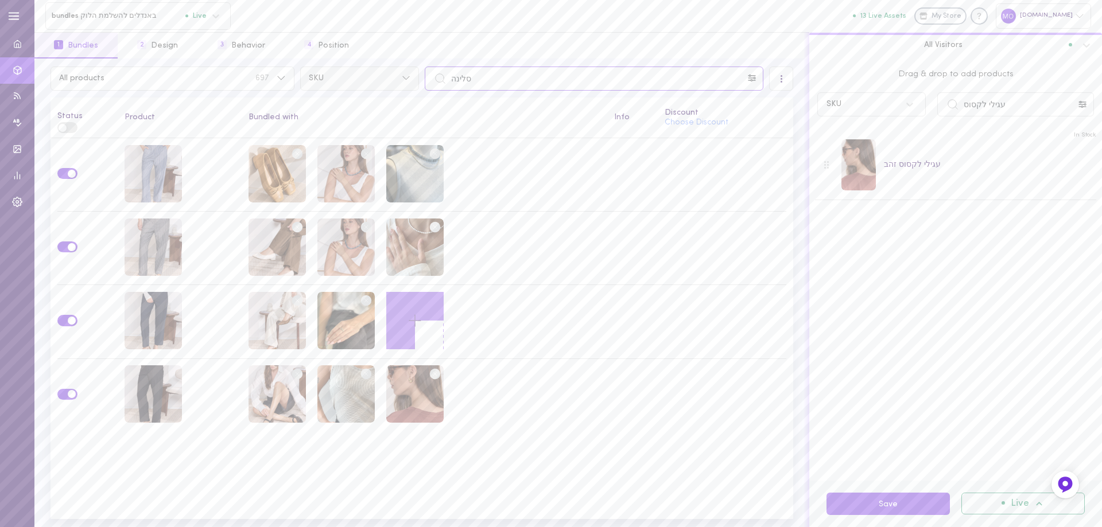
drag, startPoint x: 483, startPoint y: 73, endPoint x: 347, endPoint y: 72, distance: 136.0
click at [347, 72] on div "All products 697 SKU סלינה" at bounding box center [422, 79] width 748 height 24
type input "נואל"
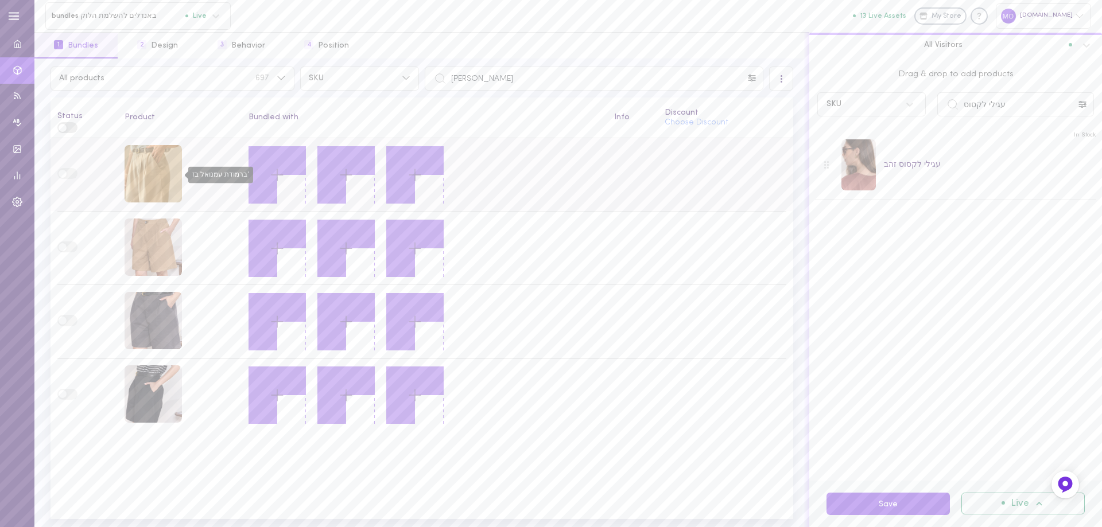
click at [147, 178] on div "ברמודת עמנואל בז'" at bounding box center [152, 173] width 57 height 57
drag, startPoint x: 1006, startPoint y: 107, endPoint x: 826, endPoint y: 123, distance: 180.2
click at [826, 123] on div "Drag & drop to add products SKU עגילי לקסוס In Stock עגילי לקסוס זהב" at bounding box center [955, 270] width 293 height 422
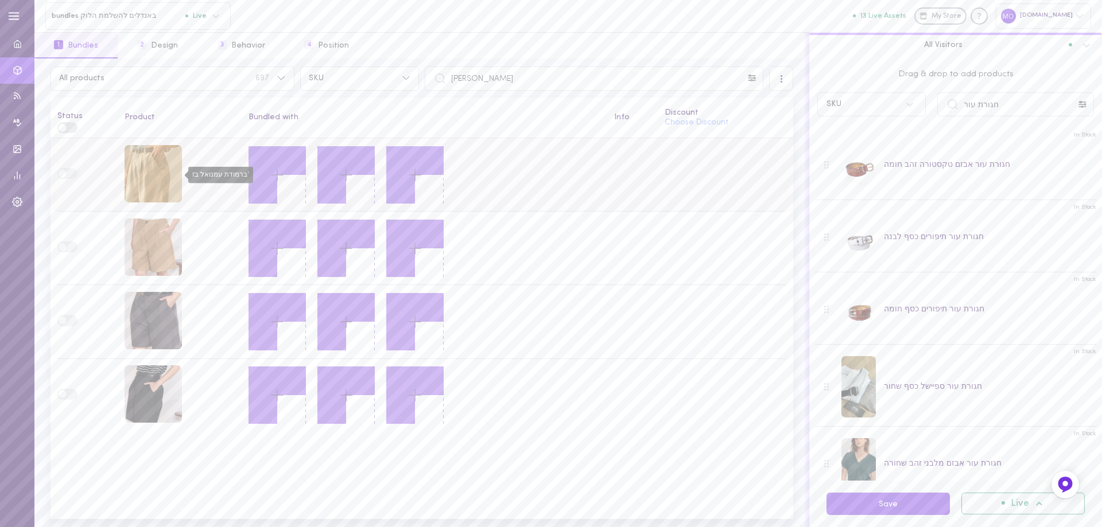
click at [163, 172] on div "ברמודת עמנואל בז'" at bounding box center [152, 173] width 57 height 57
drag, startPoint x: 1025, startPoint y: 113, endPoint x: 737, endPoint y: 148, distance: 290.1
click at [739, 153] on div "All products 697 SKU נואל All Visitors Status Product Bundled with Info Discoun…" at bounding box center [567, 293] width 1067 height 469
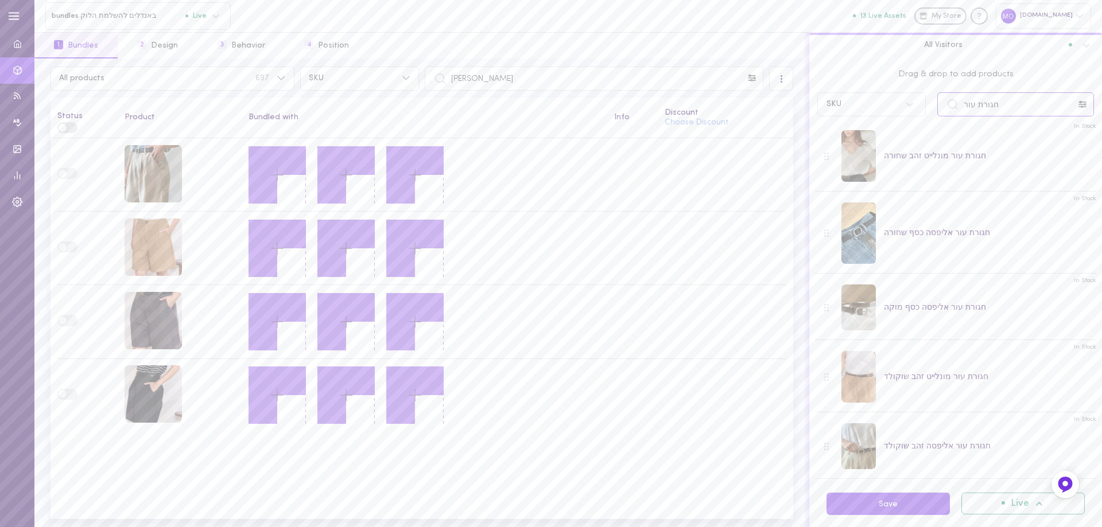
scroll to position [803, 0]
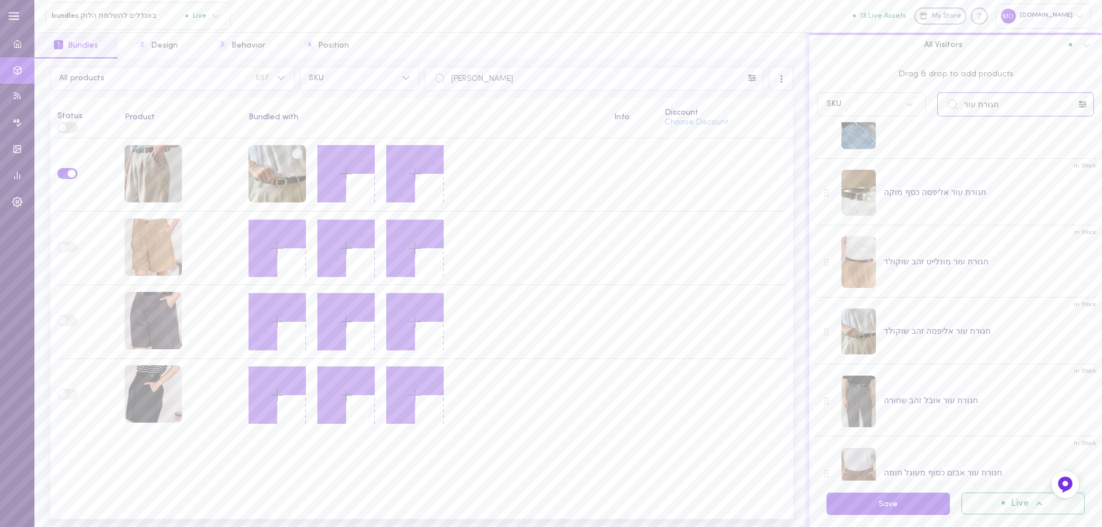
drag, startPoint x: 941, startPoint y: 118, endPoint x: 901, endPoint y: 131, distance: 42.8
click at [901, 131] on div "Drag & drop to add products SKU חגורת עור In Stock חגורת עור אבזם טקסטורה זהב ח…" at bounding box center [955, 270] width 293 height 422
type input "ג"
type input "חולצת גוני"
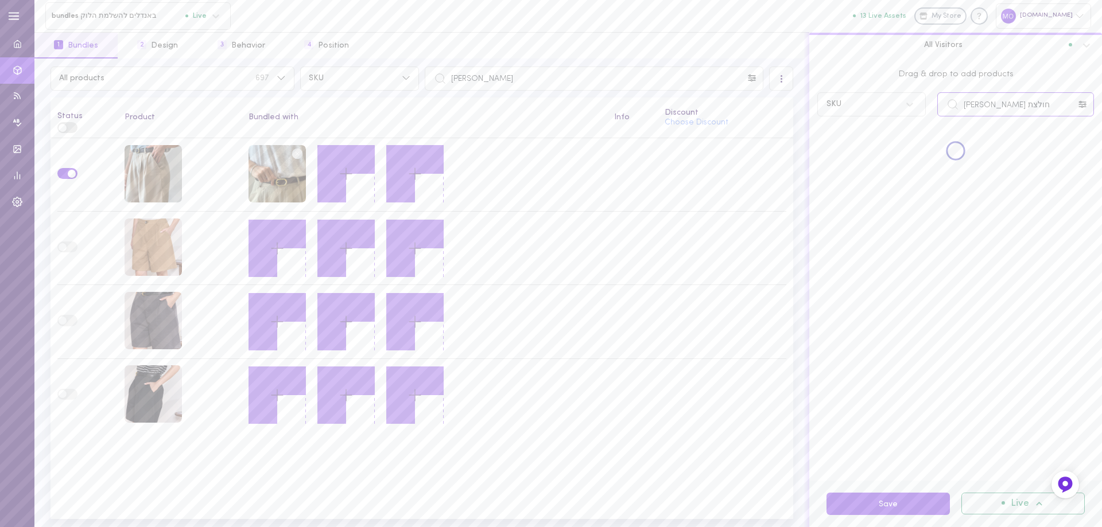
scroll to position [0, 0]
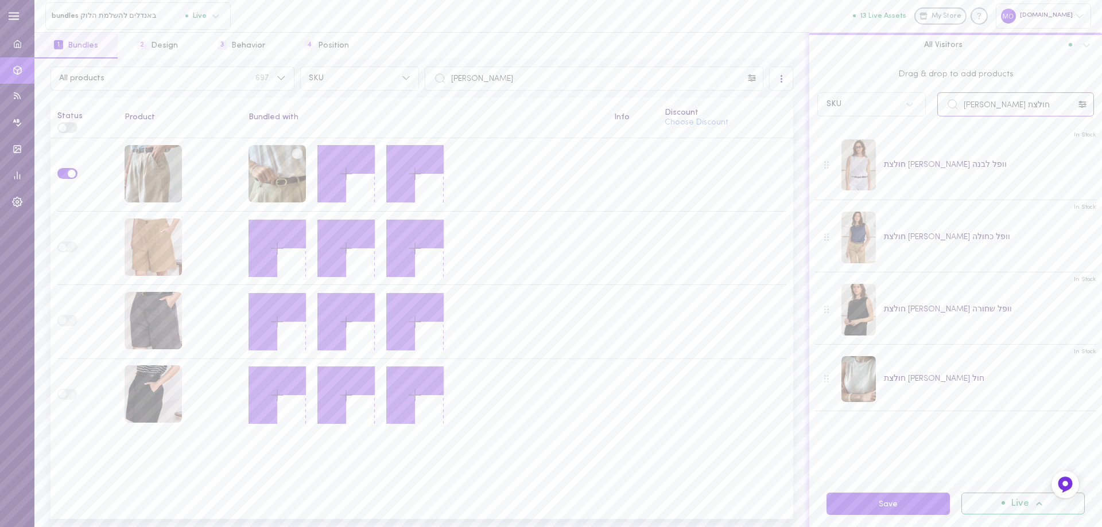
drag, startPoint x: 1008, startPoint y: 103, endPoint x: 858, endPoint y: 106, distance: 150.3
click at [764, 141] on div "All products 697 SKU נואל All Visitors Status Product Bundled with Info Discoun…" at bounding box center [567, 293] width 1067 height 469
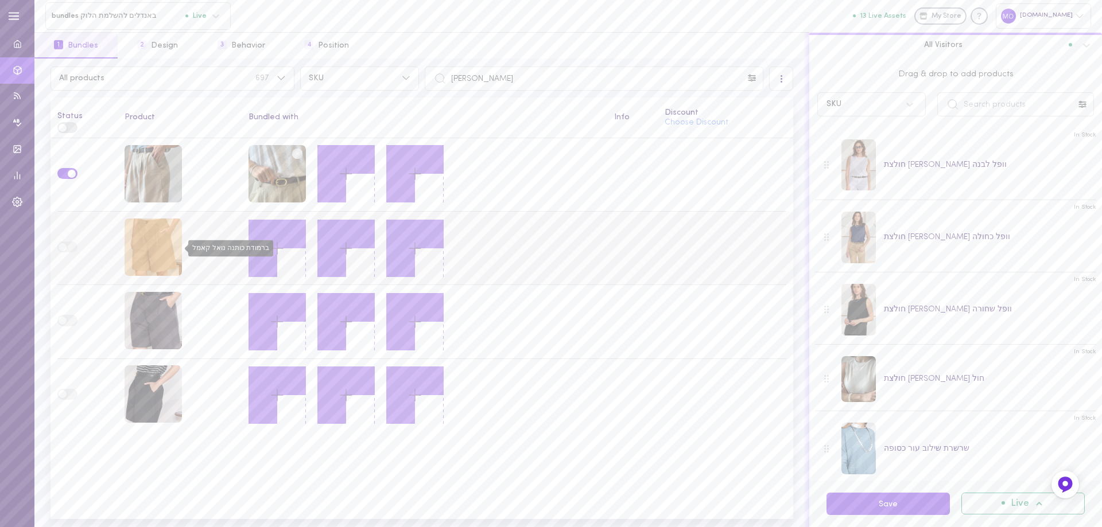
click at [154, 243] on div "ברמודת כותנה נואל קאמל" at bounding box center [152, 247] width 57 height 57
click at [980, 111] on input "text" at bounding box center [1015, 104] width 157 height 24
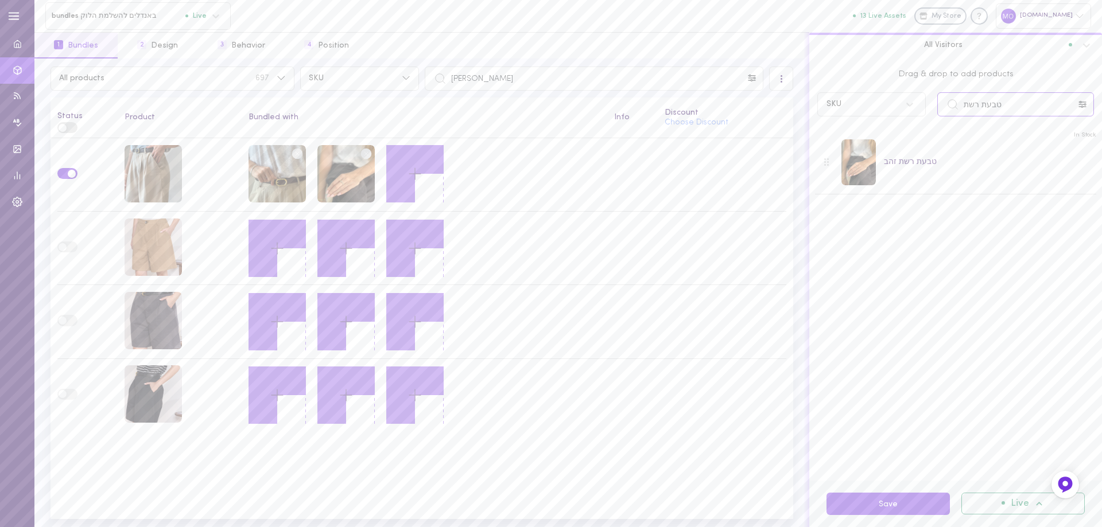
drag, startPoint x: 999, startPoint y: 103, endPoint x: 766, endPoint y: 100, distance: 232.9
click at [766, 104] on div "All products 697 SKU נואל All Visitors Status Product Bundled with Info Discoun…" at bounding box center [567, 293] width 1067 height 469
click at [986, 104] on input "חולמת ליבי" at bounding box center [1015, 104] width 157 height 24
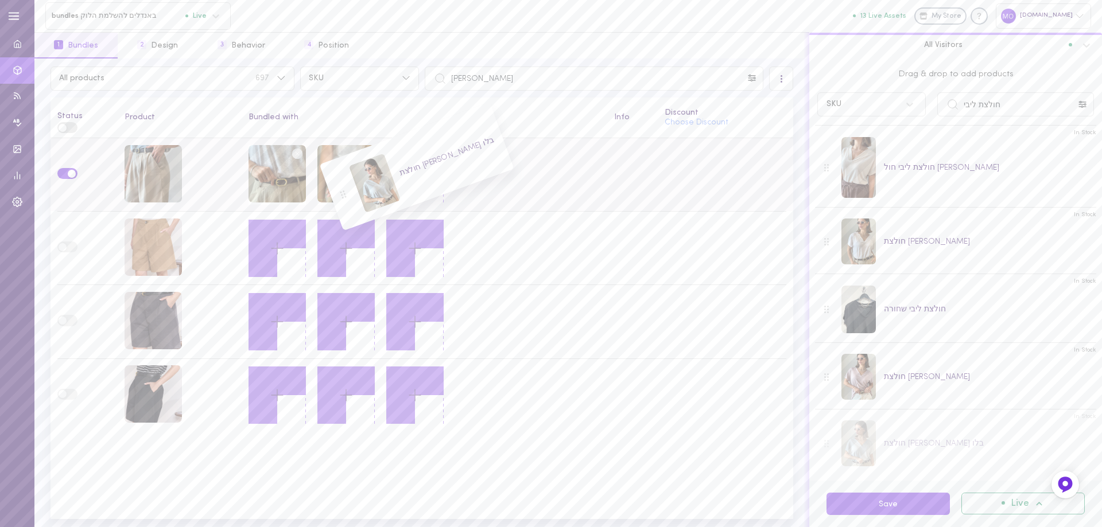
scroll to position [69, 0]
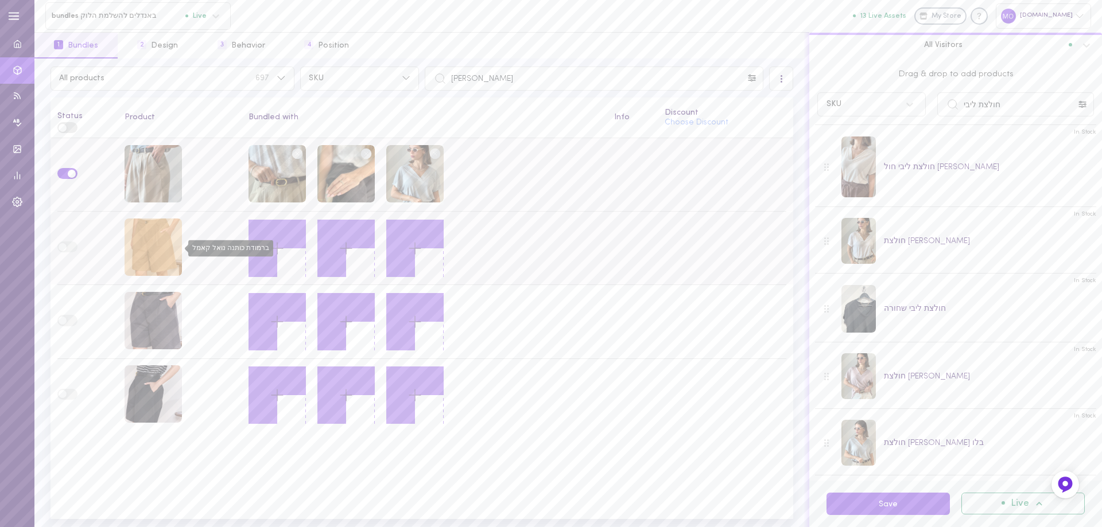
click at [159, 252] on div "ברמודת כותנה נואל קאמל" at bounding box center [152, 247] width 57 height 57
drag, startPoint x: 881, startPoint y: 123, endPoint x: 798, endPoint y: 123, distance: 82.6
click at [798, 123] on div "All products 697 SKU נואל All Visitors Status Product Bundled with Info Discoun…" at bounding box center [567, 293] width 1067 height 469
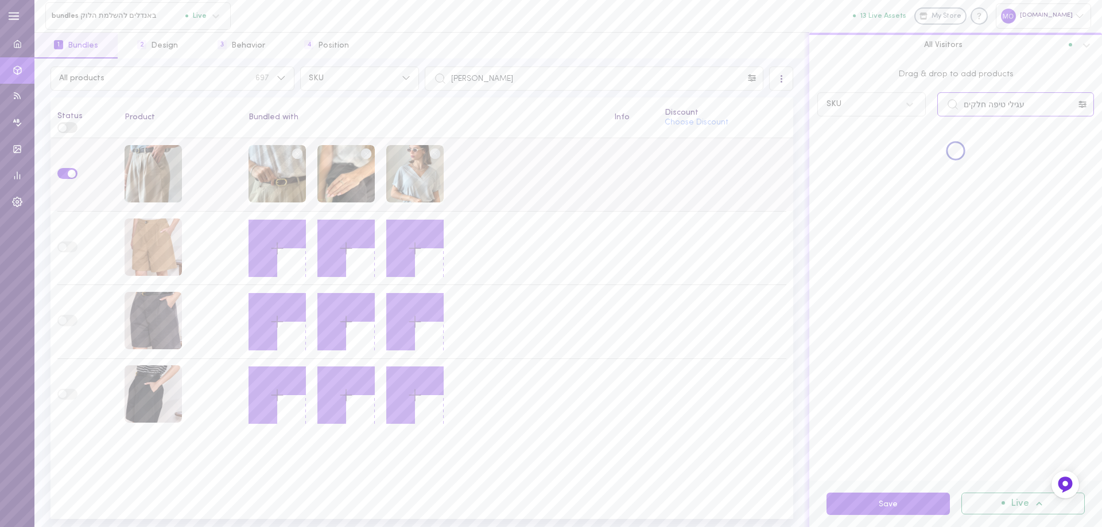
scroll to position [0, 0]
drag, startPoint x: 969, startPoint y: 102, endPoint x: 801, endPoint y: 99, distance: 167.6
click at [784, 102] on div "All products 697 SKU נואל All Visitors Status Product Bundled with Info Discoun…" at bounding box center [567, 293] width 1067 height 469
click at [971, 104] on input "צמיד בנדל" at bounding box center [1015, 104] width 157 height 24
click at [967, 105] on input "צמיד באנדל" at bounding box center [1015, 104] width 157 height 24
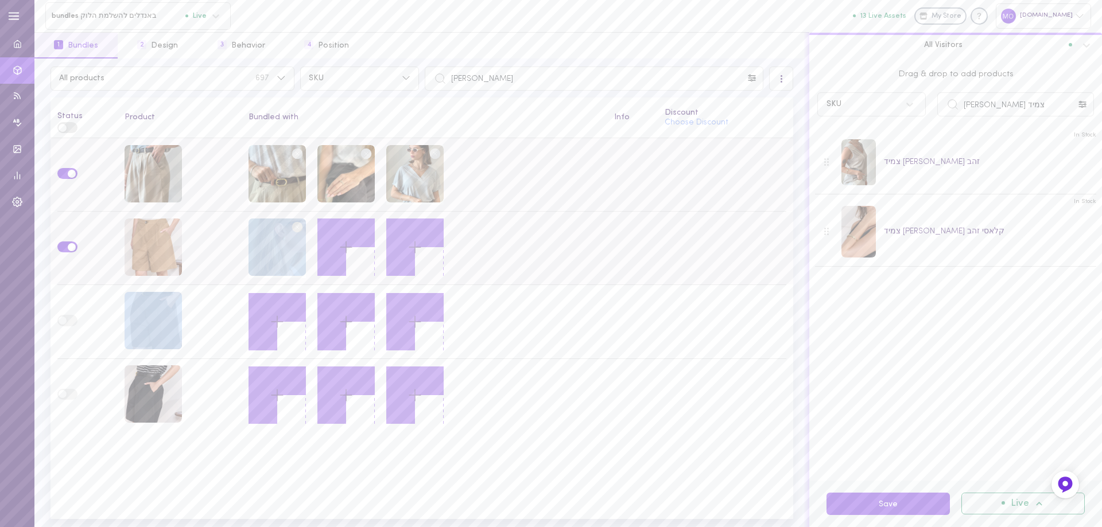
drag, startPoint x: 292, startPoint y: 285, endPoint x: 306, endPoint y: 270, distance: 19.9
click at [301, 274] on tbody at bounding box center [421, 285] width 742 height 294
click at [542, 115] on div "Bundled with" at bounding box center [424, 118] width 352 height 8
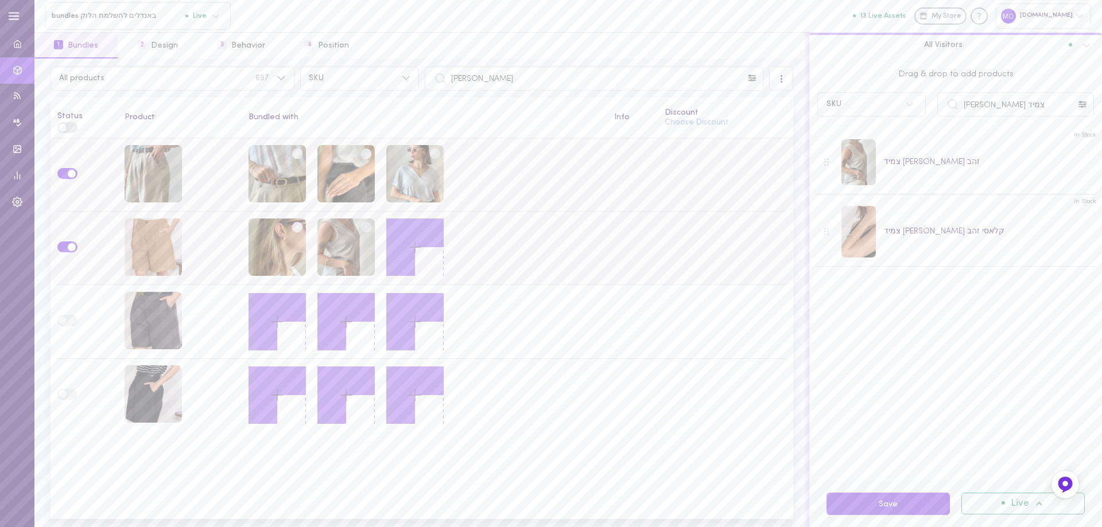
click at [366, 222] on circle at bounding box center [366, 227] width 11 height 11
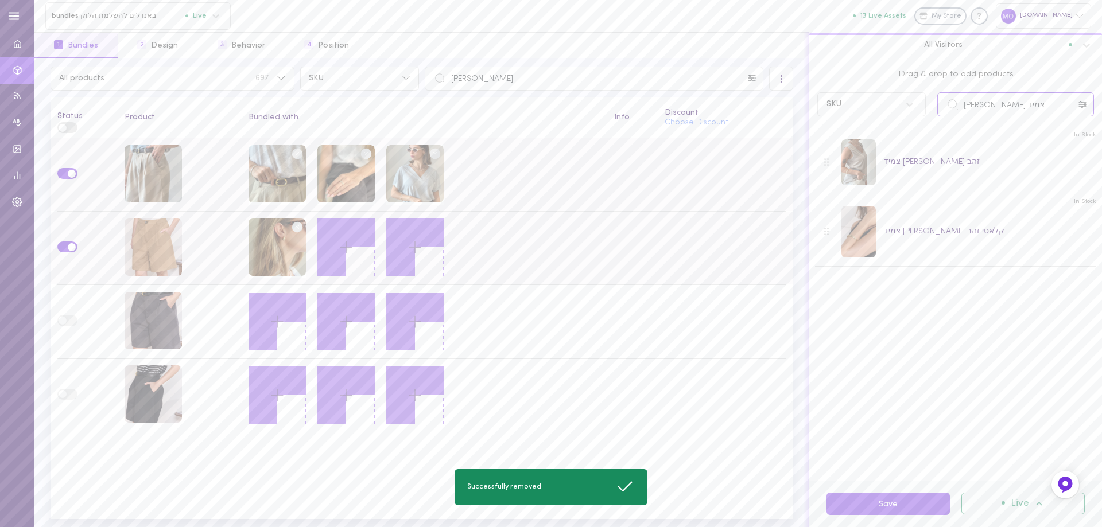
drag, startPoint x: 1006, startPoint y: 104, endPoint x: 715, endPoint y: 175, distance: 299.4
click at [670, 164] on div "All products 697 SKU נואל All Visitors Status Product Bundled with Info Discoun…" at bounding box center [567, 293] width 1067 height 469
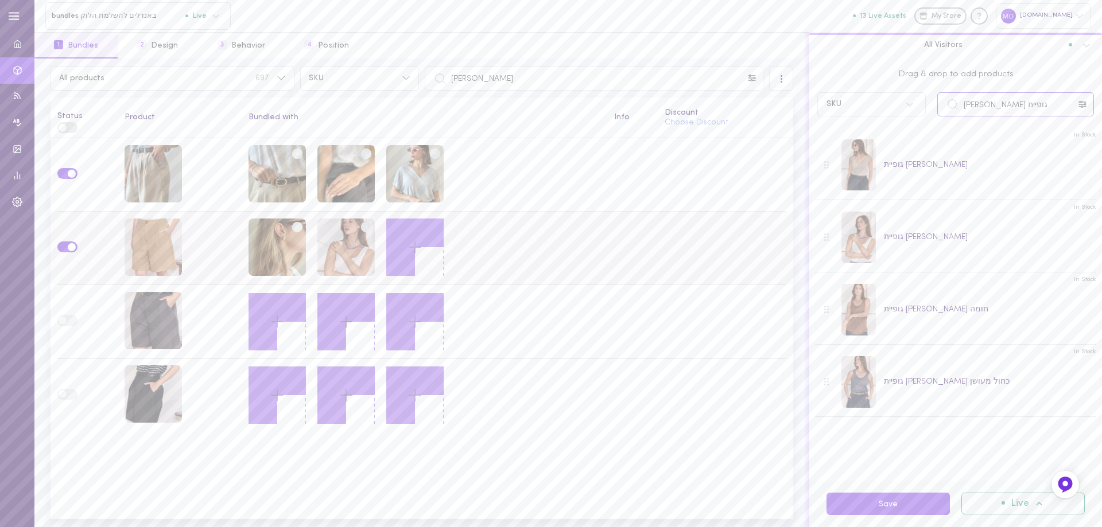
drag, startPoint x: 993, startPoint y: 110, endPoint x: 813, endPoint y: 157, distance: 186.2
click at [809, 157] on div "Drag & drop to add products SKU גופיית [PERSON_NAME] In Stock גופיית [PERSON_NA…" at bounding box center [955, 270] width 293 height 422
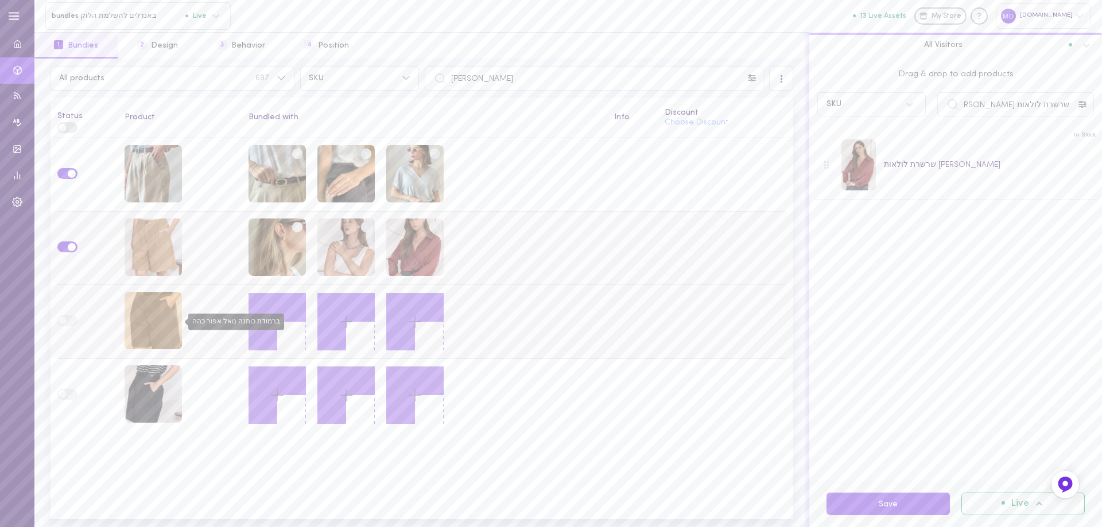
click at [155, 329] on div "ברמודת כותנה נואל אפור כהה" at bounding box center [152, 320] width 57 height 57
drag, startPoint x: 1036, startPoint y: 103, endPoint x: 735, endPoint y: 123, distance: 301.9
click at [734, 124] on div "All products 697 SKU נואל All Visitors Status Product Bundled with Info Discoun…" at bounding box center [567, 293] width 1067 height 469
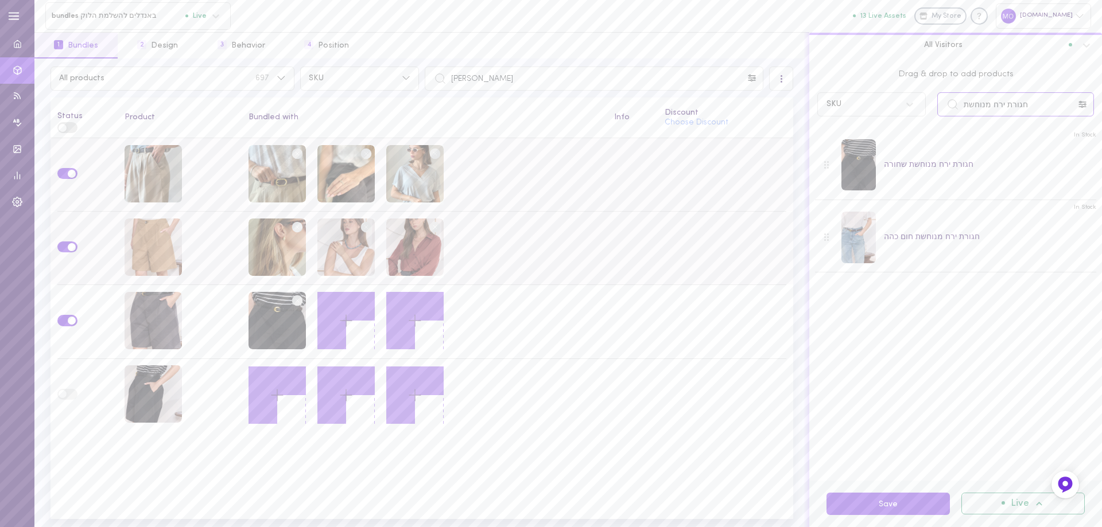
drag, startPoint x: 979, startPoint y: 118, endPoint x: 678, endPoint y: 163, distance: 304.5
click at [674, 167] on div "All products 697 SKU נואל All Visitors Status Product Bundled with Info Discoun…" at bounding box center [567, 293] width 1067 height 469
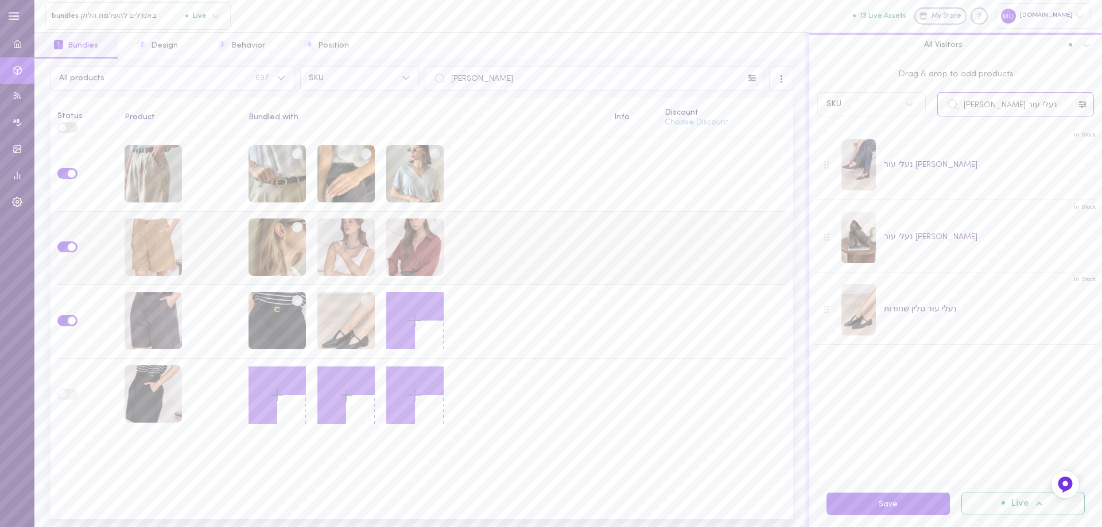
drag, startPoint x: 1022, startPoint y: 110, endPoint x: 869, endPoint y: 137, distance: 155.4
click at [869, 137] on div "Drag & drop to add products SKU נעלי עור סלין In Stock נעלי עור [PERSON_NAME] I…" at bounding box center [955, 270] width 293 height 422
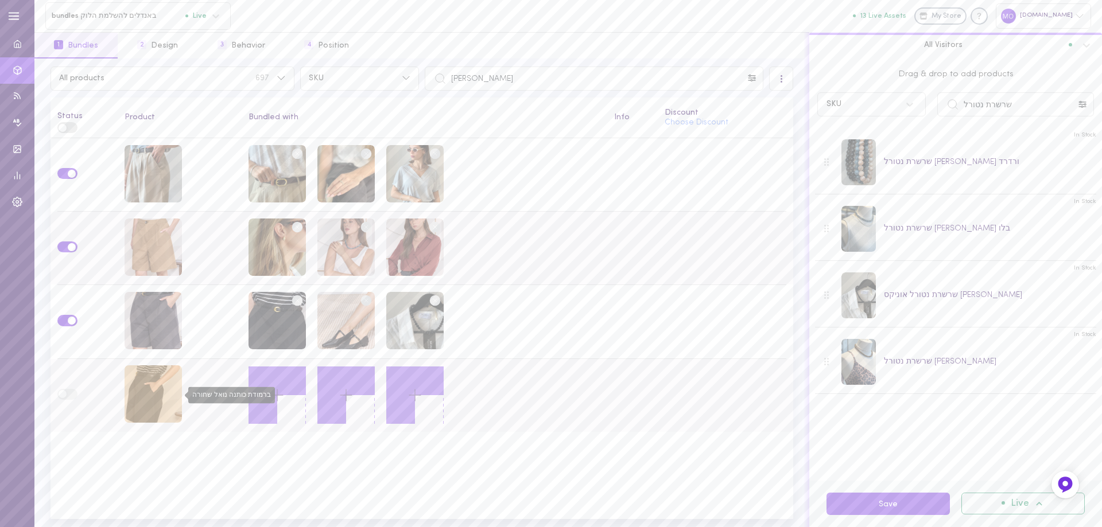
click at [151, 393] on div "ברמודת כותנה נואל שחורה" at bounding box center [152, 393] width 57 height 57
drag, startPoint x: 1025, startPoint y: 109, endPoint x: 915, endPoint y: 88, distance: 112.2
click at [875, 91] on div "Drag & drop to add products SKU שרשרת נטורל" at bounding box center [955, 91] width 293 height 64
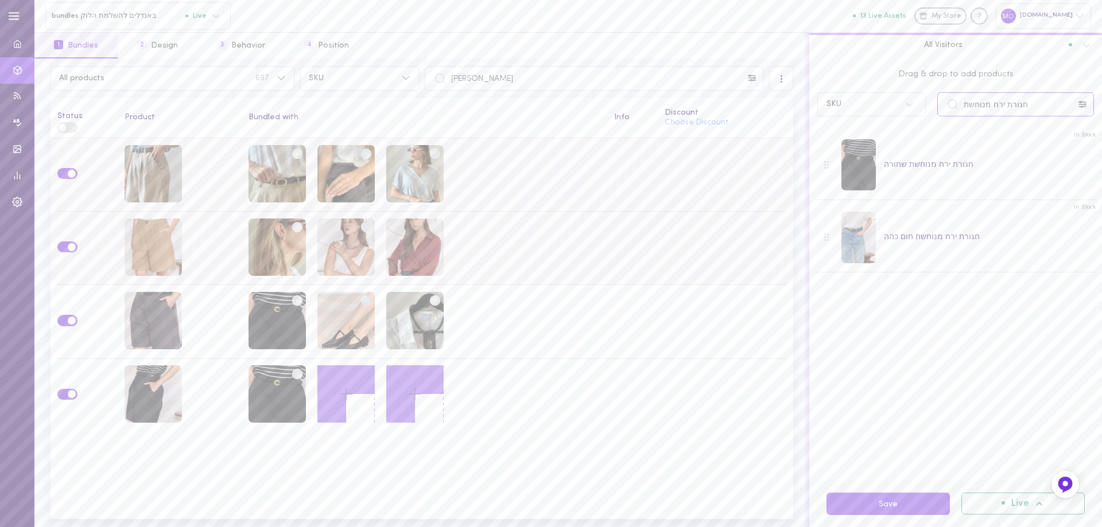
drag, startPoint x: 1033, startPoint y: 108, endPoint x: 715, endPoint y: 170, distance: 323.9
click at [719, 168] on div "All products 697 SKU נואל All Visitors Status Product Bundled with Info Discoun…" at bounding box center [567, 293] width 1067 height 469
drag, startPoint x: 1015, startPoint y: 100, endPoint x: 850, endPoint y: 134, distance: 168.5
click at [851, 135] on div "Drag & drop to add products SKU גופיית מנדי In Stock גופיית מנדי שחורה In Stock…" at bounding box center [955, 270] width 293 height 422
type input "נעלי עור"
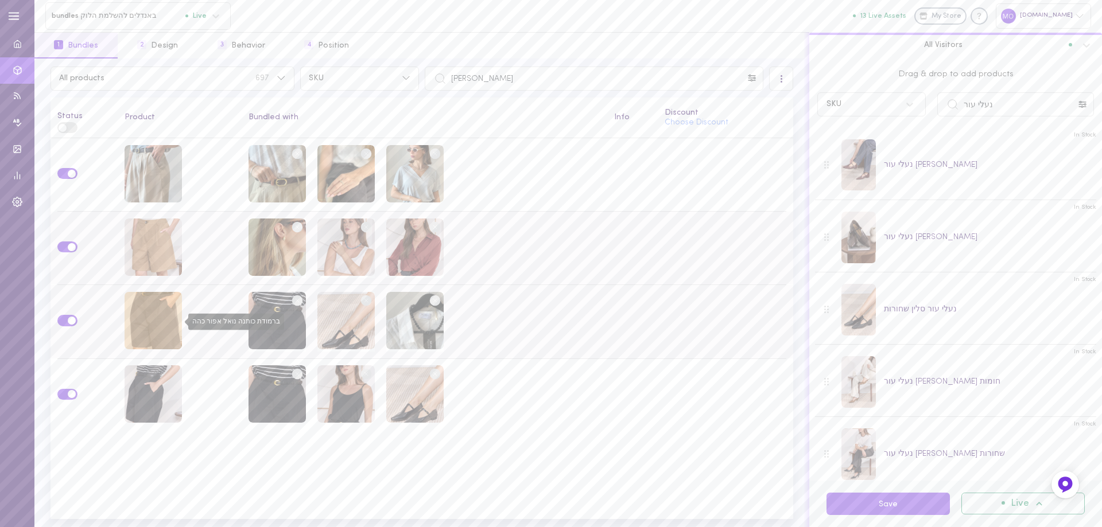
click at [146, 314] on div "ברמודת כותנה נואל אפור כהה" at bounding box center [152, 320] width 57 height 57
drag, startPoint x: 1006, startPoint y: 102, endPoint x: 750, endPoint y: 122, distance: 256.6
click at [742, 129] on div "All products 697 SKU נואל All Visitors Status Product Bundled with Info Discoun…" at bounding box center [567, 293] width 1067 height 469
drag, startPoint x: 515, startPoint y: 71, endPoint x: 235, endPoint y: 28, distance: 283.3
click at [235, 28] on div "bundles באנדלים להשלמת הלוק Live All assets 13 Live Assets My Store momafashion…" at bounding box center [567, 263] width 1067 height 527
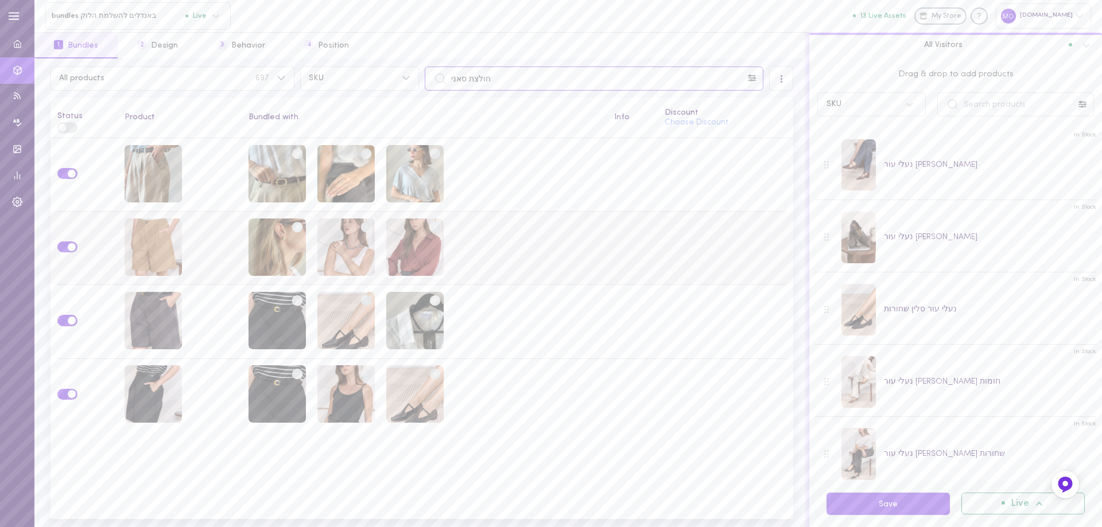
type input "חולצת סאני"
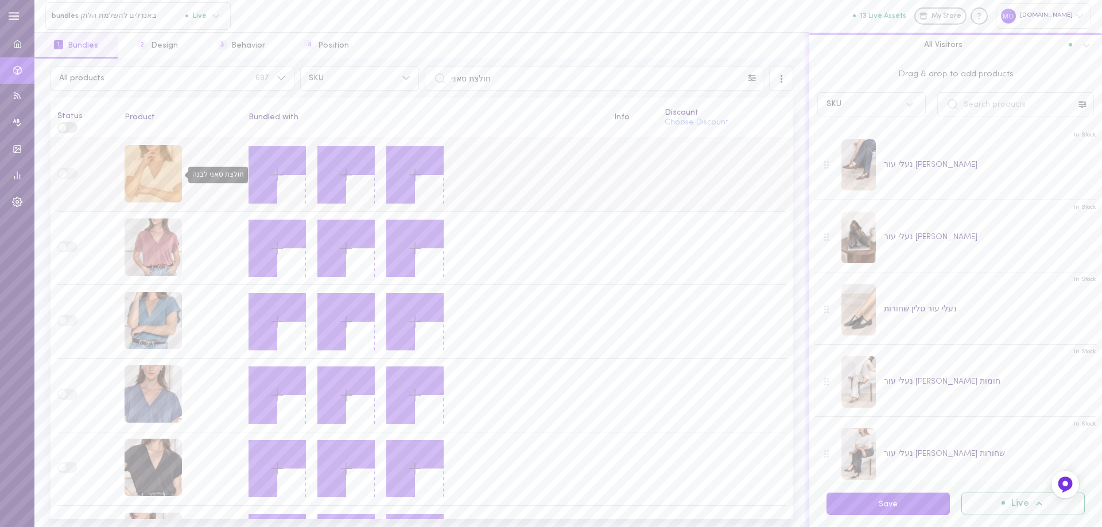
click at [165, 176] on div "חולצת סאני לבנה" at bounding box center [152, 173] width 57 height 57
click at [1003, 104] on input "text" at bounding box center [1015, 104] width 157 height 24
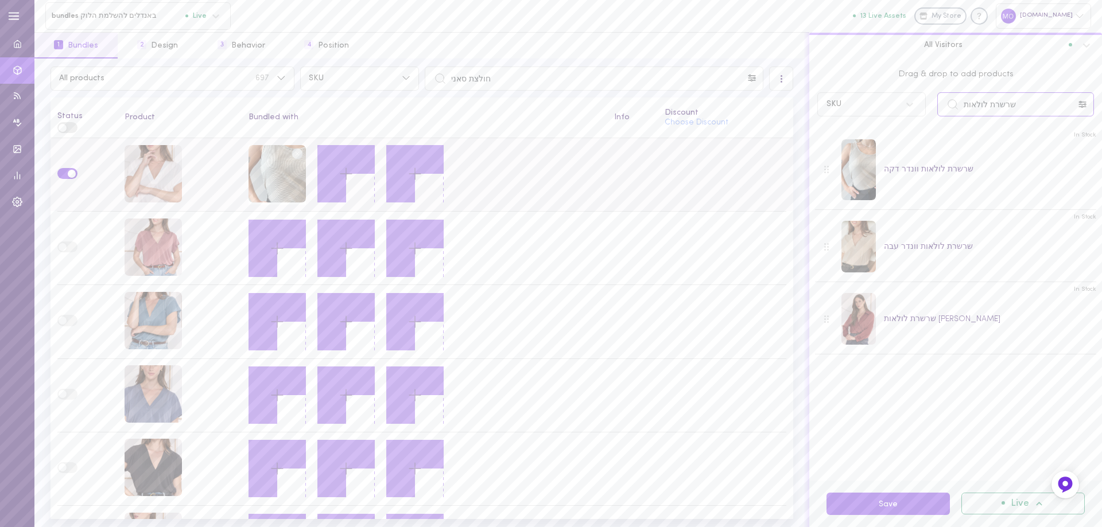
drag, startPoint x: 1019, startPoint y: 104, endPoint x: 732, endPoint y: 166, distance: 293.5
click at [755, 174] on div "All products 697 SKU חולצת סאני All Visitors Status Product Bundled with Info D…" at bounding box center [567, 293] width 1067 height 469
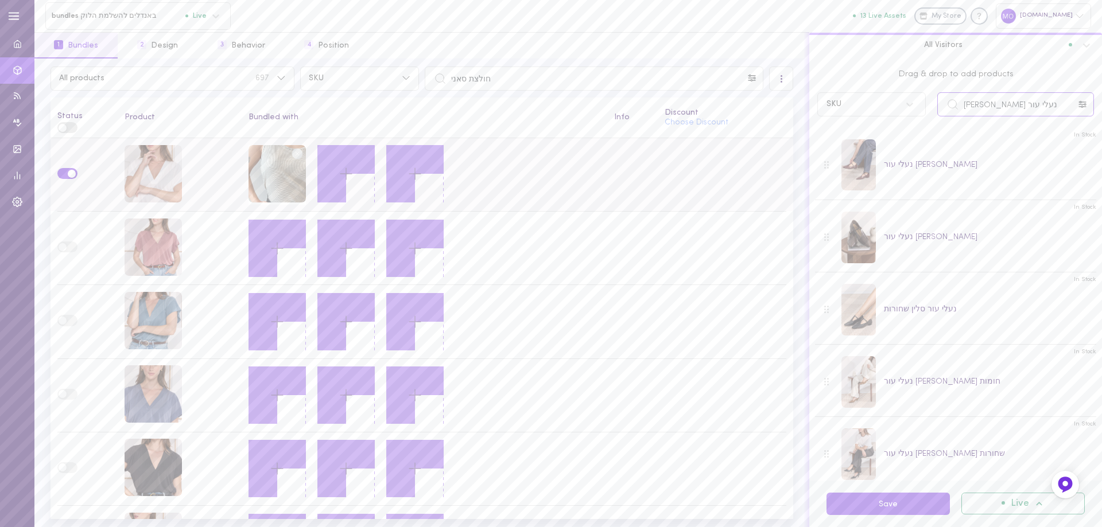
type input "נעלי עור [PERSON_NAME]"
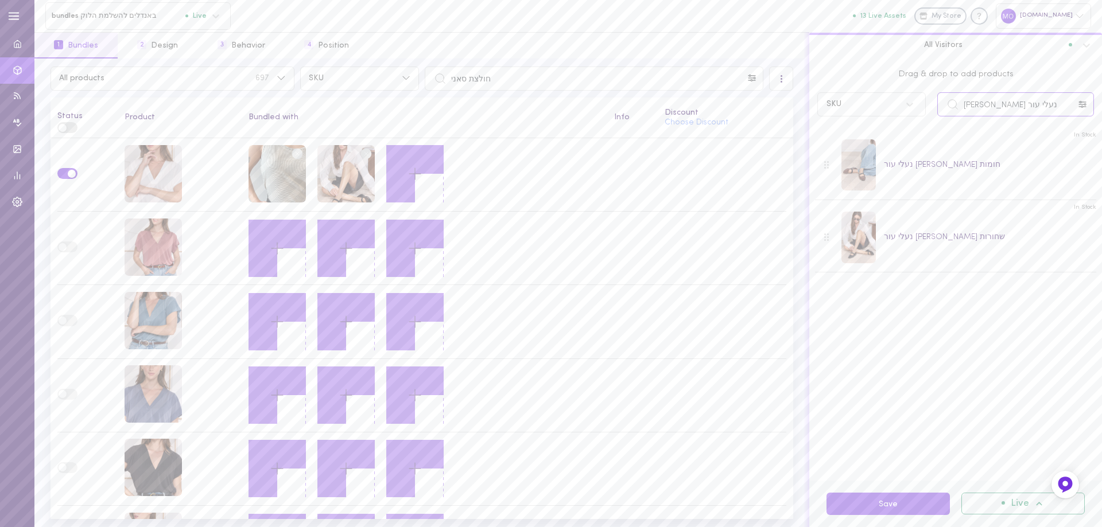
drag, startPoint x: 801, startPoint y: 93, endPoint x: 616, endPoint y: 93, distance: 185.3
click at [616, 93] on div "All products 697 SKU חולצת סאני All Visitors Status Product Bundled with Info D…" at bounding box center [567, 293] width 1067 height 469
click at [983, 104] on input "עגילילקסוס" at bounding box center [1015, 104] width 157 height 24
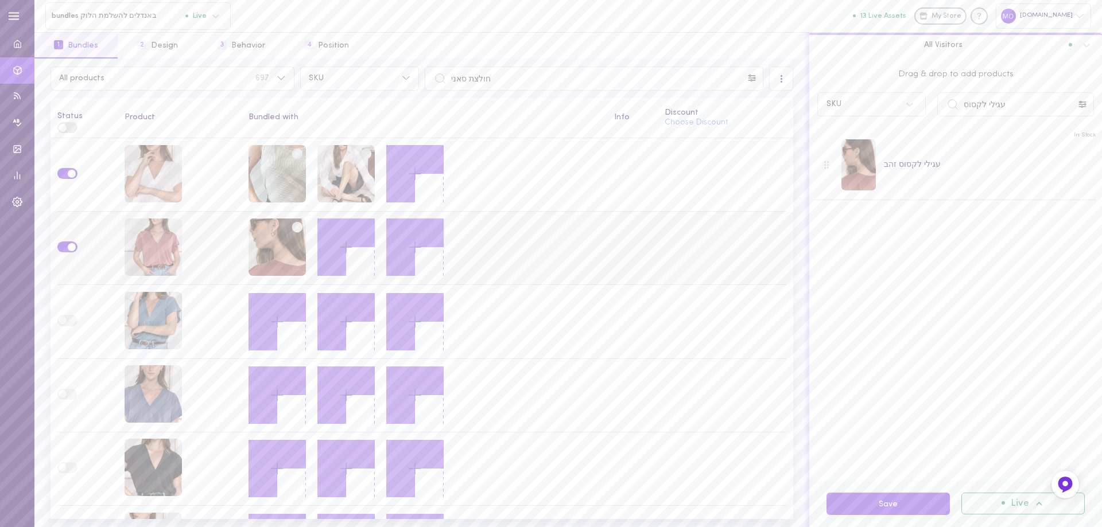
click at [293, 228] on circle at bounding box center [297, 227] width 11 height 11
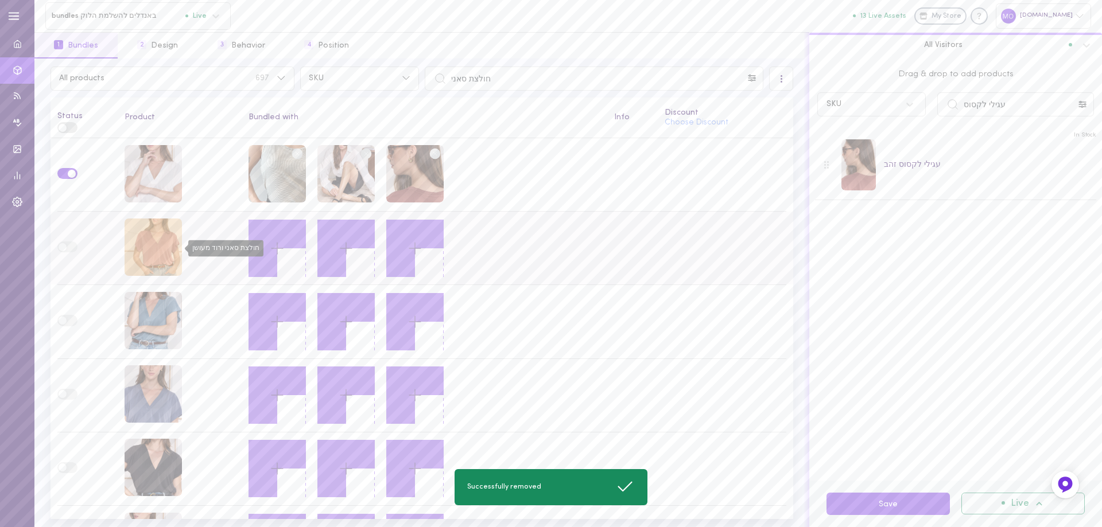
click at [161, 249] on div "חולצת סאני ורוד מעושן" at bounding box center [152, 247] width 57 height 57
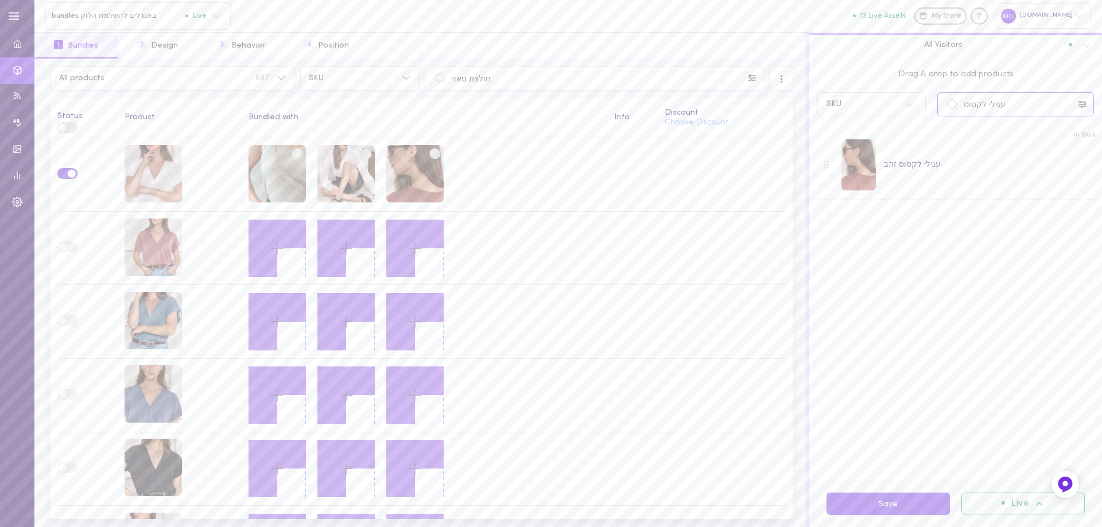
drag, startPoint x: 1007, startPoint y: 114, endPoint x: 843, endPoint y: 111, distance: 164.1
click at [843, 111] on div "SKU עגילי לקסוס" at bounding box center [955, 104] width 288 height 24
drag, startPoint x: 998, startPoint y: 110, endPoint x: 836, endPoint y: 110, distance: 161.2
click at [836, 110] on div "SKU חגורת ירח" at bounding box center [955, 104] width 288 height 24
drag, startPoint x: 826, startPoint y: 160, endPoint x: 708, endPoint y: 191, distance: 121.6
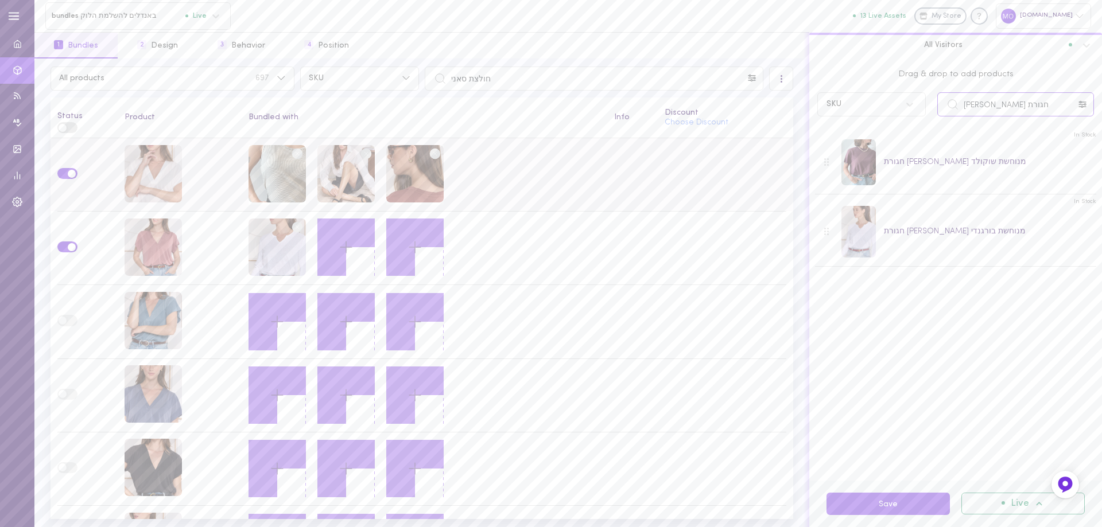
click at [708, 191] on div "All products 697 SKU חולצת סאני All Visitors Status Product Bundled with Info D…" at bounding box center [567, 293] width 1067 height 469
click at [978, 104] on input "עגילי לךקסוס" at bounding box center [1015, 104] width 157 height 24
drag, startPoint x: 1009, startPoint y: 104, endPoint x: 830, endPoint y: 128, distance: 181.1
click at [830, 128] on div "Drag & drop to add products SKU עגילי לקסוס In Stock עגילי לקסוס זהב" at bounding box center [955, 270] width 293 height 422
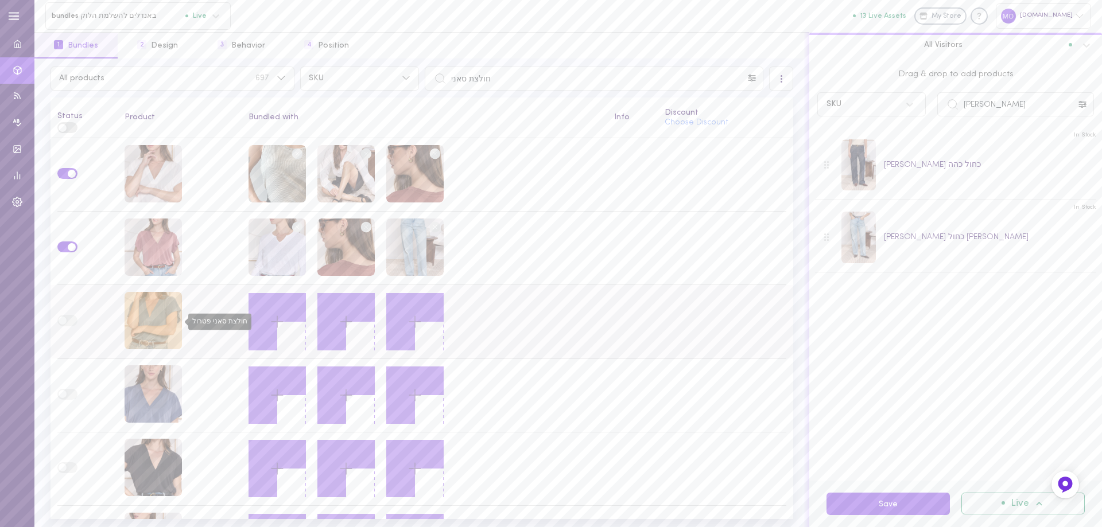
click at [153, 331] on div "חולצת סאני פטרול" at bounding box center [152, 320] width 57 height 57
drag, startPoint x: 866, startPoint y: 129, endPoint x: 791, endPoint y: 129, distance: 75.2
click at [797, 129] on div "All products 697 SKU חולצת סאני All Visitors Status Product Bundled with Info D…" at bounding box center [567, 293] width 1067 height 469
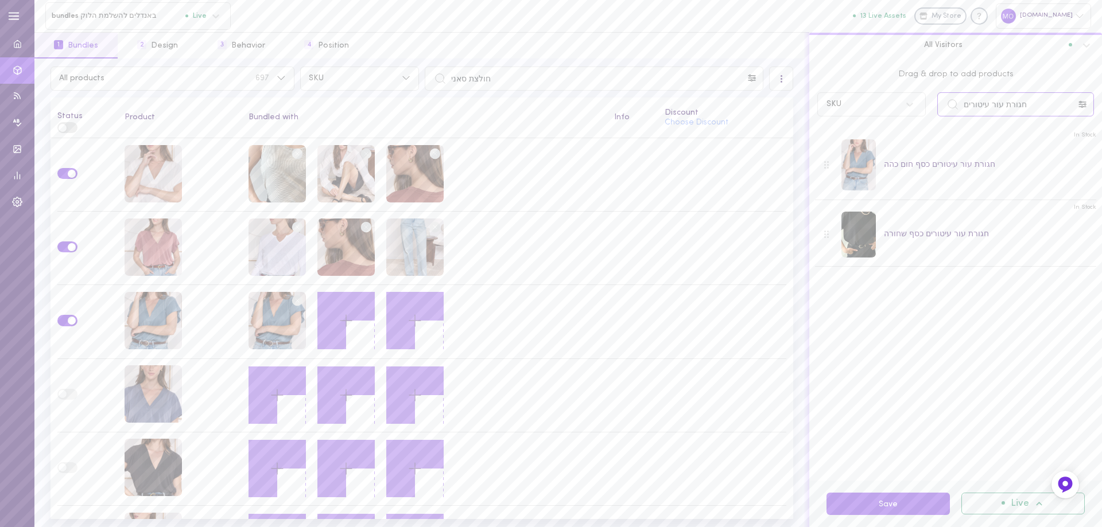
drag, startPoint x: 1049, startPoint y: 102, endPoint x: 756, endPoint y: 100, distance: 293.2
click at [757, 104] on div "All products 697 SKU חולצת סאני All Visitors Status Product Bundled with Info D…" at bounding box center [567, 293] width 1067 height 469
drag, startPoint x: 1003, startPoint y: 97, endPoint x: 826, endPoint y: 95, distance: 177.3
click at [826, 95] on div "SKU ג'ינס אלן" at bounding box center [955, 104] width 288 height 24
drag, startPoint x: 1024, startPoint y: 98, endPoint x: 862, endPoint y: 111, distance: 162.3
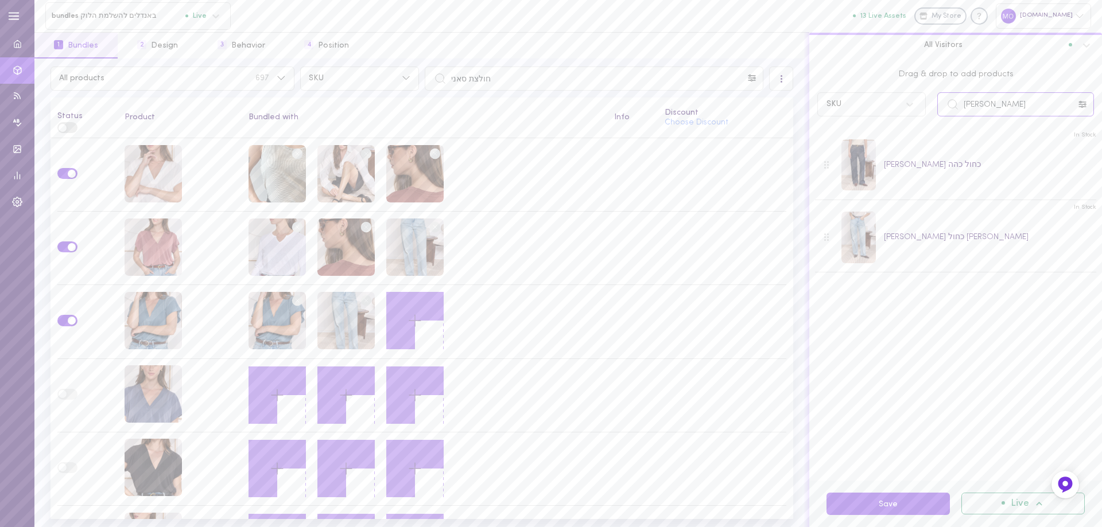
click at [862, 112] on div "SKU ג'ינס כריסטינה" at bounding box center [955, 104] width 288 height 24
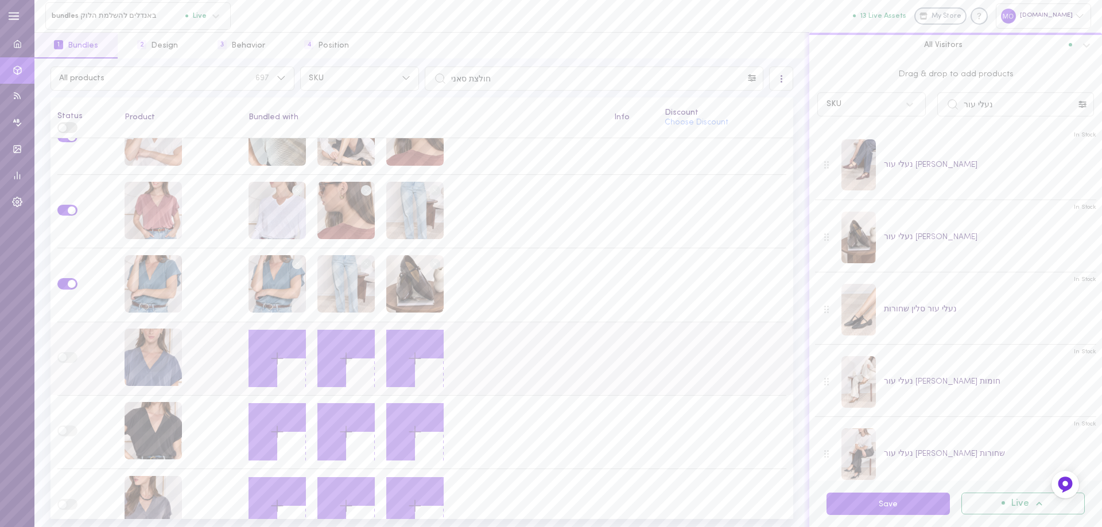
scroll to position [55, 0]
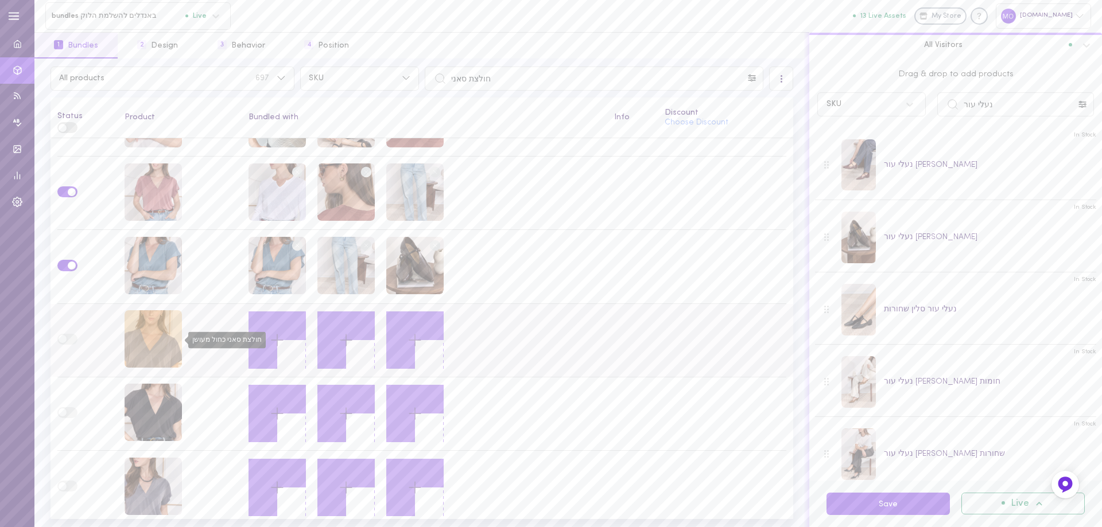
click at [132, 326] on div "חולצת סאני כחול מעושן" at bounding box center [152, 338] width 57 height 57
click at [1009, 99] on div "Drag & drop to add products SKU נעלי עור" at bounding box center [955, 91] width 293 height 64
drag, startPoint x: 910, startPoint y: 121, endPoint x: 866, endPoint y: 127, distance: 44.5
click at [866, 127] on div "Drag & drop to add products SKU נעלי עור In Stock נעלי עור סלין בורגנדי In Stoc…" at bounding box center [955, 270] width 293 height 422
type input "נ"
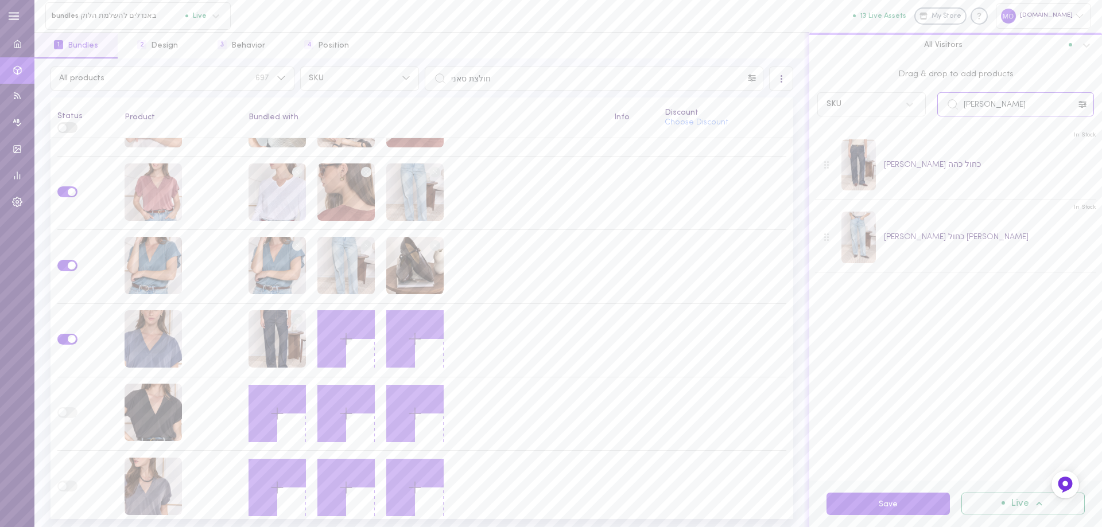
drag, startPoint x: 1025, startPoint y: 102, endPoint x: 753, endPoint y: 112, distance: 271.6
click at [753, 112] on div "All products 697 SKU חולצת סאני All Visitors Status Product Bundled with Info D…" at bounding box center [567, 293] width 1067 height 469
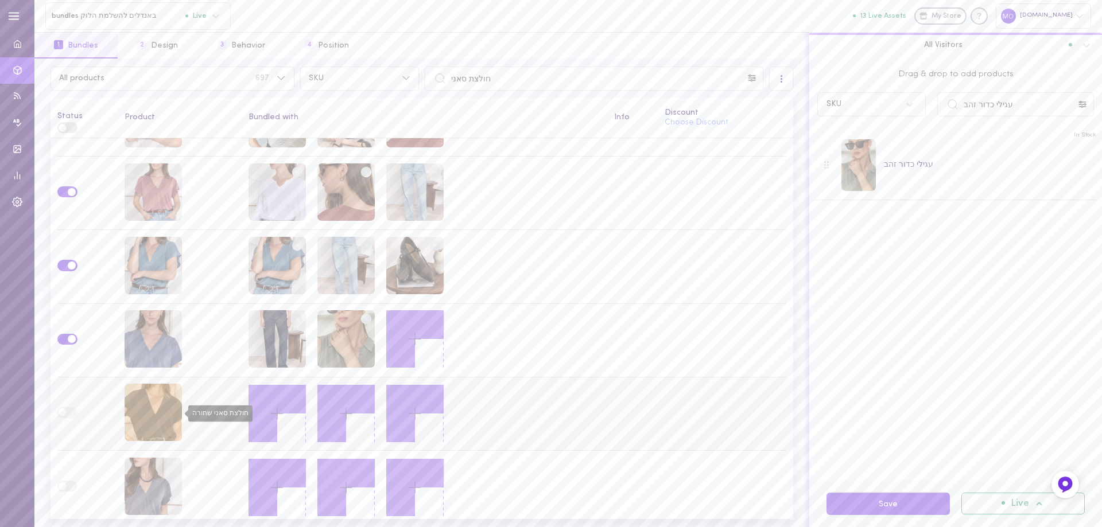
click at [152, 400] on div "חולצת סאני שחורה" at bounding box center [152, 412] width 57 height 57
drag, startPoint x: 940, startPoint y: 106, endPoint x: 924, endPoint y: 94, distance: 19.3
click at [924, 100] on div "SKU עגילי כדור זהב" at bounding box center [955, 104] width 288 height 24
click at [979, 106] on input "חגורת עור עוכף" at bounding box center [1015, 104] width 157 height 24
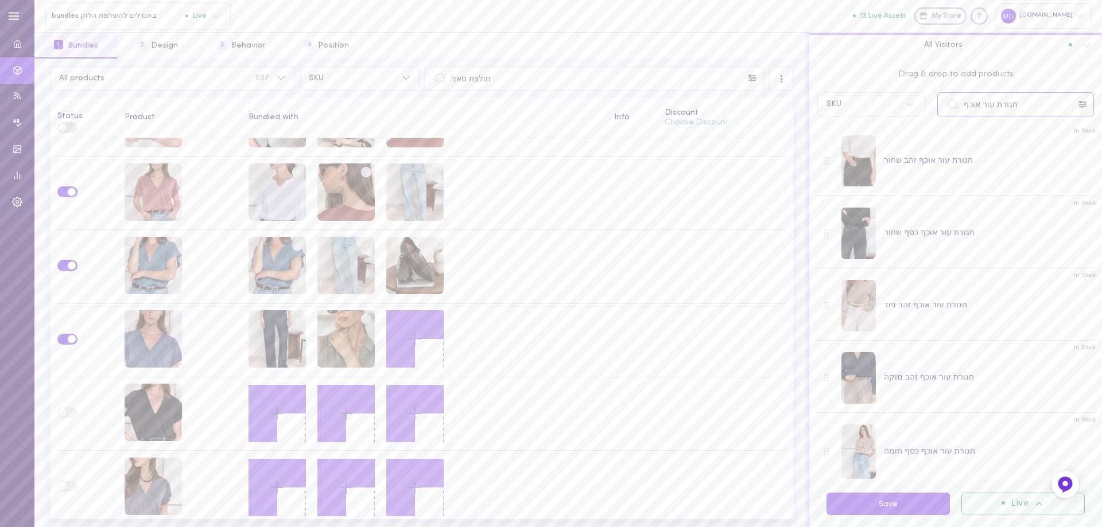
scroll to position [0, 0]
drag, startPoint x: 1015, startPoint y: 106, endPoint x: 784, endPoint y: 143, distance: 234.9
click at [795, 143] on div "All products 697 SKU חולצת סאני All Visitors Status Product Bundled with Info D…" at bounding box center [567, 293] width 1067 height 469
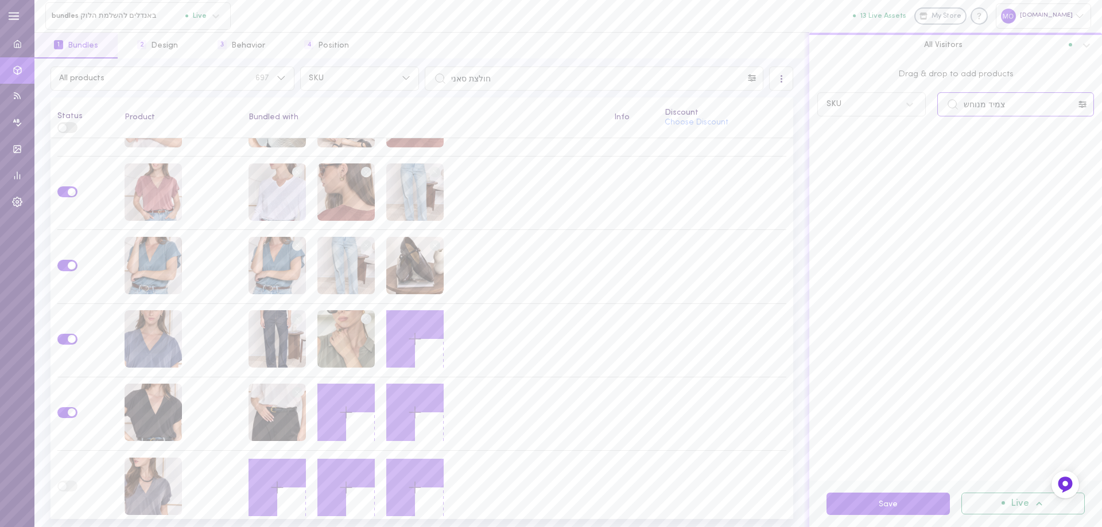
drag, startPoint x: 985, startPoint y: 110, endPoint x: 919, endPoint y: 119, distance: 66.7
click at [919, 119] on div "Drag & drop to add products SKU צמיד מנוחש" at bounding box center [955, 91] width 293 height 64
click at [976, 108] on input "צמידנחש" at bounding box center [1015, 104] width 157 height 24
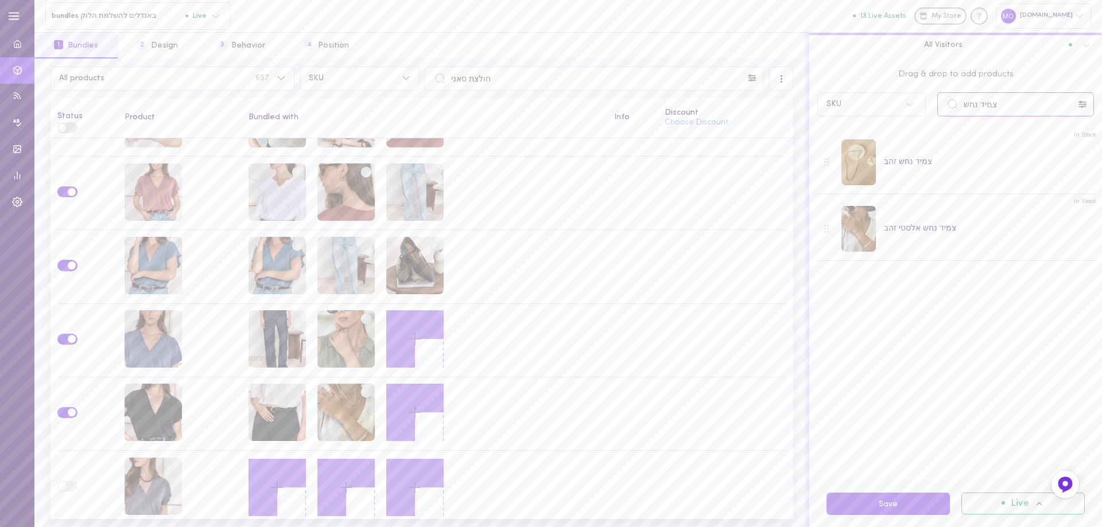
drag, startPoint x: 998, startPoint y: 115, endPoint x: 867, endPoint y: 143, distance: 133.8
click at [867, 143] on div "Drag & drop to add products SKU צמיד נחש In Stock צמיד נחש זהב In Stock צמיד נח…" at bounding box center [955, 270] width 293 height 422
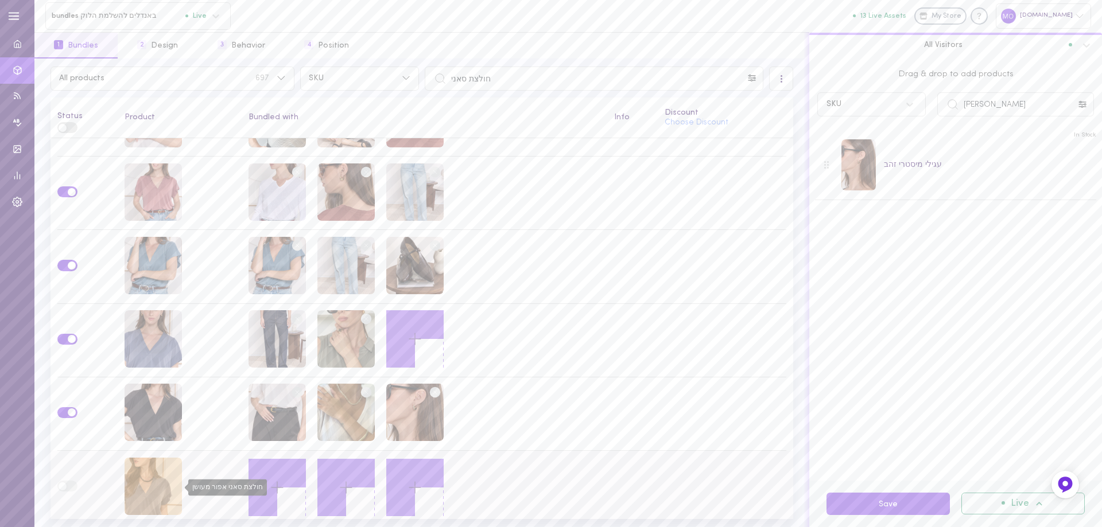
click at [133, 467] on div "חולצת סאני אפור מעושן" at bounding box center [152, 486] width 57 height 57
drag, startPoint x: 1013, startPoint y: 109, endPoint x: 760, endPoint y: 134, distance: 254.3
click at [752, 137] on div "All products 697 SKU חולצת סאני All Visitors Status Product Bundled with Info D…" at bounding box center [567, 293] width 1067 height 469
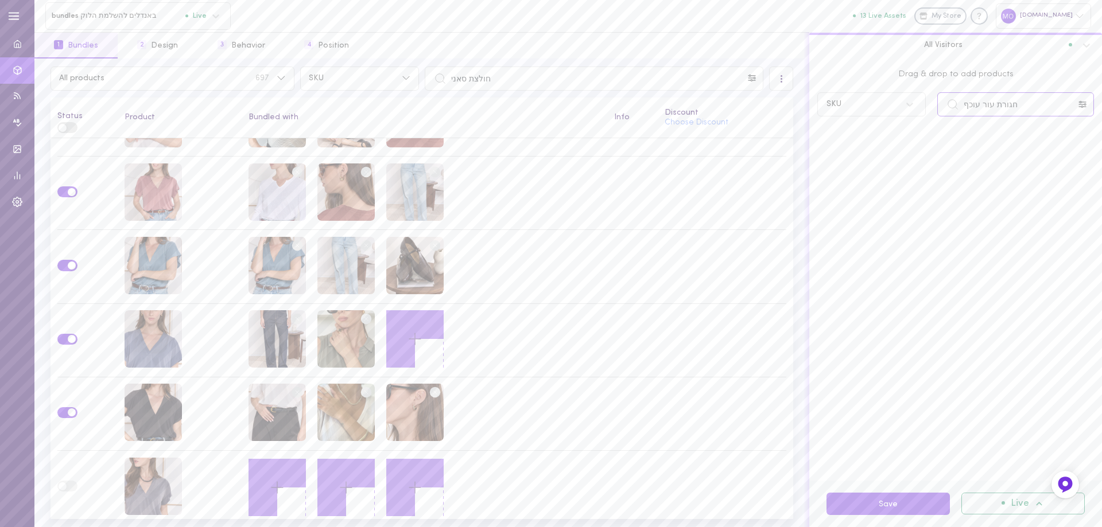
click at [974, 106] on input "חגורת עור עוכף" at bounding box center [1015, 104] width 157 height 24
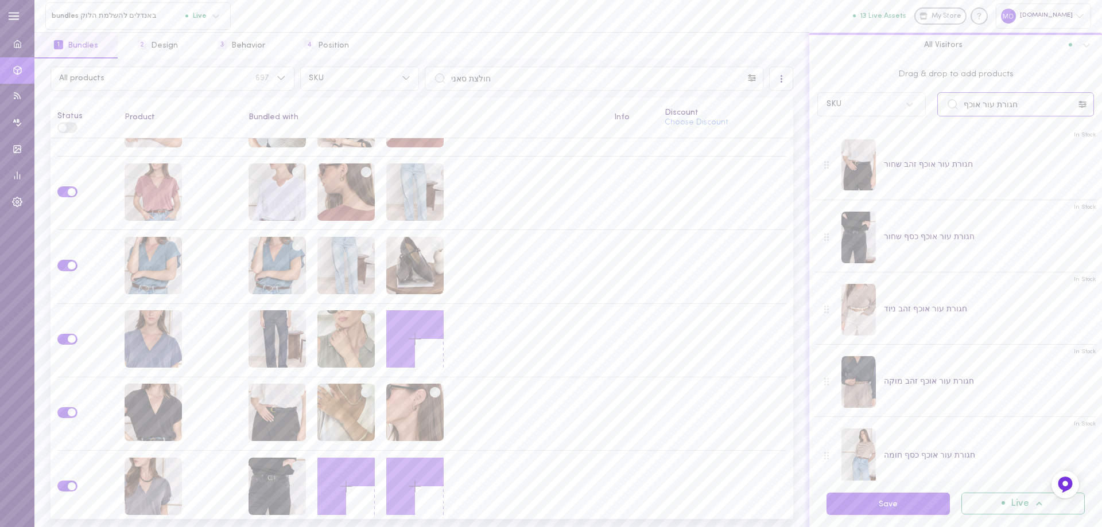
drag, startPoint x: 972, startPoint y: 116, endPoint x: 810, endPoint y: 139, distance: 164.1
click at [810, 139] on div "Drag & drop to add products SKU חגורת עור אוכף In Stock חגורת עור אוכף זהב שחור…" at bounding box center [955, 270] width 293 height 422
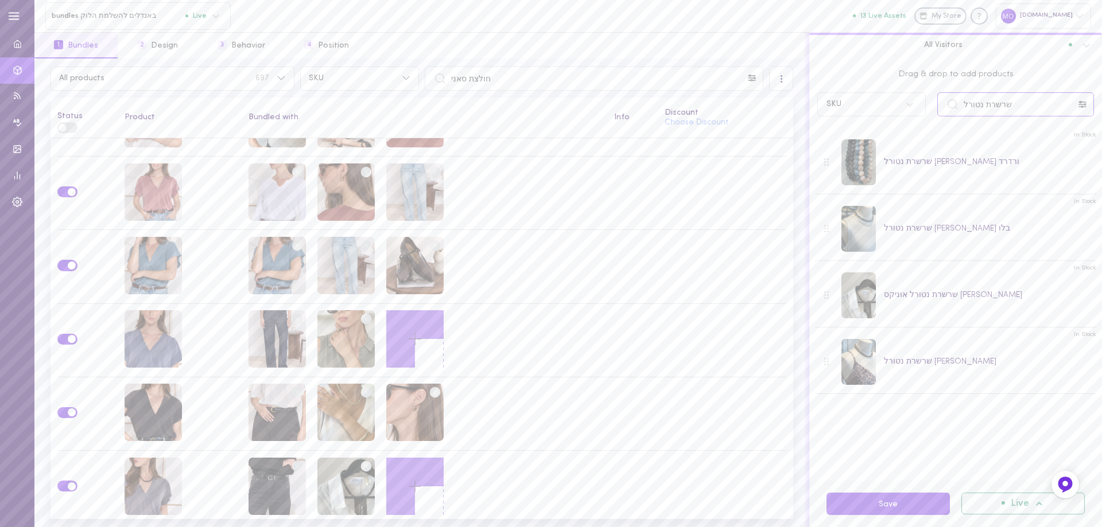
drag, startPoint x: 1014, startPoint y: 102, endPoint x: 827, endPoint y: 116, distance: 187.5
click at [824, 116] on div "SKU שרשרת נטורל" at bounding box center [955, 104] width 288 height 24
type input "ברמודת ג[PERSON_NAME]"
